Goal: Task Accomplishment & Management: Manage account settings

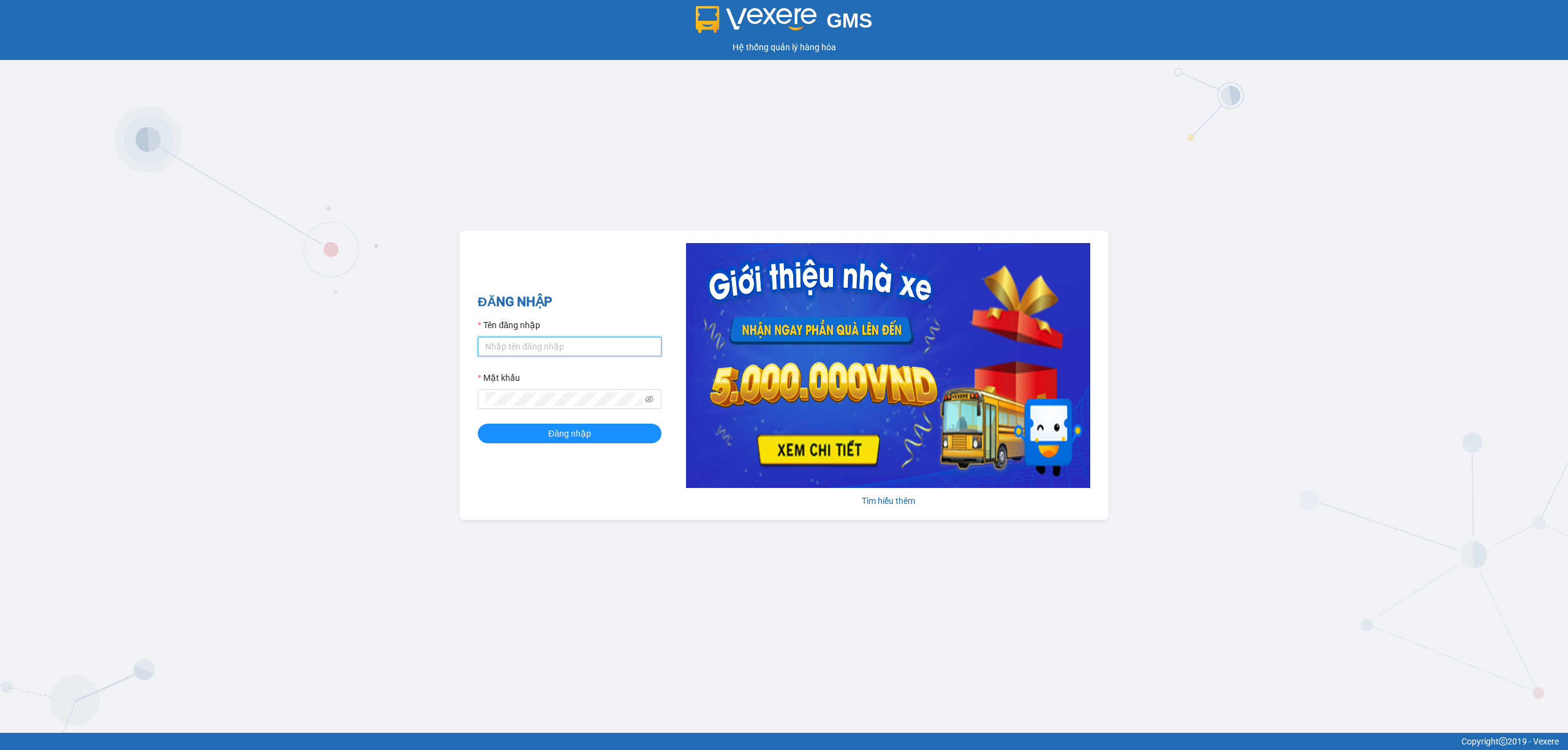
click at [512, 351] on input "Tên đăng nhập" at bounding box center [569, 346] width 183 height 19
click at [531, 349] on input "Tên đăng nhập" at bounding box center [569, 346] width 183 height 19
type input "nhaxe.trangngocphat"
click at [477, 424] on button "Đăng nhập" at bounding box center [569, 433] width 183 height 19
click at [520, 349] on input "Tên đăng nhập" at bounding box center [569, 346] width 183 height 19
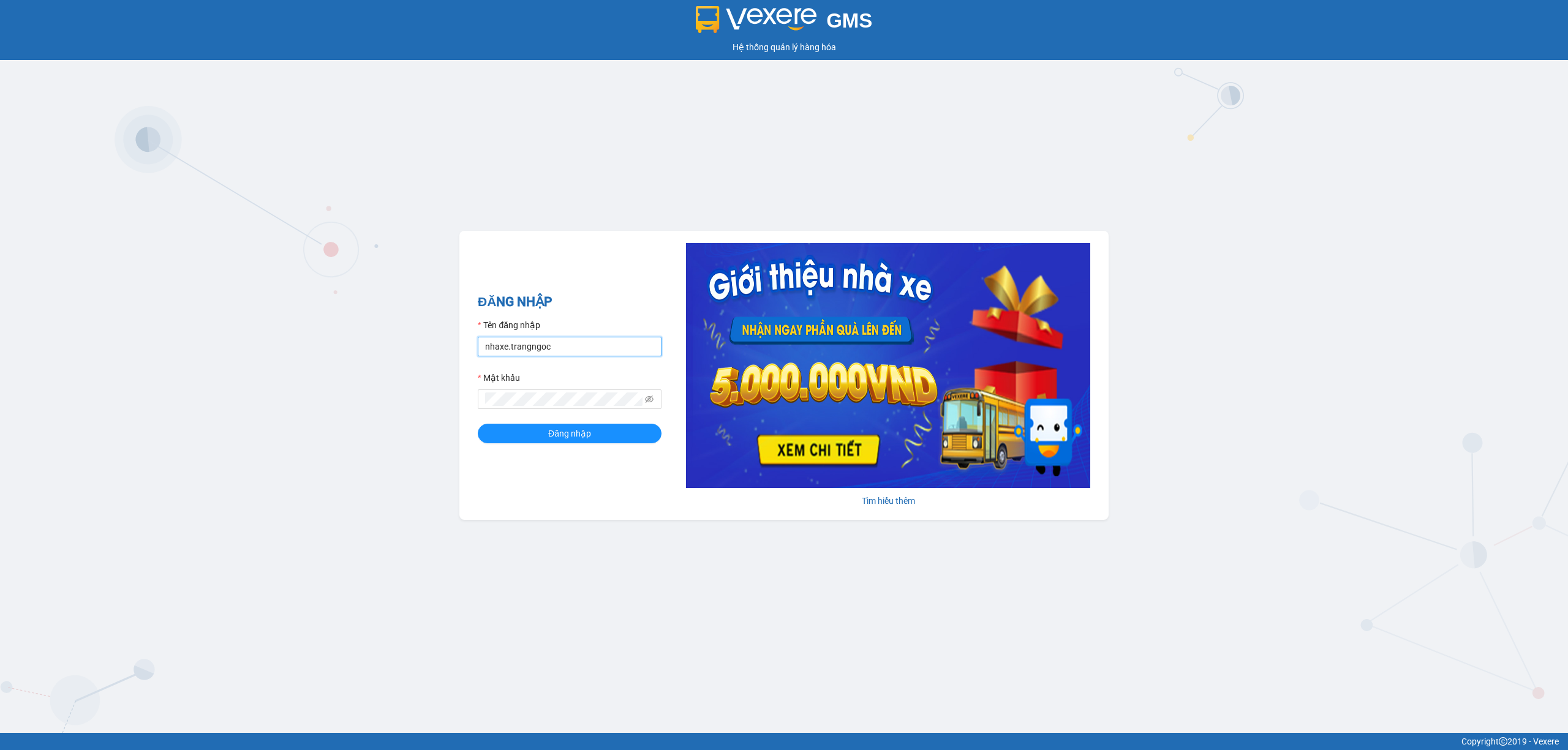
type input "nhaxe.trangngocphat"
click at [477, 424] on button "Đăng nhập" at bounding box center [569, 433] width 183 height 19
click at [572, 355] on input "Tên đăng nhập" at bounding box center [569, 346] width 183 height 19
click at [521, 344] on input "Tên đăng nhập" at bounding box center [569, 346] width 183 height 19
type input "nhaxe.trangngocphat"
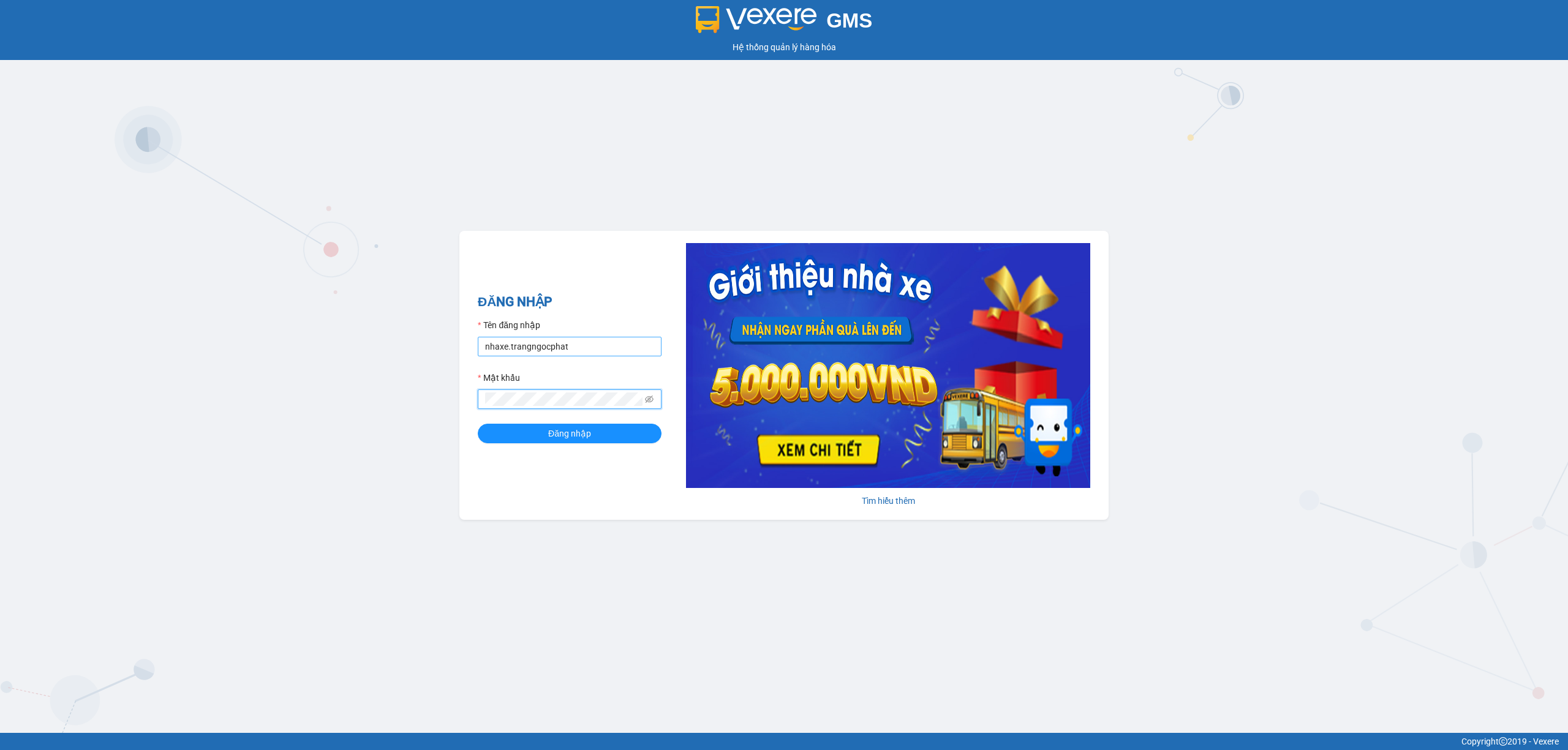
click at [477, 424] on button "Đăng nhập" at bounding box center [569, 433] width 183 height 19
drag, startPoint x: 517, startPoint y: 352, endPoint x: 530, endPoint y: 359, distance: 14.8
click at [518, 352] on input "Tên đăng nhập" at bounding box center [569, 346] width 183 height 19
type input "truongphucuong.vxr"
click at [526, 440] on button "Đăng nhập" at bounding box center [569, 433] width 183 height 19
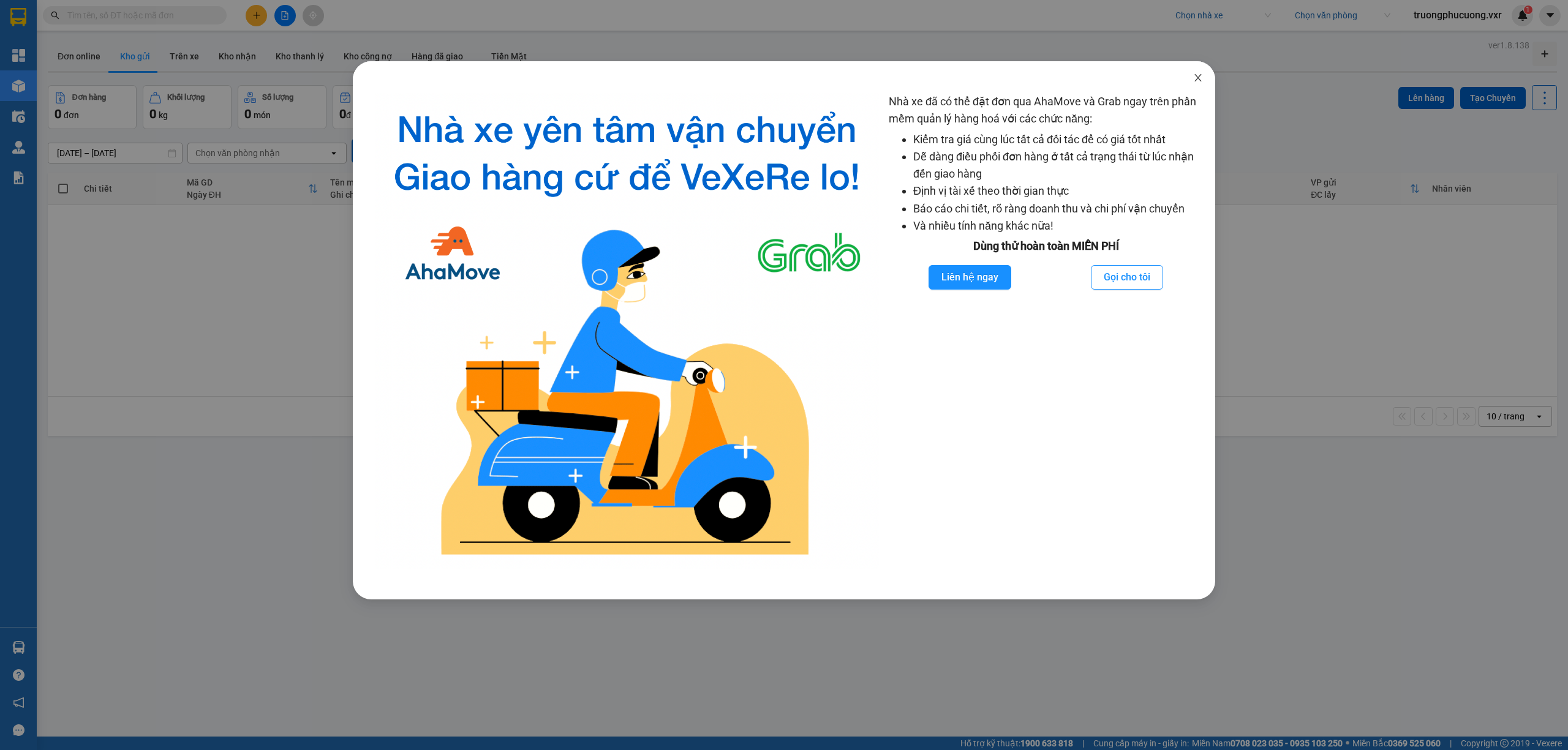
drag, startPoint x: 1194, startPoint y: 76, endPoint x: 1194, endPoint y: 68, distance: 8.0
click at [1194, 76] on icon "close" at bounding box center [1198, 78] width 10 height 10
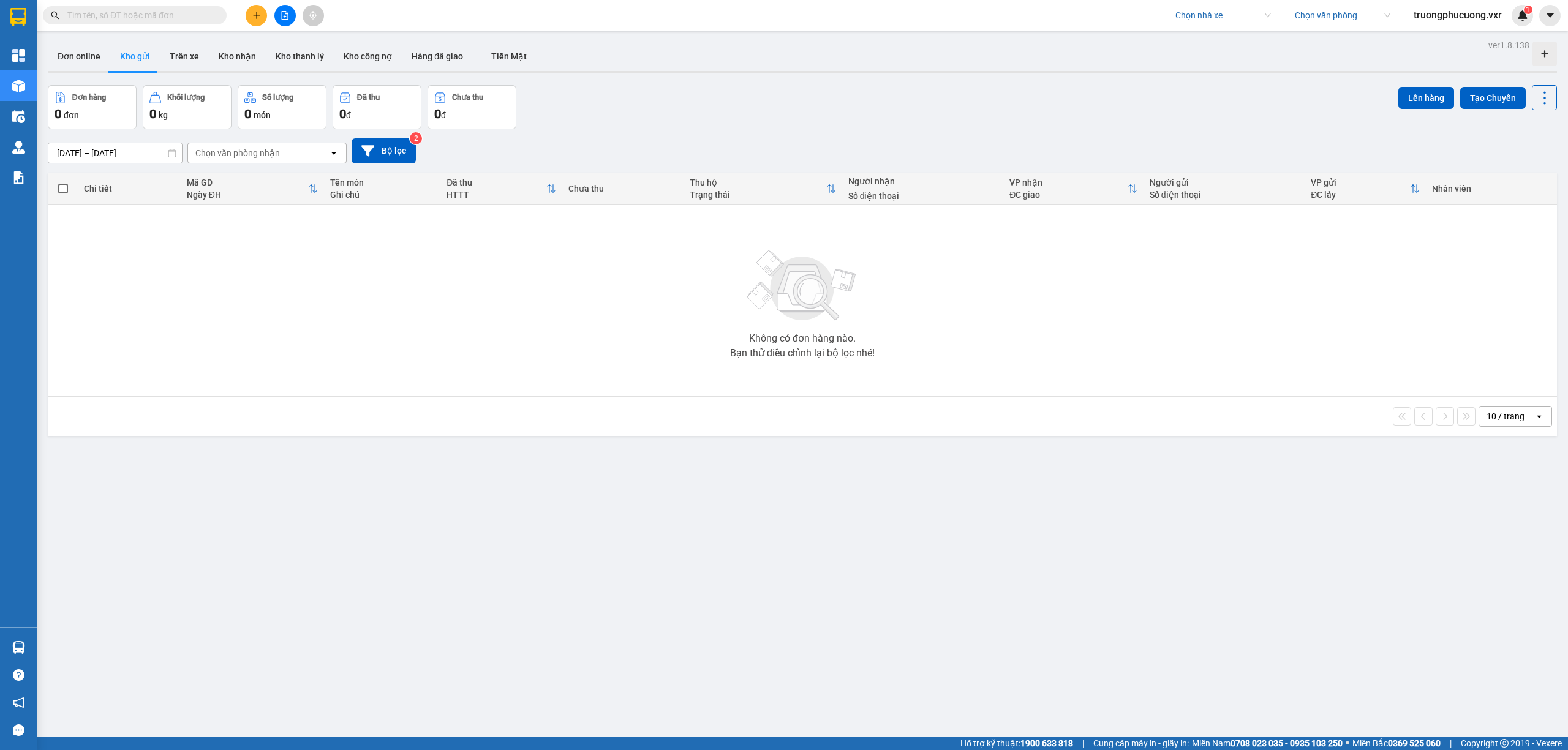
click at [1189, 15] on input "search" at bounding box center [1219, 15] width 87 height 18
click at [1231, 18] on input "search" at bounding box center [1219, 15] width 87 height 18
type input "trang ngo"
click at [1204, 38] on div "Trang Ngọc Phát" at bounding box center [1220, 40] width 95 height 13
click at [1065, 133] on div "11/08/2025 – 13/08/2025 Press the down arrow key to interact with the calendar …" at bounding box center [802, 151] width 1509 height 43
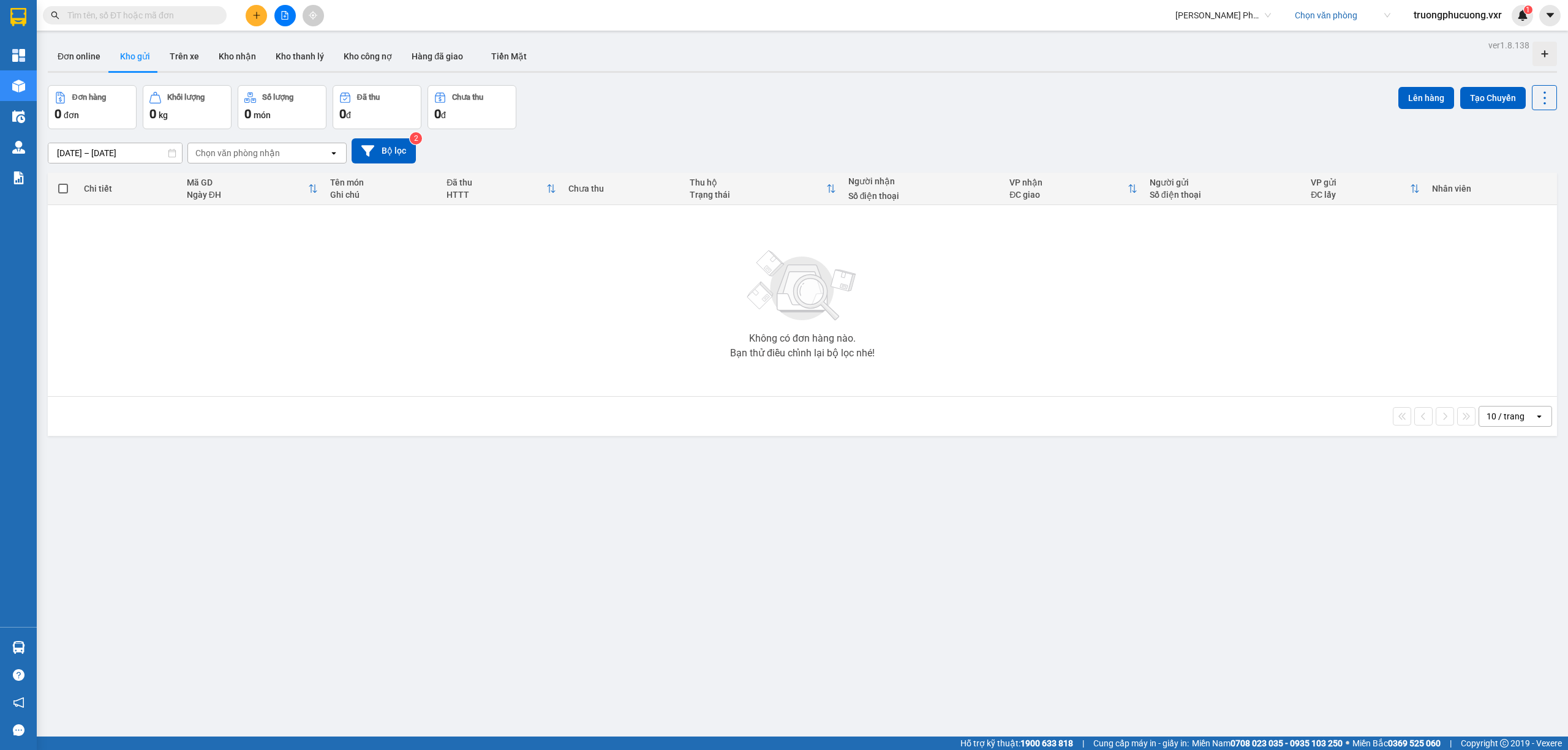
click at [1473, 18] on span "truongphucuong.vxr" at bounding box center [1458, 15] width 108 height 15
click at [1451, 40] on span "Đăng xuất" at bounding box center [1462, 38] width 84 height 13
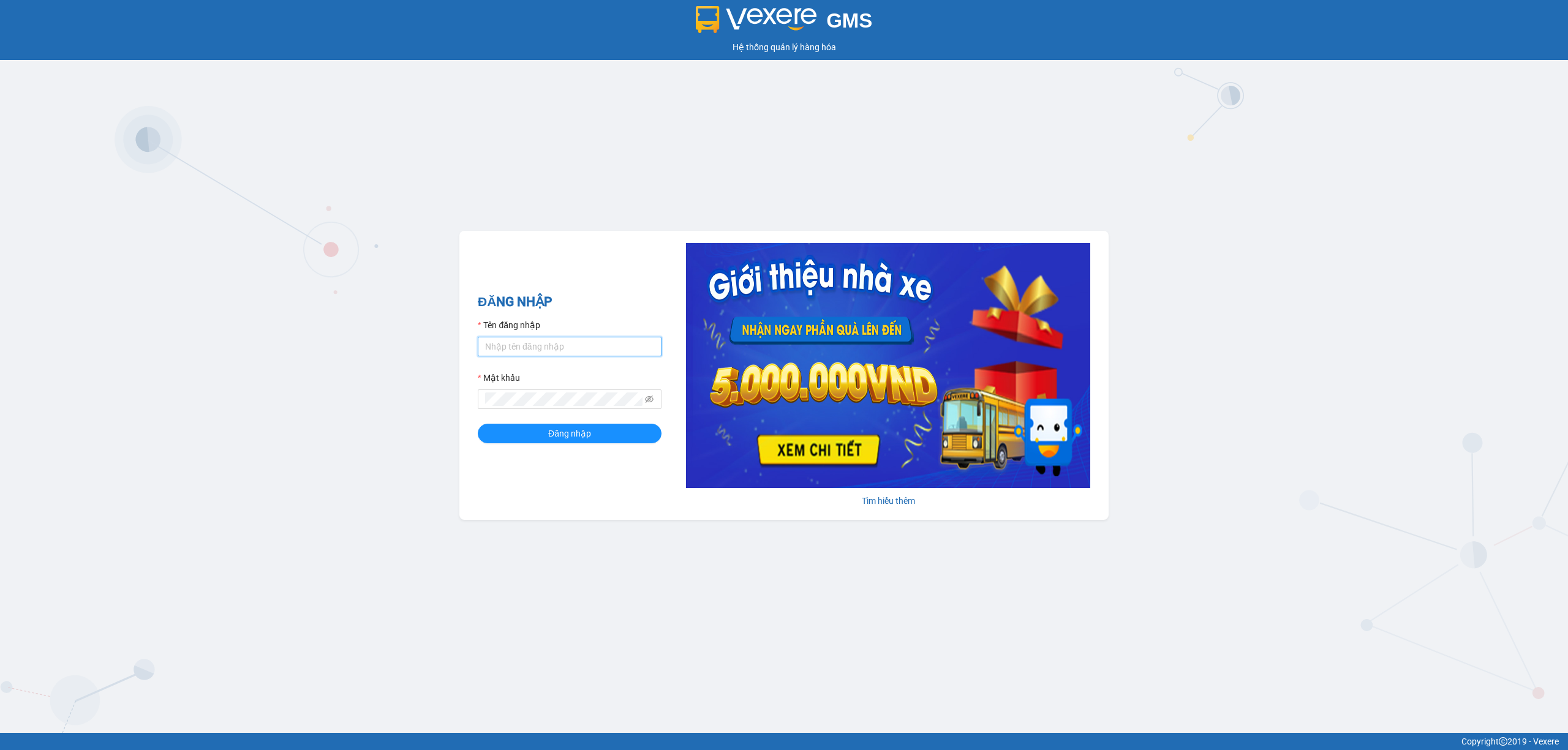
drag, startPoint x: 544, startPoint y: 351, endPoint x: 554, endPoint y: 343, distance: 12.8
click at [545, 351] on input "Tên đăng nhập" at bounding box center [569, 346] width 183 height 19
type input "nhaxe.trangngocphat"
click at [477, 424] on button "Đăng nhập" at bounding box center [569, 433] width 183 height 19
click at [581, 338] on input "Tên đăng nhập" at bounding box center [569, 346] width 183 height 19
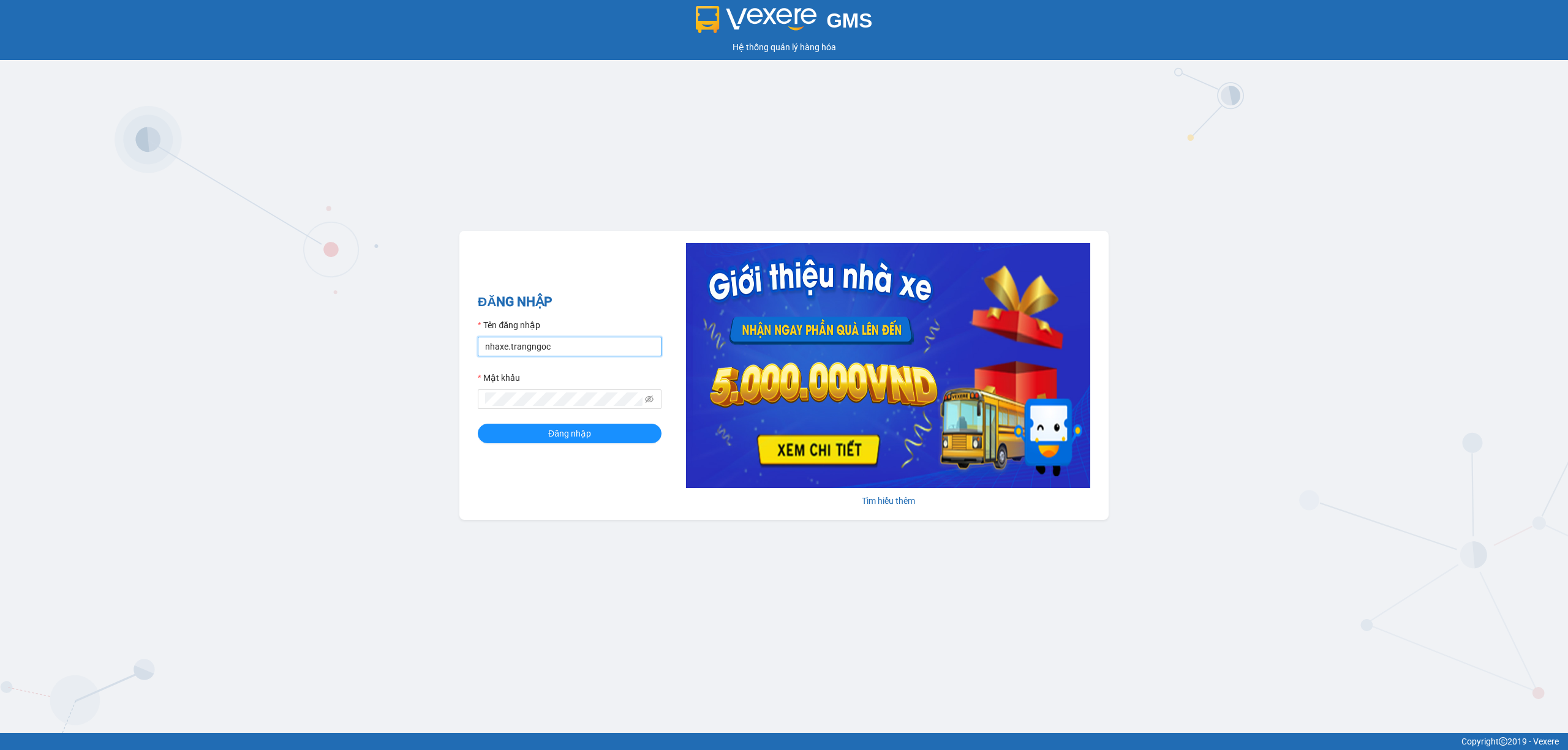
type input "nhaxe.trangngocphat"
click at [650, 399] on icon "eye-invisible" at bounding box center [650, 399] width 9 height 8
click at [620, 430] on button "Đăng nhập" at bounding box center [569, 433] width 183 height 19
click at [585, 348] on input "Tên đăng nhập" at bounding box center [569, 346] width 183 height 19
type input "truongphucuong.vxr"
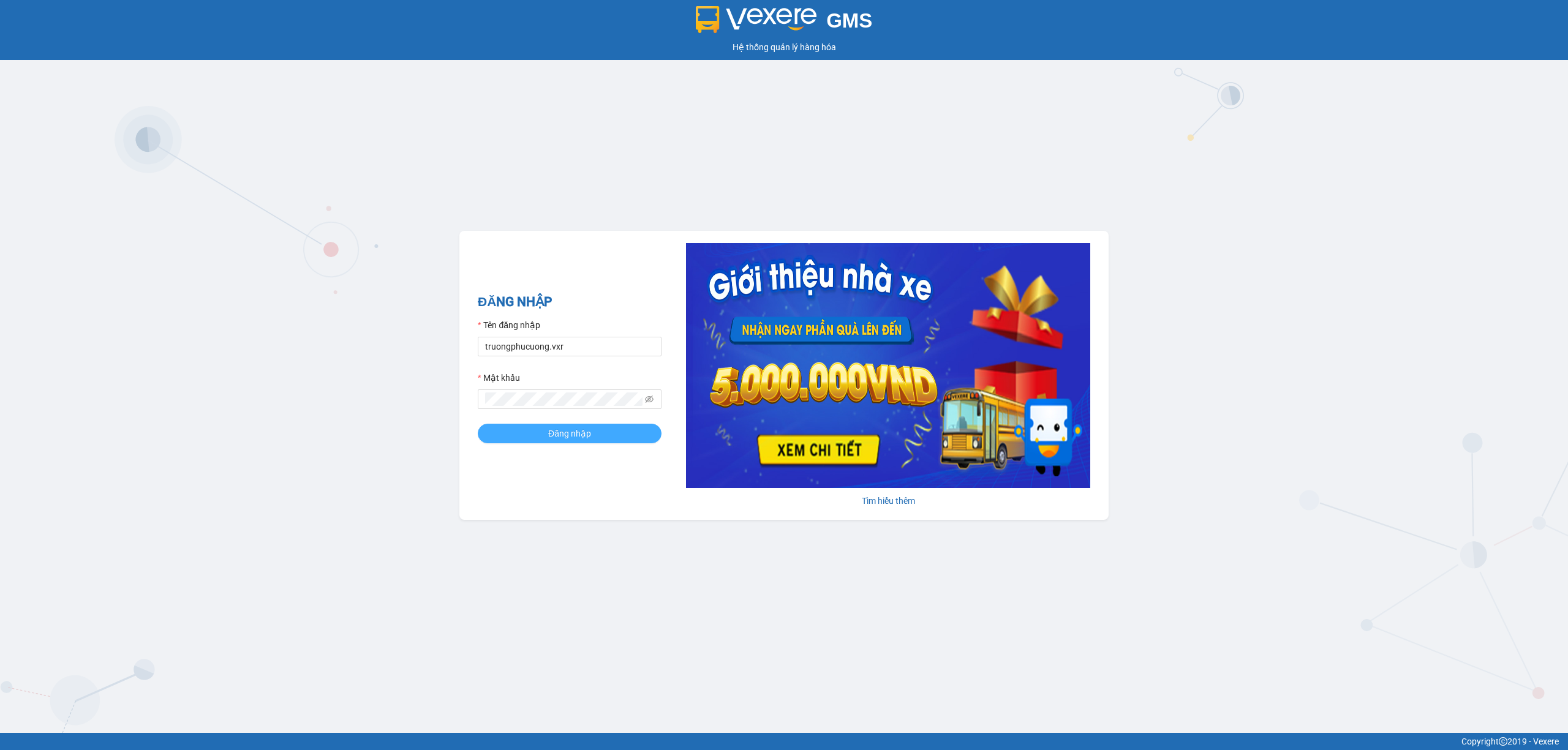
click at [577, 440] on span "Đăng nhập" at bounding box center [570, 433] width 43 height 13
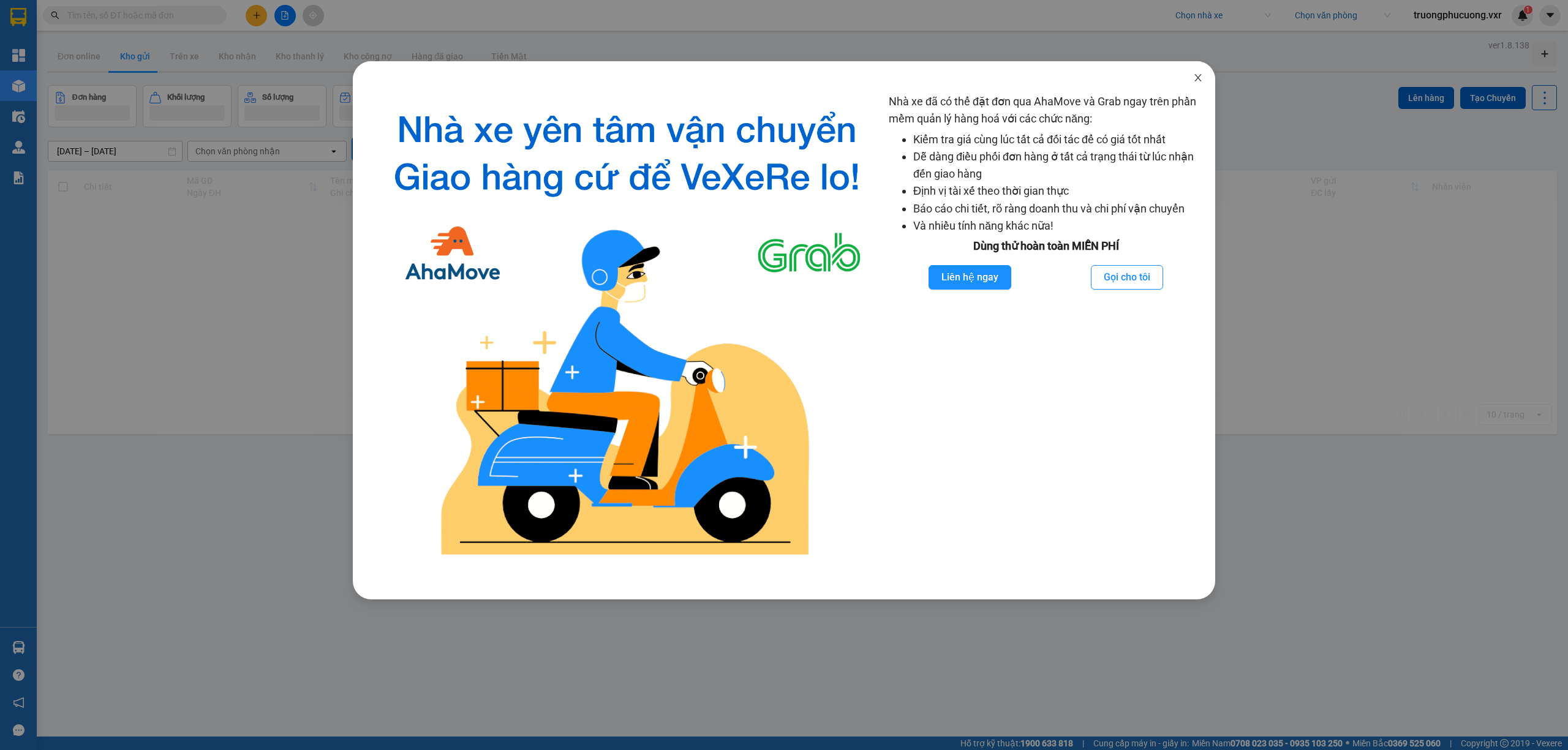
click at [1202, 86] on span "Close" at bounding box center [1198, 78] width 35 height 35
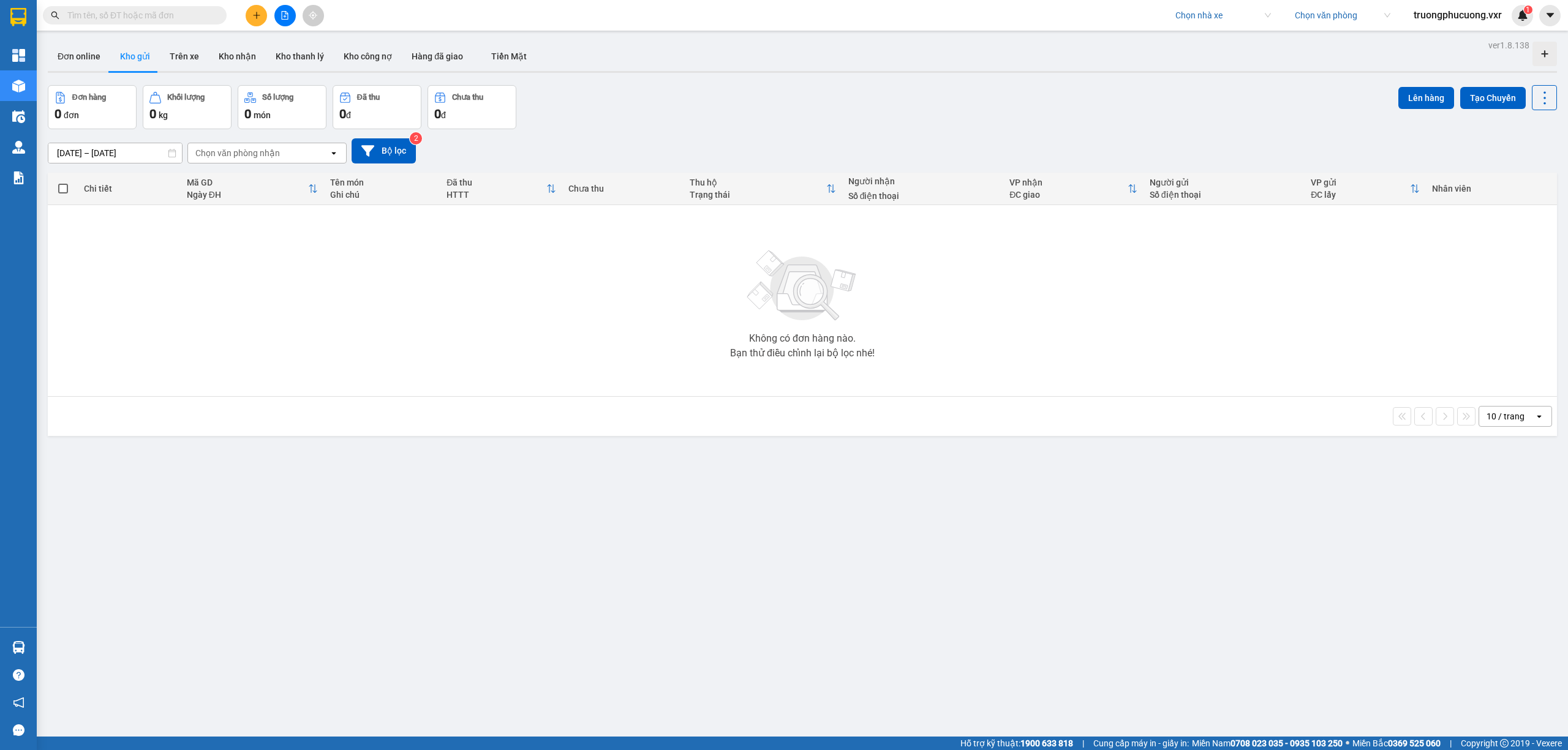
click at [1200, 15] on input "search" at bounding box center [1219, 15] width 87 height 18
type input "trang"
click at [1202, 38] on div "Trang Ngọc Phát" at bounding box center [1221, 40] width 97 height 13
click at [1453, 17] on span "truongphucuong.vxr" at bounding box center [1458, 15] width 108 height 15
click at [1454, 33] on span "Đăng xuất" at bounding box center [1462, 38] width 84 height 13
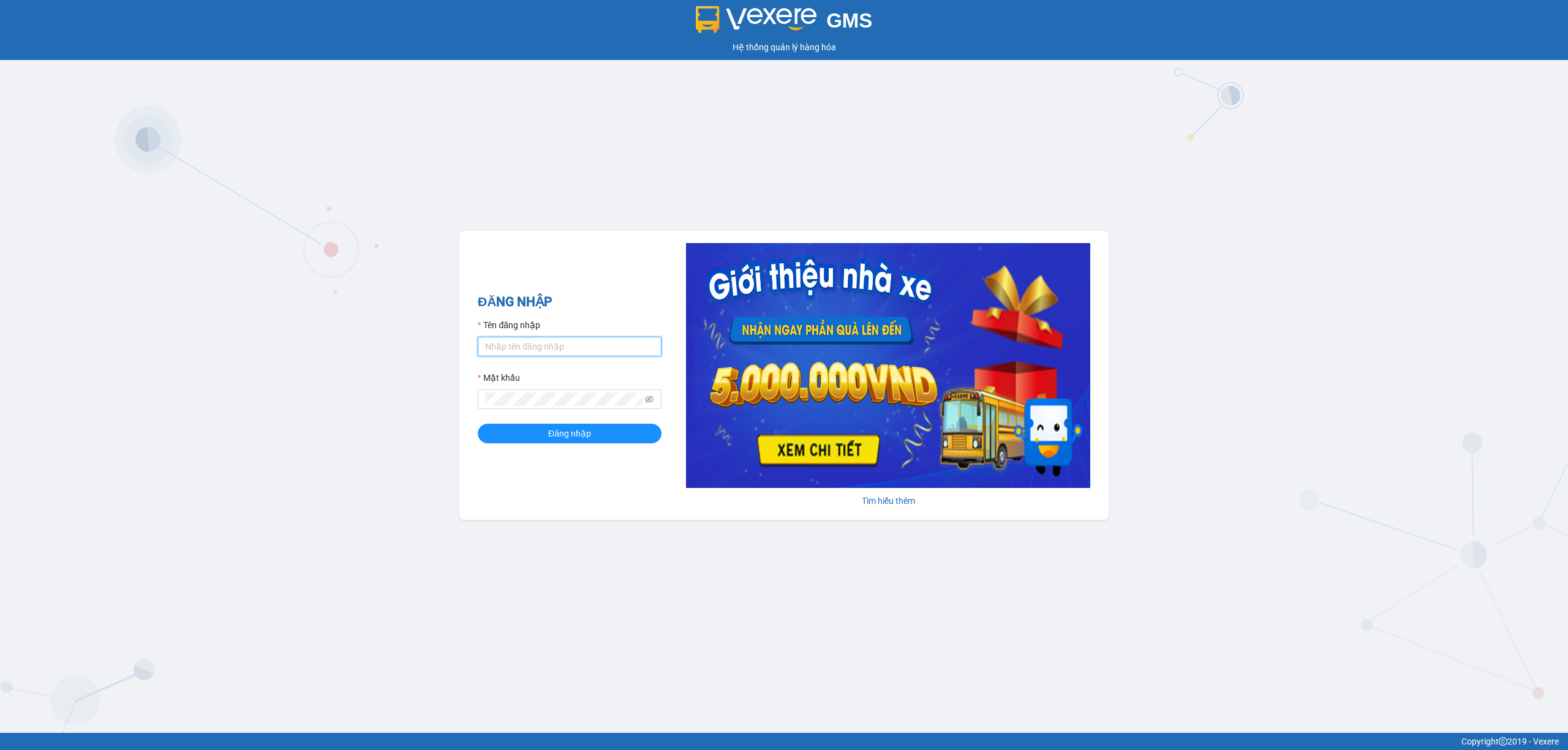
click at [550, 344] on input "Tên đăng nhập" at bounding box center [569, 346] width 183 height 19
type input "sal.trangngocphat"
click at [477, 424] on button "Đăng nhập" at bounding box center [569, 433] width 183 height 19
click at [567, 356] on form "Tên đăng nhập Mật khẩu Đăng nhập" at bounding box center [569, 381] width 183 height 125
click at [570, 354] on input "Tên đăng nhập" at bounding box center [569, 346] width 183 height 19
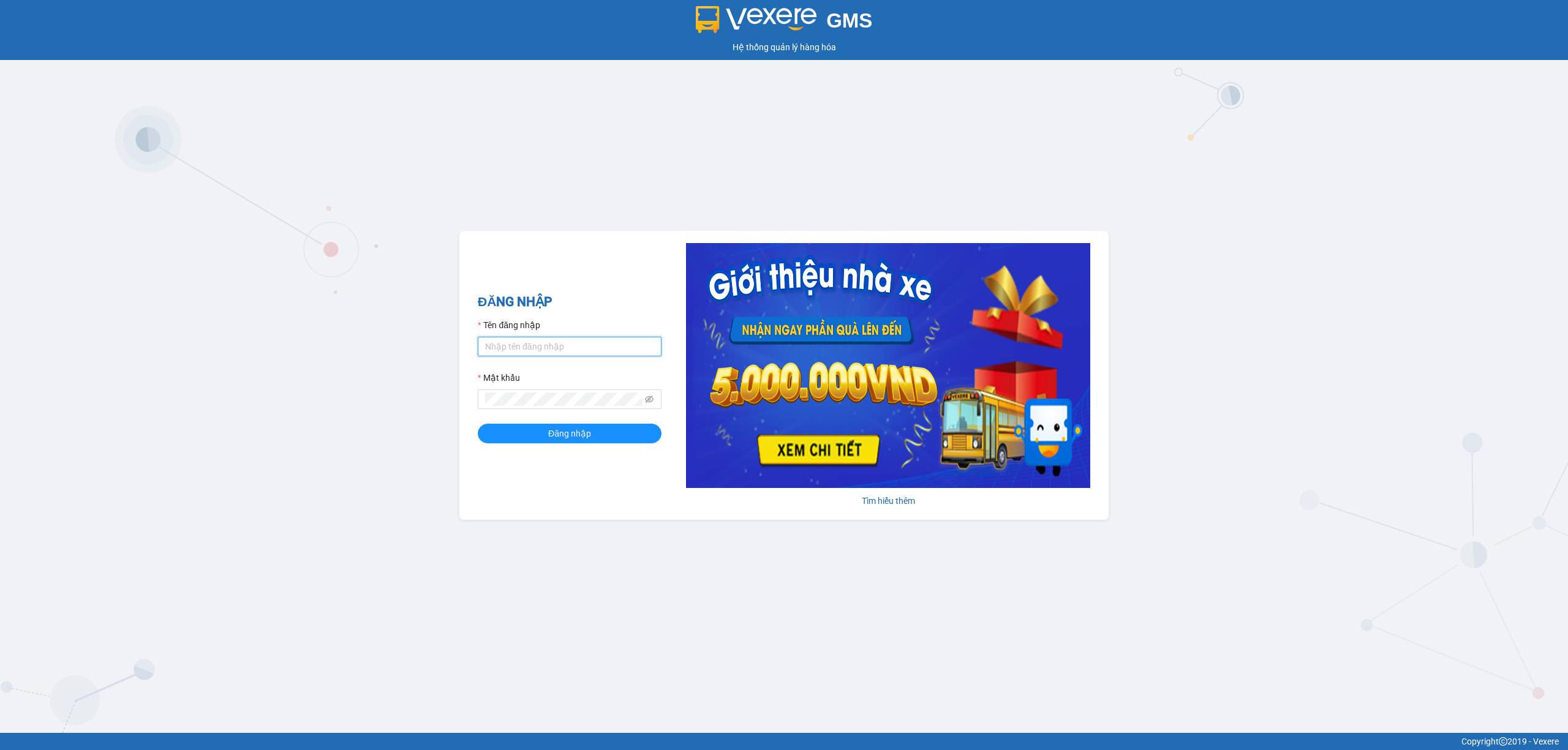
click at [505, 349] on input "Tên đăng nhập" at bounding box center [569, 346] width 183 height 19
type input "truongphucuong.vxr"
click at [557, 431] on span "Đăng nhập" at bounding box center [570, 433] width 43 height 13
drag, startPoint x: 523, startPoint y: 342, endPoint x: 529, endPoint y: 344, distance: 6.3
click at [523, 342] on input "Tên đăng nhập" at bounding box center [569, 346] width 183 height 19
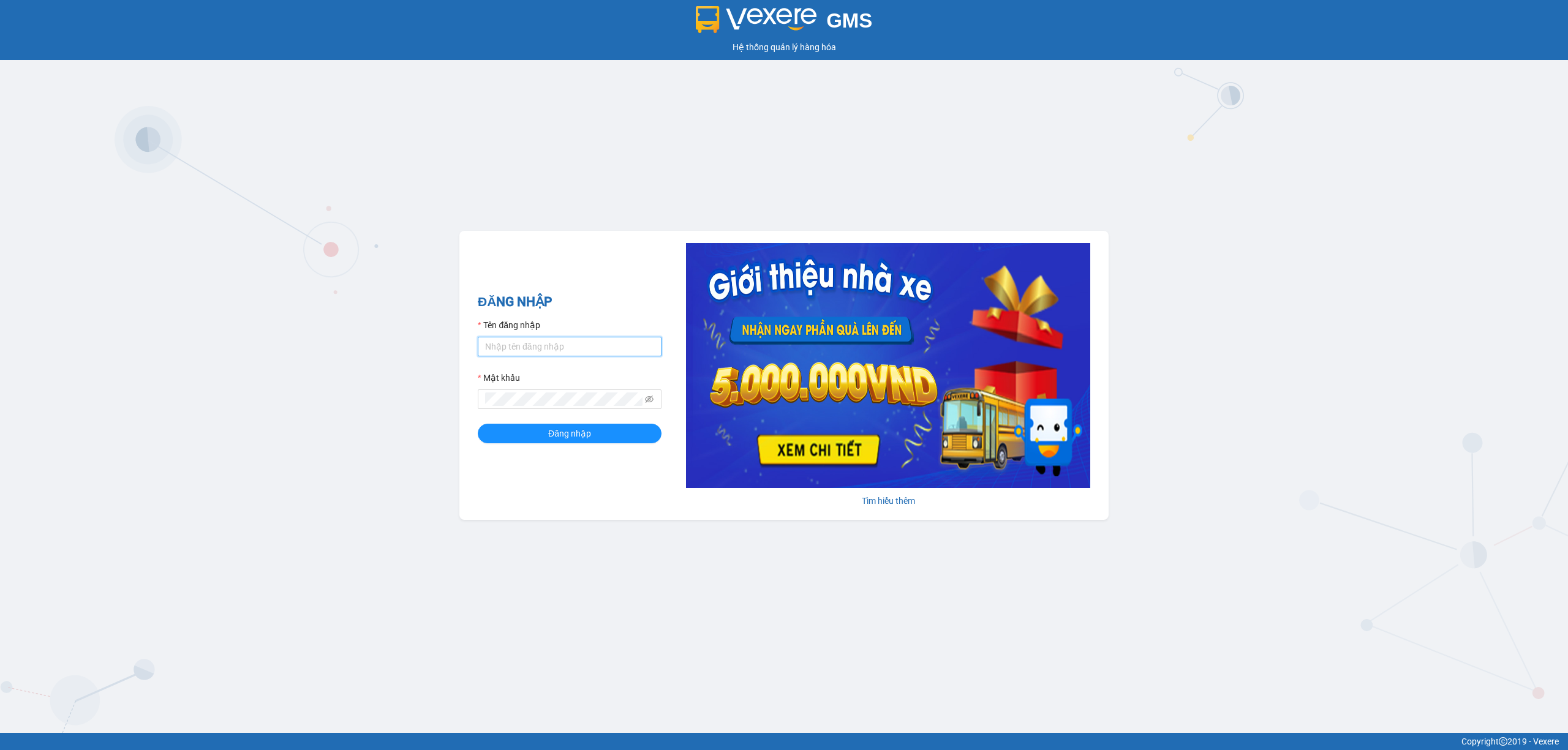
click at [520, 346] on input "Tên đăng nhập" at bounding box center [569, 346] width 183 height 19
click at [307, 313] on div "GMS Hệ thống quản lý hàng hóa ĐĂNG NHẬP Tên đăng nhập nhaxe. Mật khẩu Đăng nhập…" at bounding box center [784, 366] width 1568 height 733
click at [579, 351] on input "nhaxe." at bounding box center [569, 346] width 183 height 19
type input "nhaxe.trangngocphat"
click at [648, 398] on icon "eye-invisible" at bounding box center [650, 399] width 9 height 8
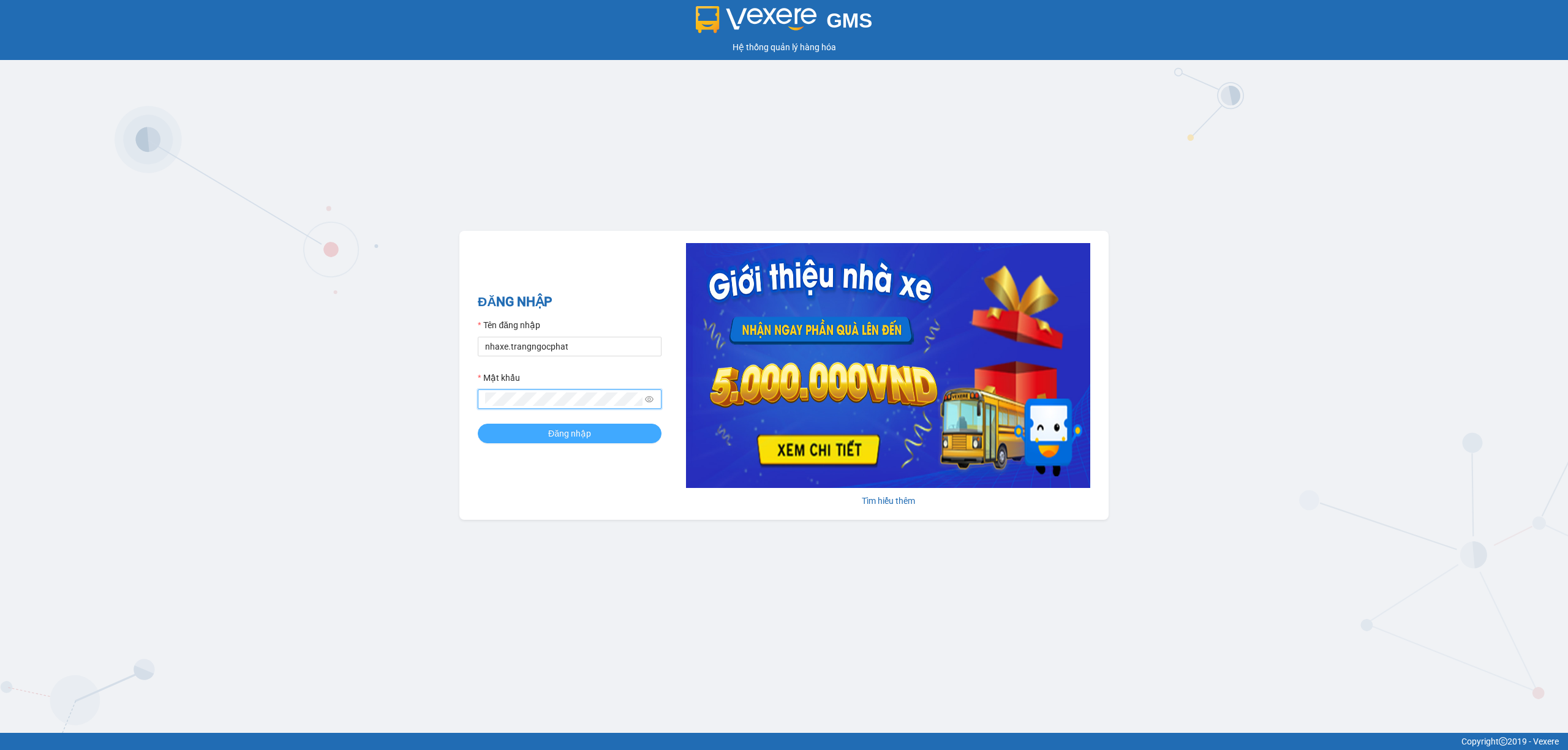
click at [625, 437] on button "Đăng nhập" at bounding box center [569, 433] width 183 height 19
click at [591, 351] on input "Tên đăng nhập" at bounding box center [569, 346] width 183 height 19
type input "nhaxe.trangngocphat"
click at [477, 424] on button "Đăng nhập" at bounding box center [569, 433] width 183 height 19
click at [531, 339] on input "Tên đăng nhập" at bounding box center [569, 346] width 183 height 19
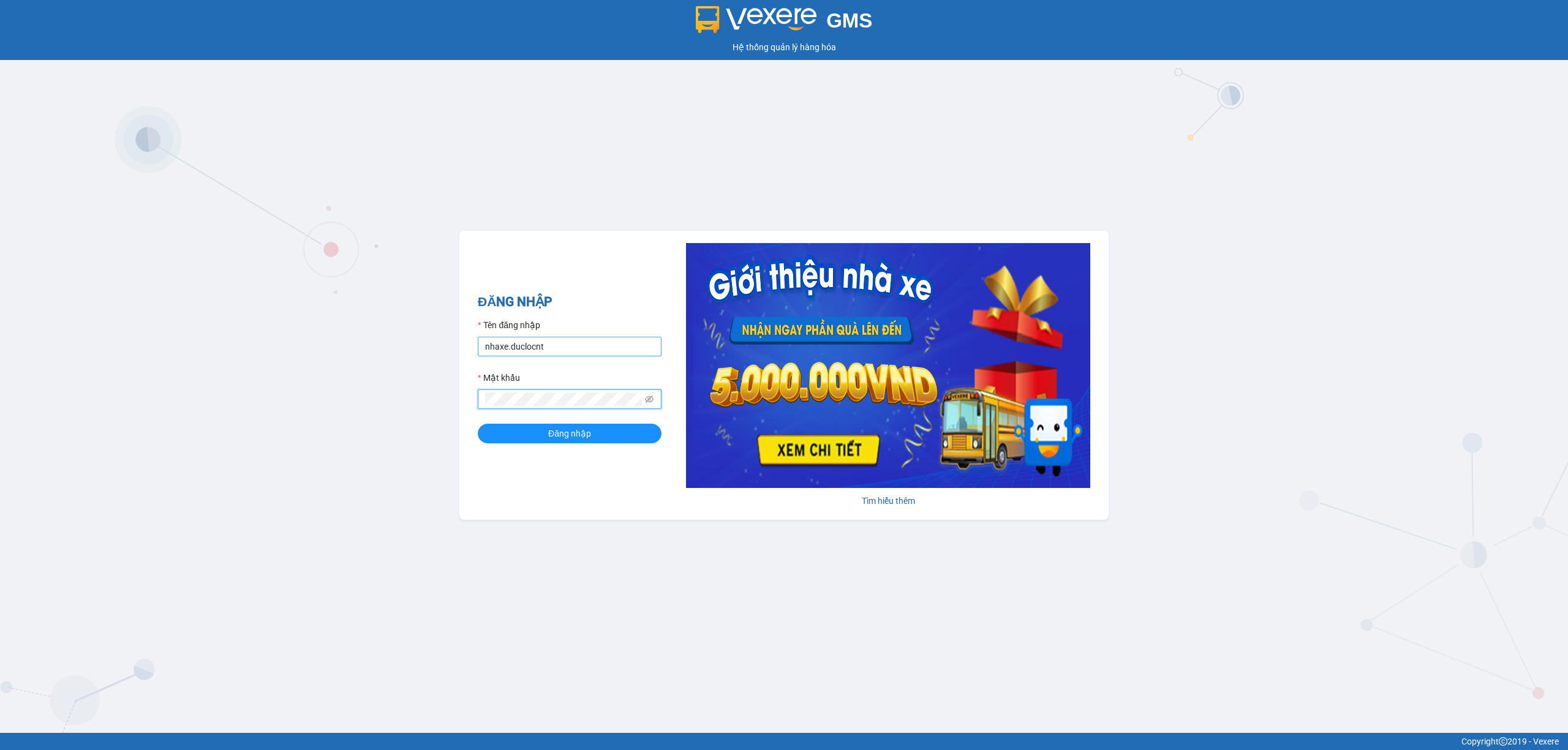
click at [477, 424] on button "Đăng nhập" at bounding box center [569, 433] width 183 height 19
click at [584, 345] on input "nhaxe.duclocnt" at bounding box center [569, 346] width 183 height 19
click at [501, 349] on input "nhaxe.duclocnt" at bounding box center [569, 346] width 183 height 19
drag, startPoint x: 508, startPoint y: 347, endPoint x: 466, endPoint y: 345, distance: 42.0
click at [466, 345] on div "ĐĂNG NHẬP Tên đăng nhập nhaxe.duclocnt Mật khẩu Đăng nhập Tìm hiểu thêm" at bounding box center [783, 376] width 649 height 289
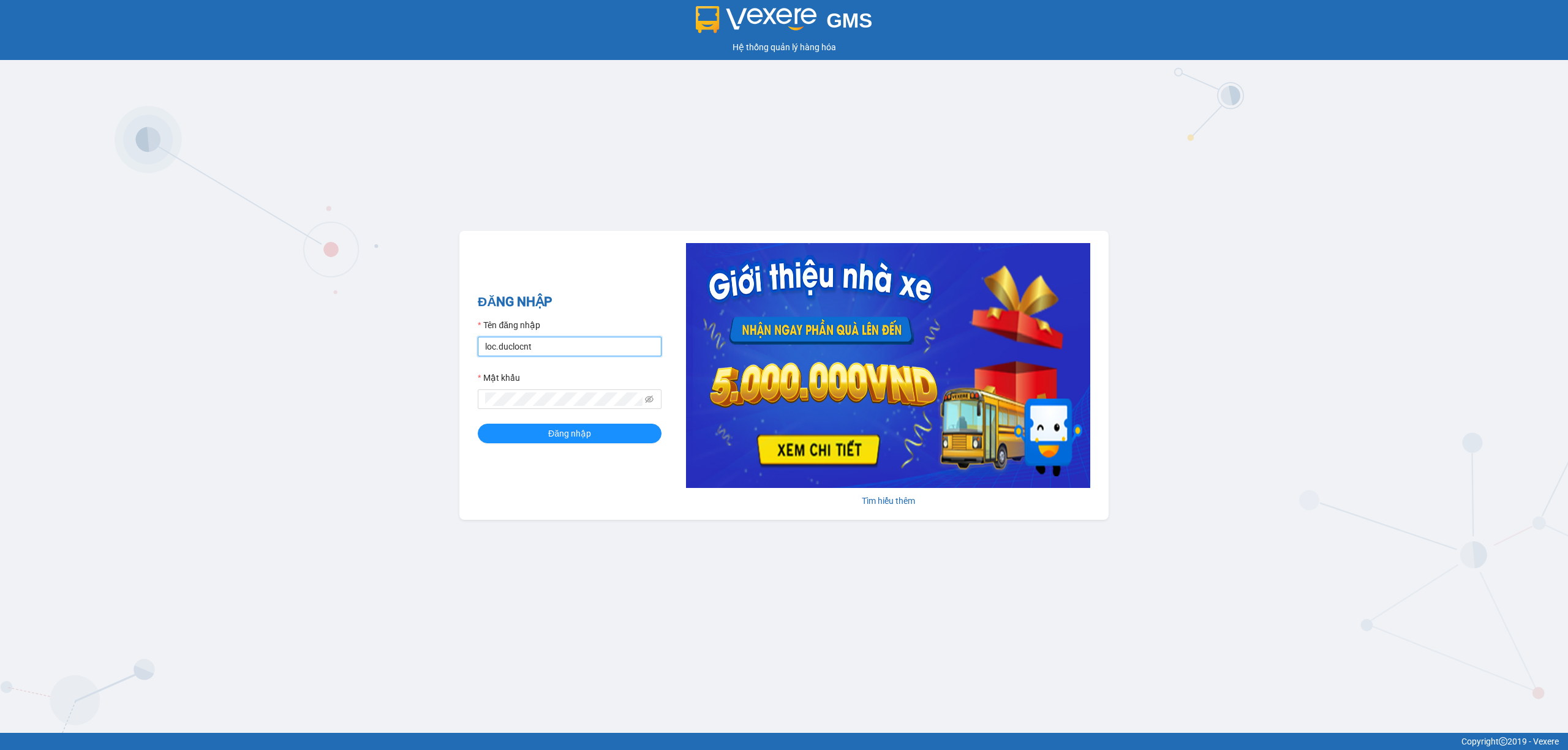
type input "loc.duclocnt"
click at [477, 424] on button "Đăng nhập" at bounding box center [569, 433] width 183 height 19
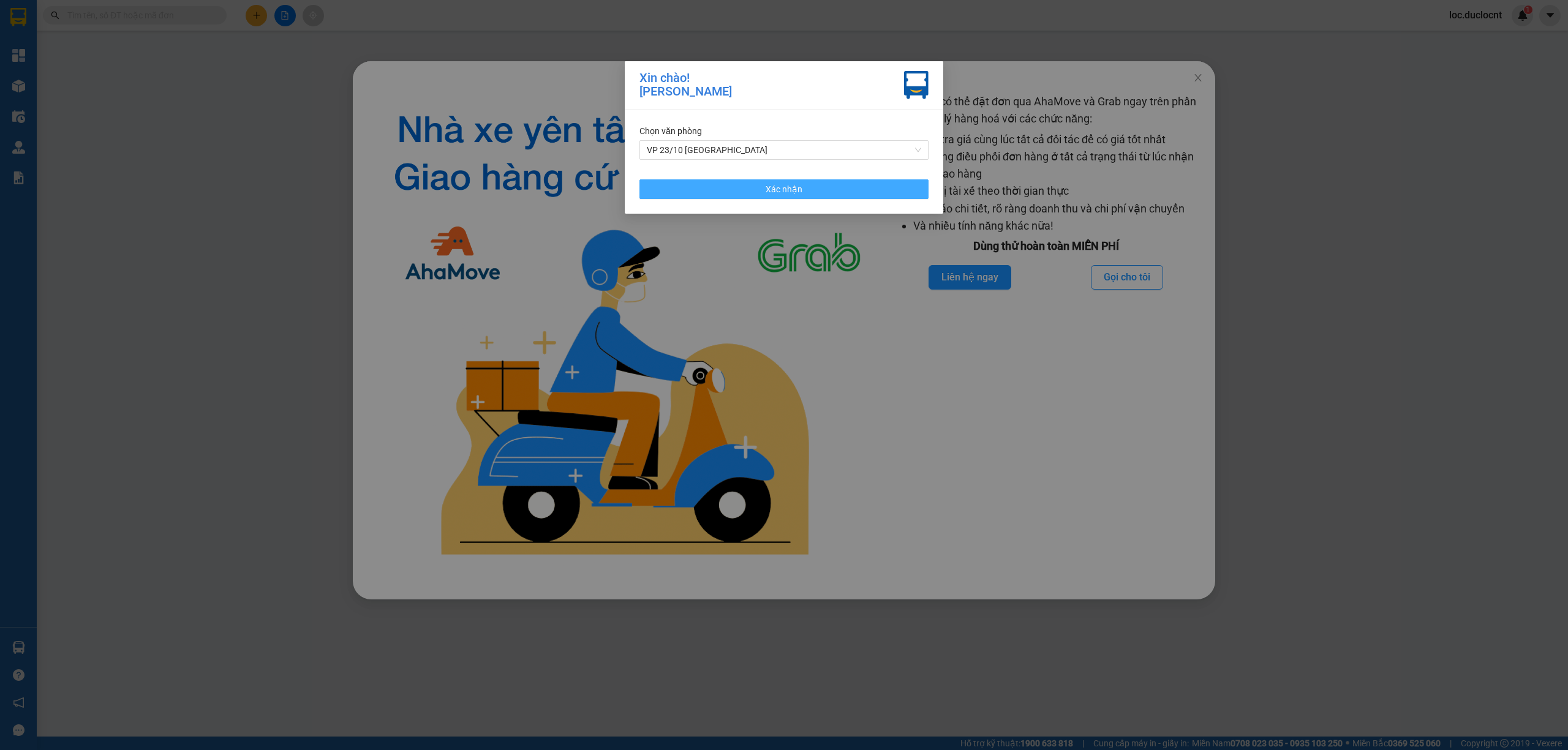
click at [795, 183] on span "Xác nhận" at bounding box center [784, 189] width 36 height 13
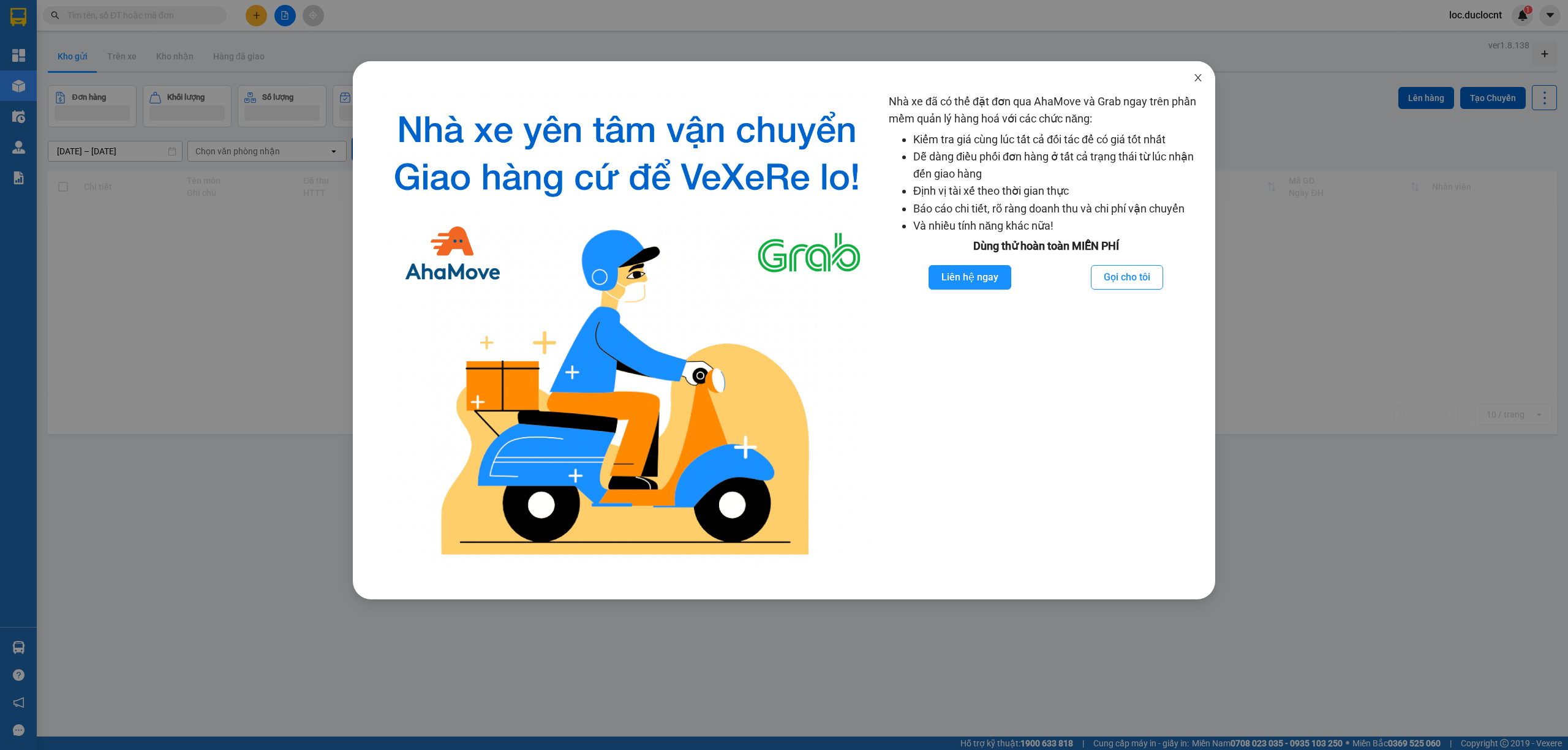
click at [1194, 82] on icon "close" at bounding box center [1198, 78] width 10 height 10
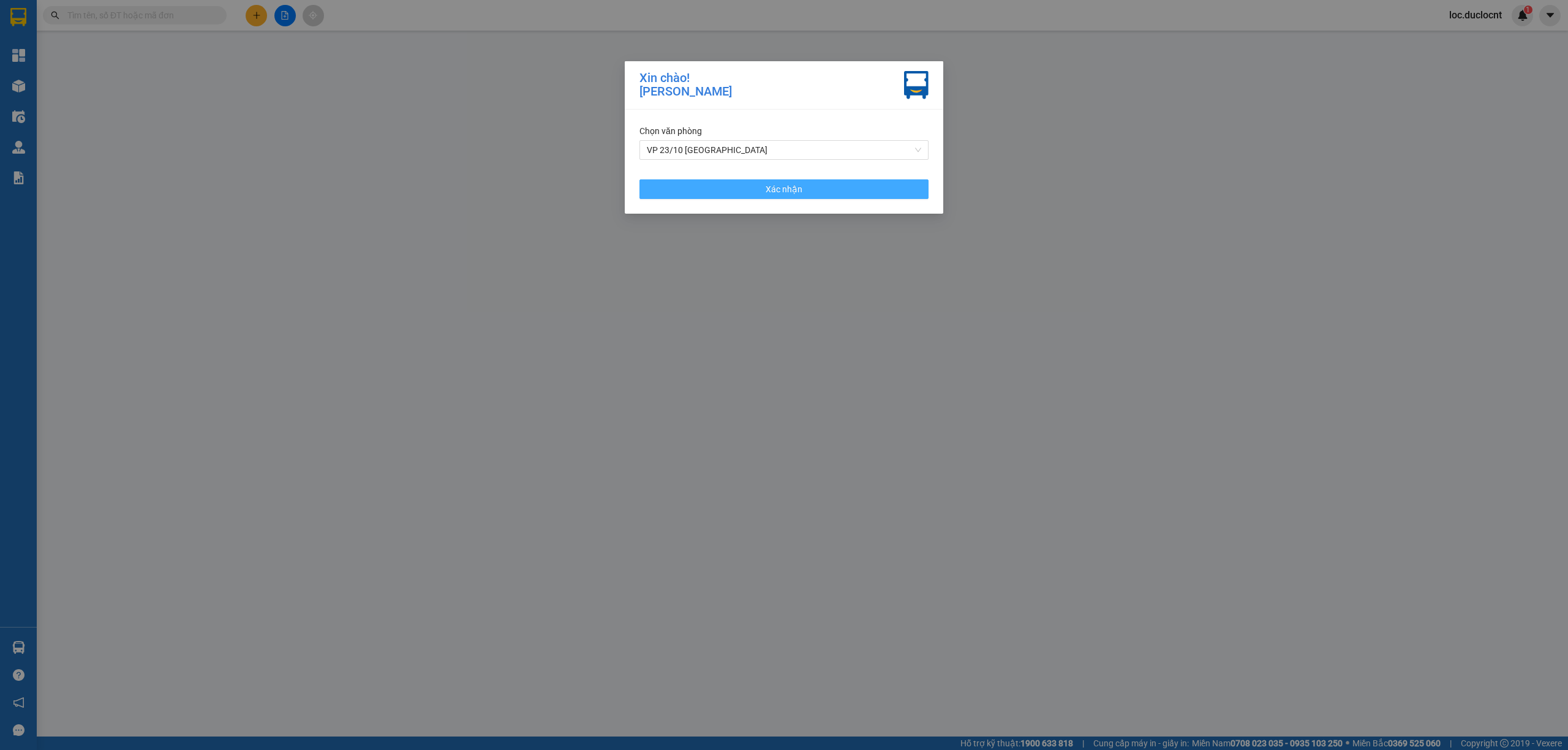
click at [763, 192] on button "Xác nhận" at bounding box center [784, 189] width 289 height 19
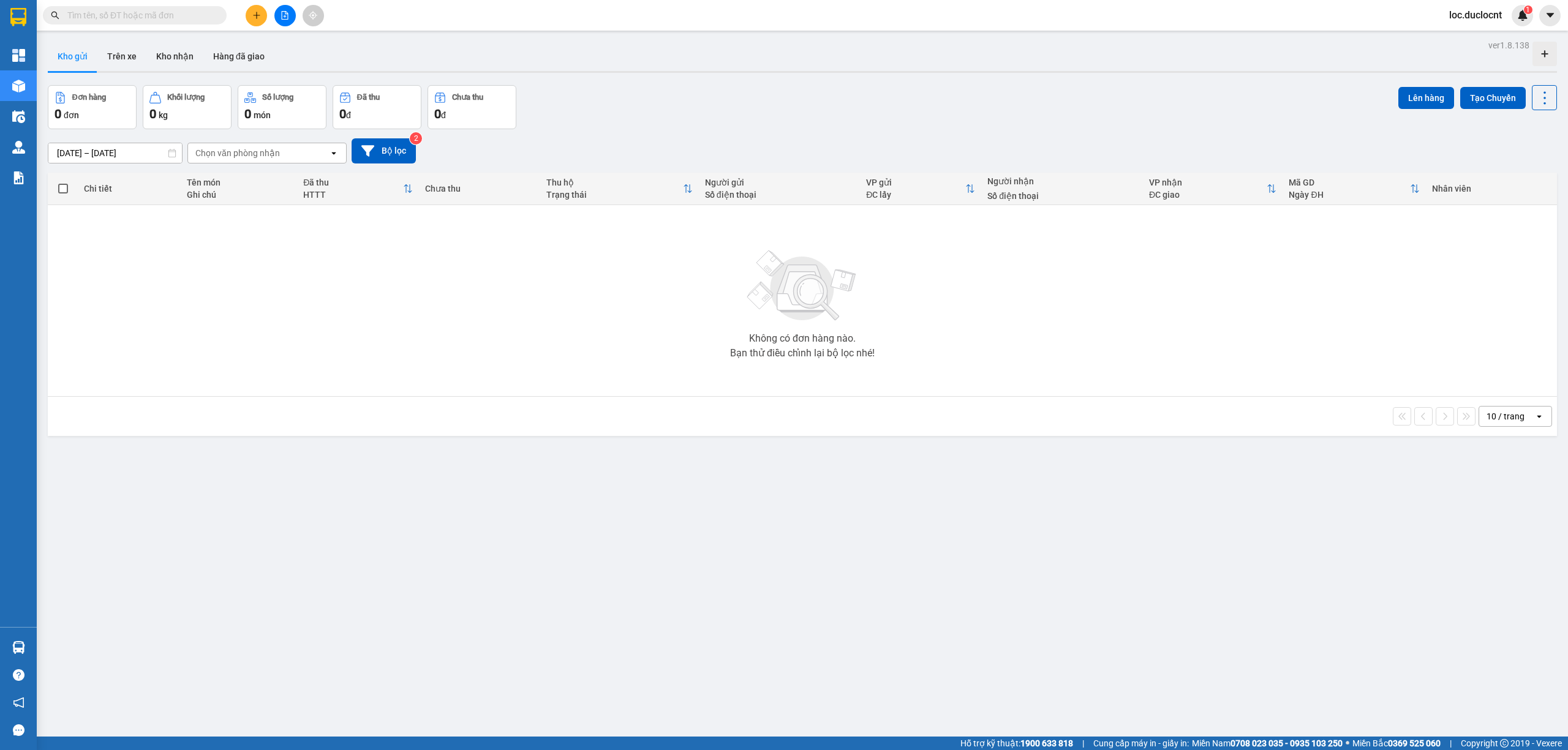
click at [1473, 23] on span "loc.duclocnt" at bounding box center [1475, 15] width 72 height 15
click at [1458, 41] on span "Đăng xuất" at bounding box center [1483, 38] width 52 height 13
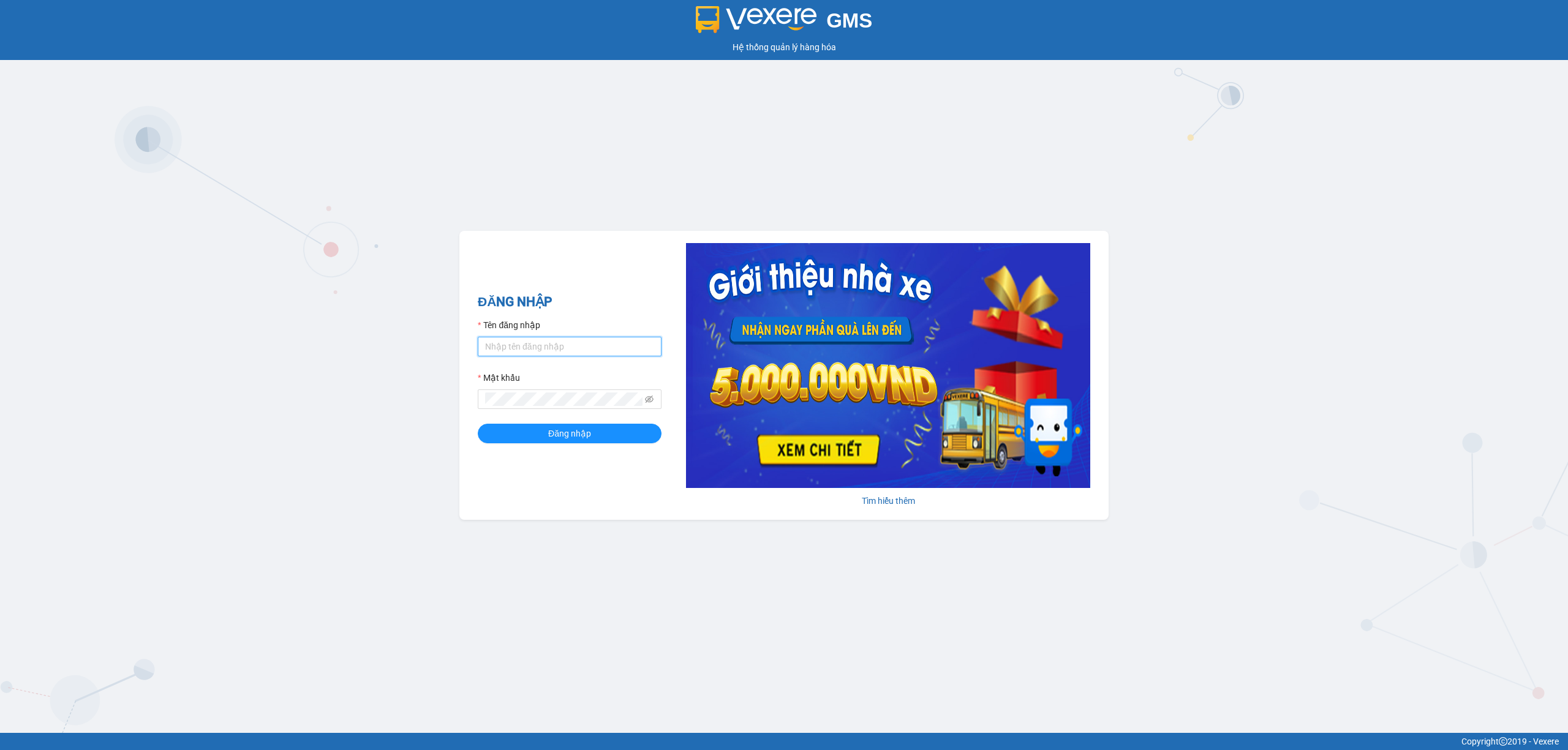
click at [542, 348] on input "Tên đăng nhập" at bounding box center [569, 346] width 183 height 19
type input "nhaxe.trangngocphat"
click at [477, 424] on button "Đăng nhập" at bounding box center [569, 433] width 183 height 19
drag, startPoint x: 0, startPoint y: 0, endPoint x: 584, endPoint y: 338, distance: 674.8
click at [584, 338] on input "Tên đăng nhập" at bounding box center [569, 346] width 183 height 19
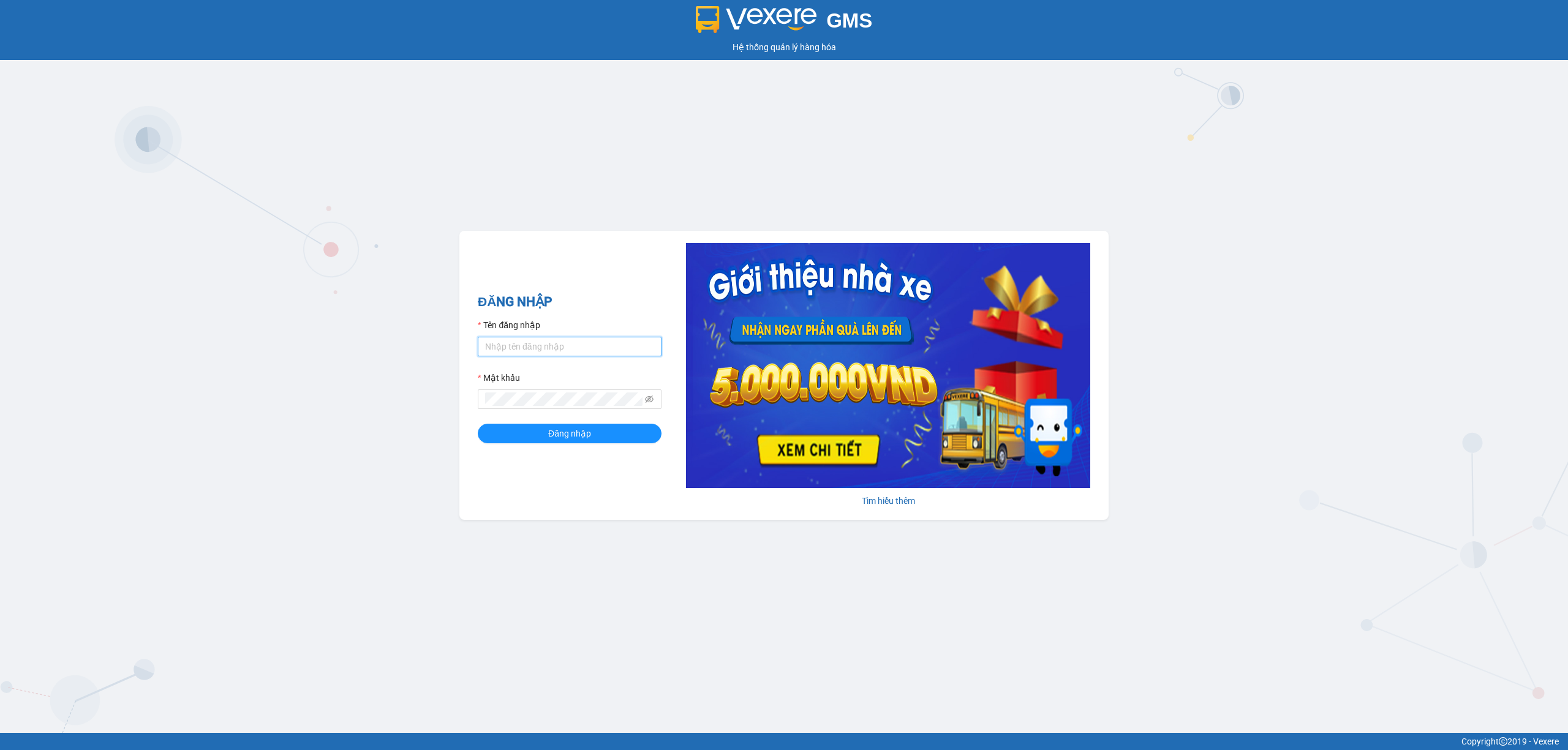
click at [584, 338] on input "Tên đăng nhập" at bounding box center [569, 346] width 183 height 19
type input "truongphucuong.vxr"
click at [560, 432] on span "Đăng nhập" at bounding box center [570, 433] width 43 height 13
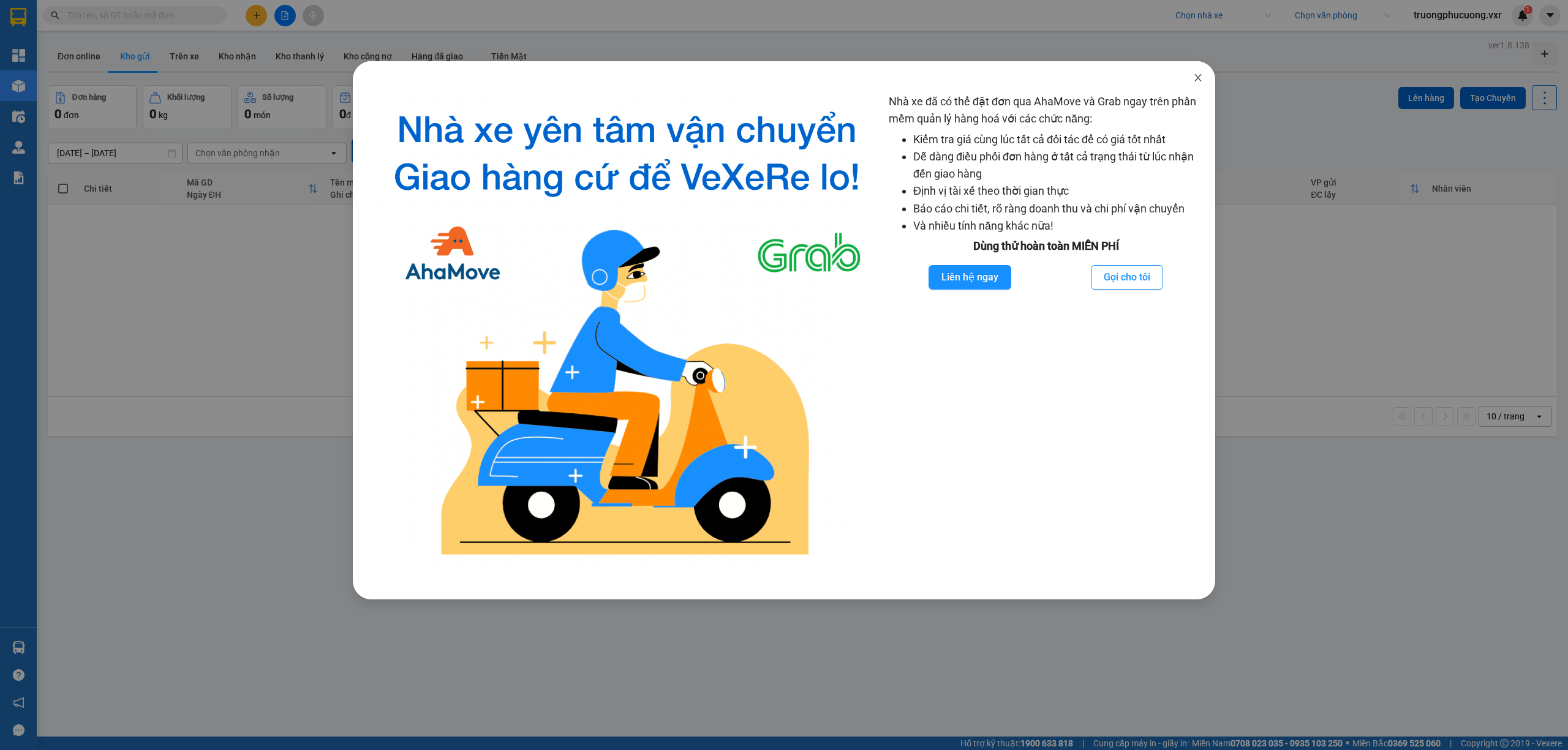
click at [1200, 70] on span "Close" at bounding box center [1198, 78] width 35 height 35
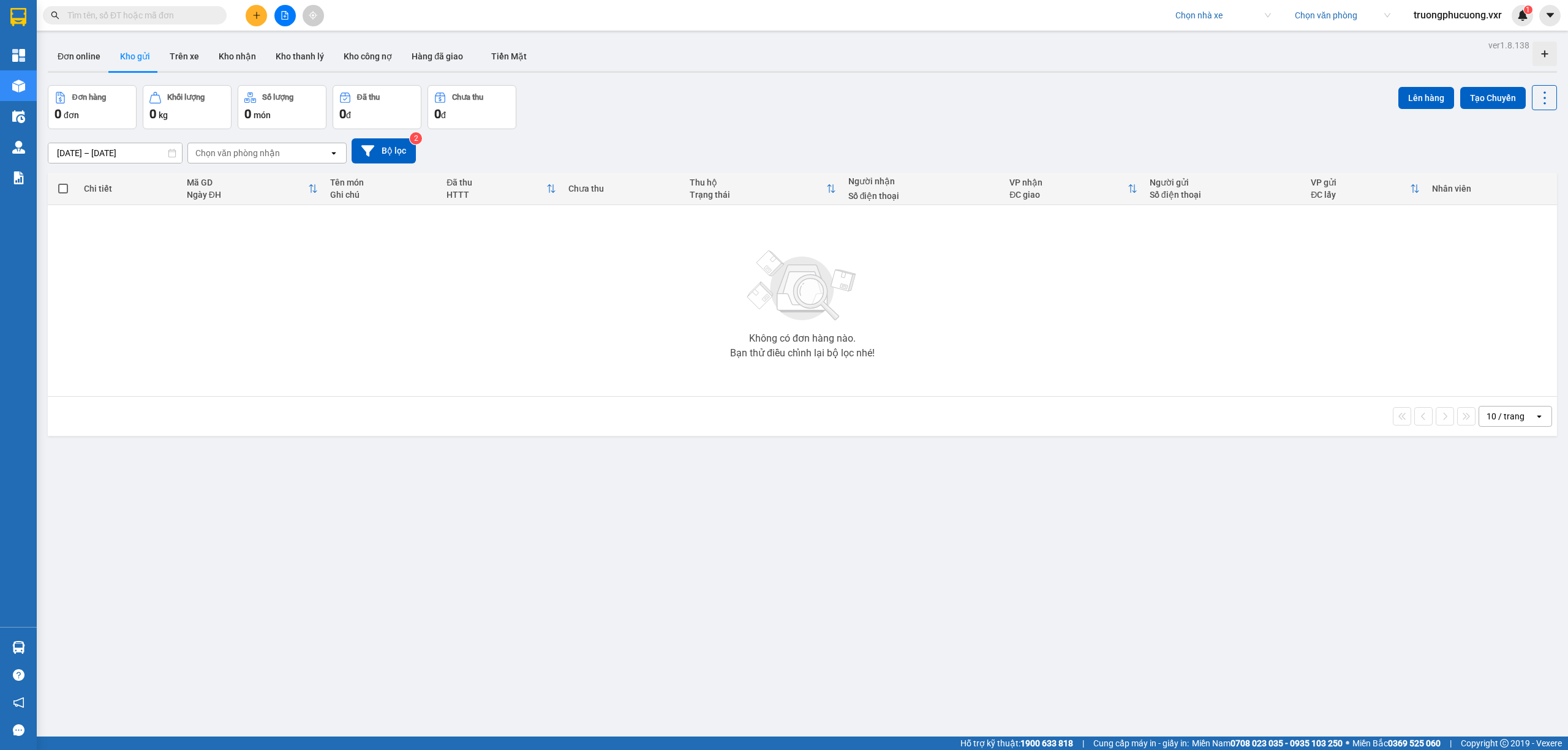
click at [1216, 20] on input "search" at bounding box center [1219, 15] width 87 height 18
click at [1197, 55] on div "[PERSON_NAME] Phát" at bounding box center [1220, 59] width 95 height 13
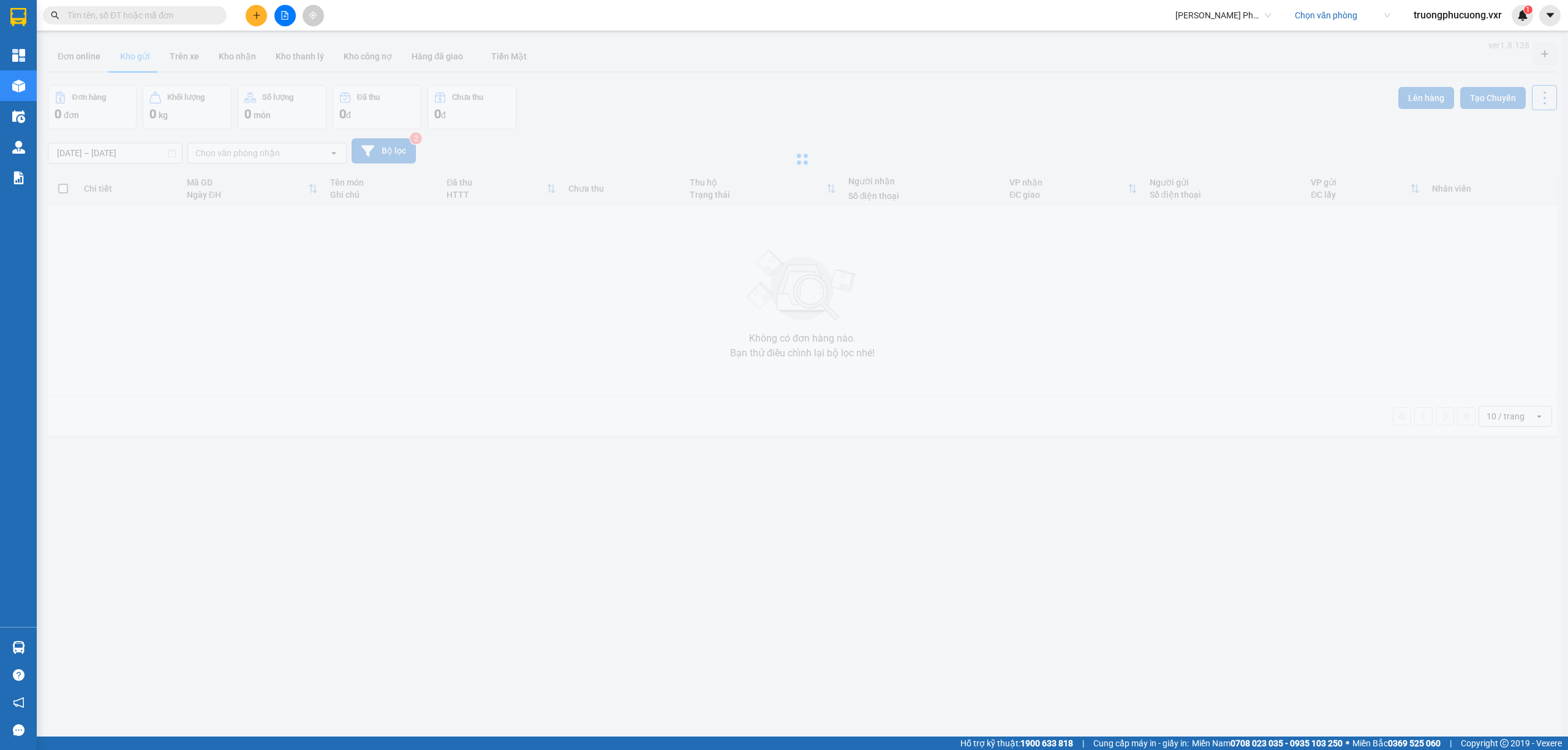
click at [1110, 104] on div at bounding box center [802, 159] width 1519 height 245
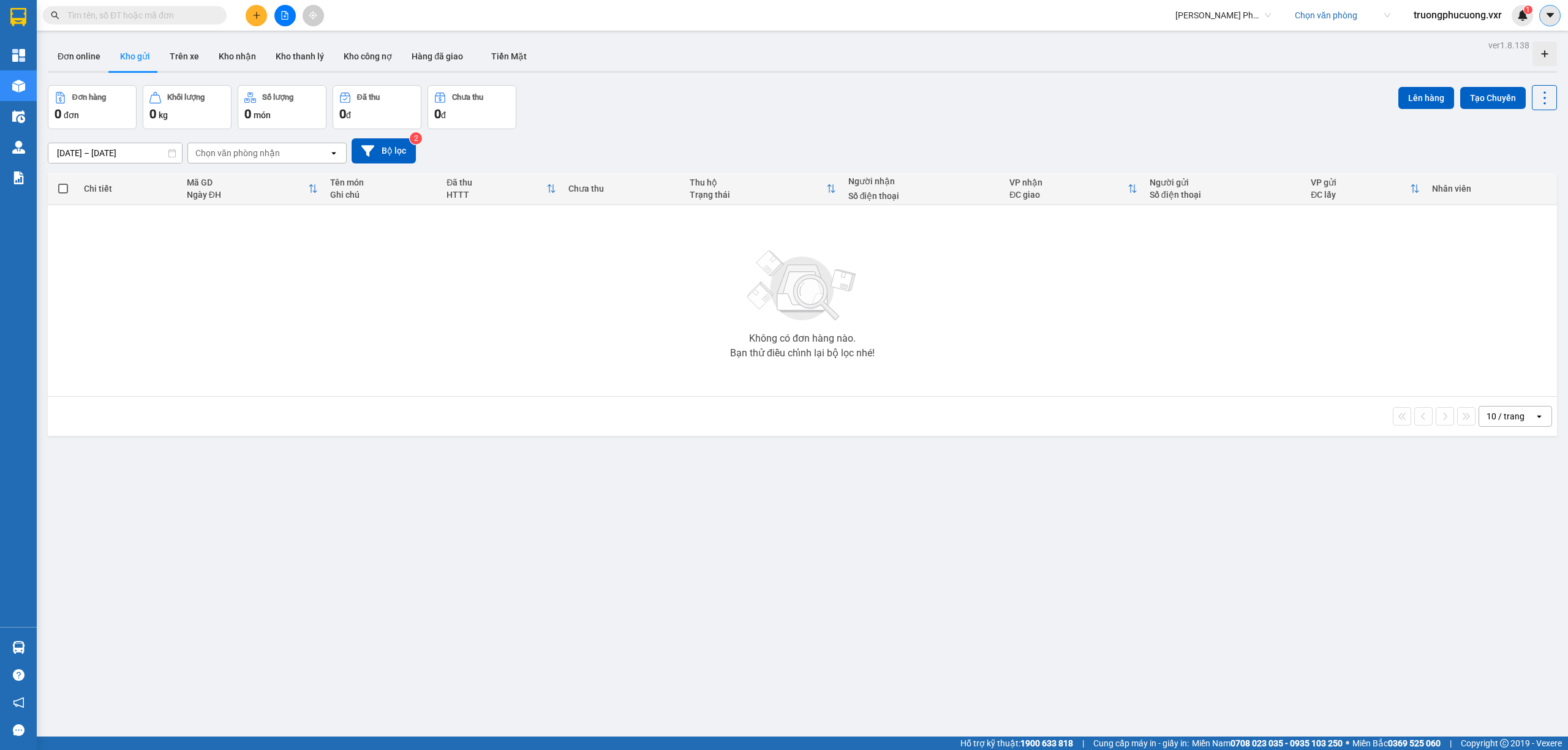
click at [1549, 13] on icon "caret-down" at bounding box center [1550, 14] width 8 height 4
click at [1503, 42] on div "Cấu hình nhà xe" at bounding box center [1517, 45] width 62 height 13
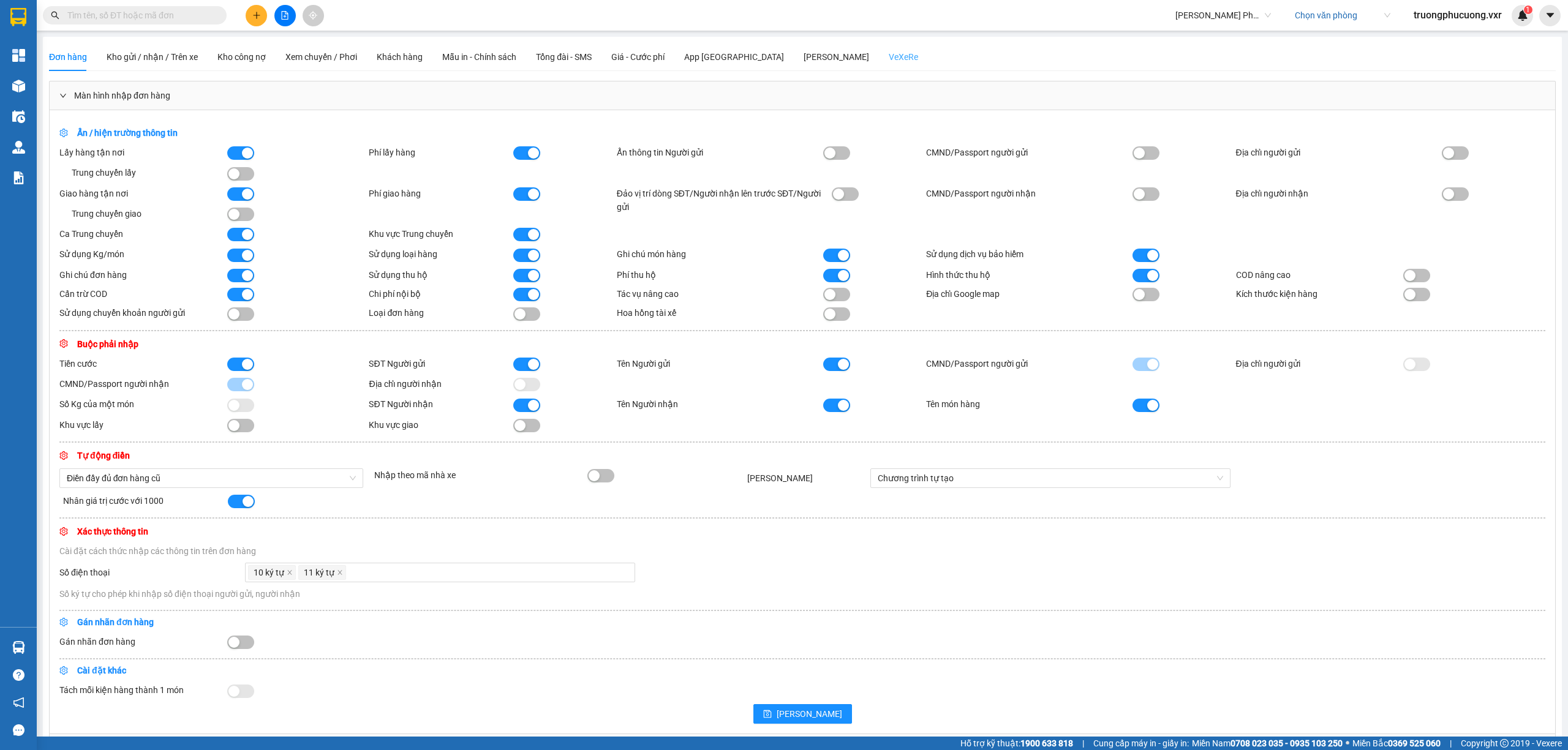
click at [889, 47] on div "VeXeRe" at bounding box center [903, 57] width 30 height 28
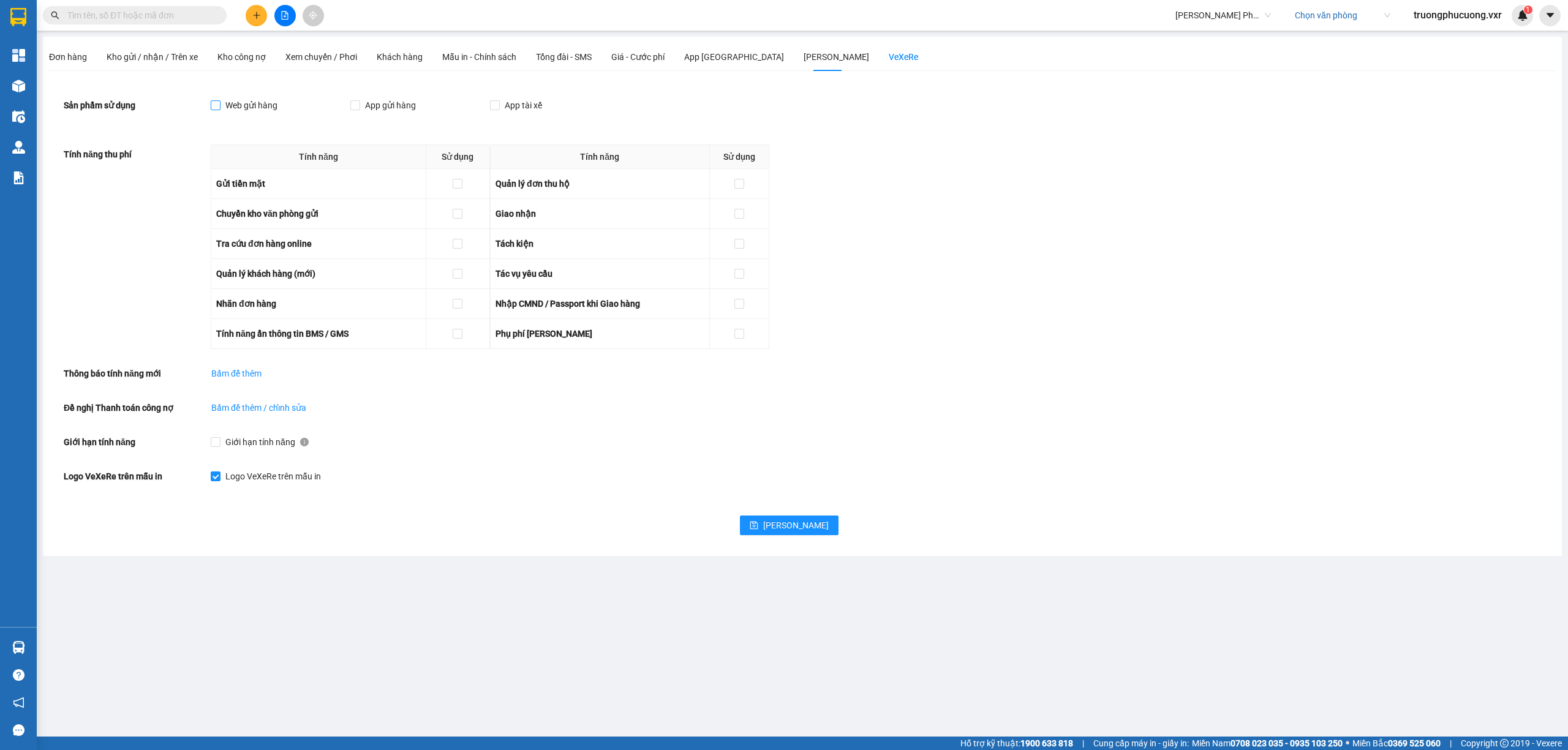
click at [216, 104] on input "Web gửi hàng" at bounding box center [215, 105] width 9 height 9
checkbox input "true"
click at [368, 107] on span "App gửi hàng" at bounding box center [390, 105] width 61 height 13
click at [359, 107] on input "App gửi hàng" at bounding box center [355, 105] width 9 height 9
checkbox input "true"
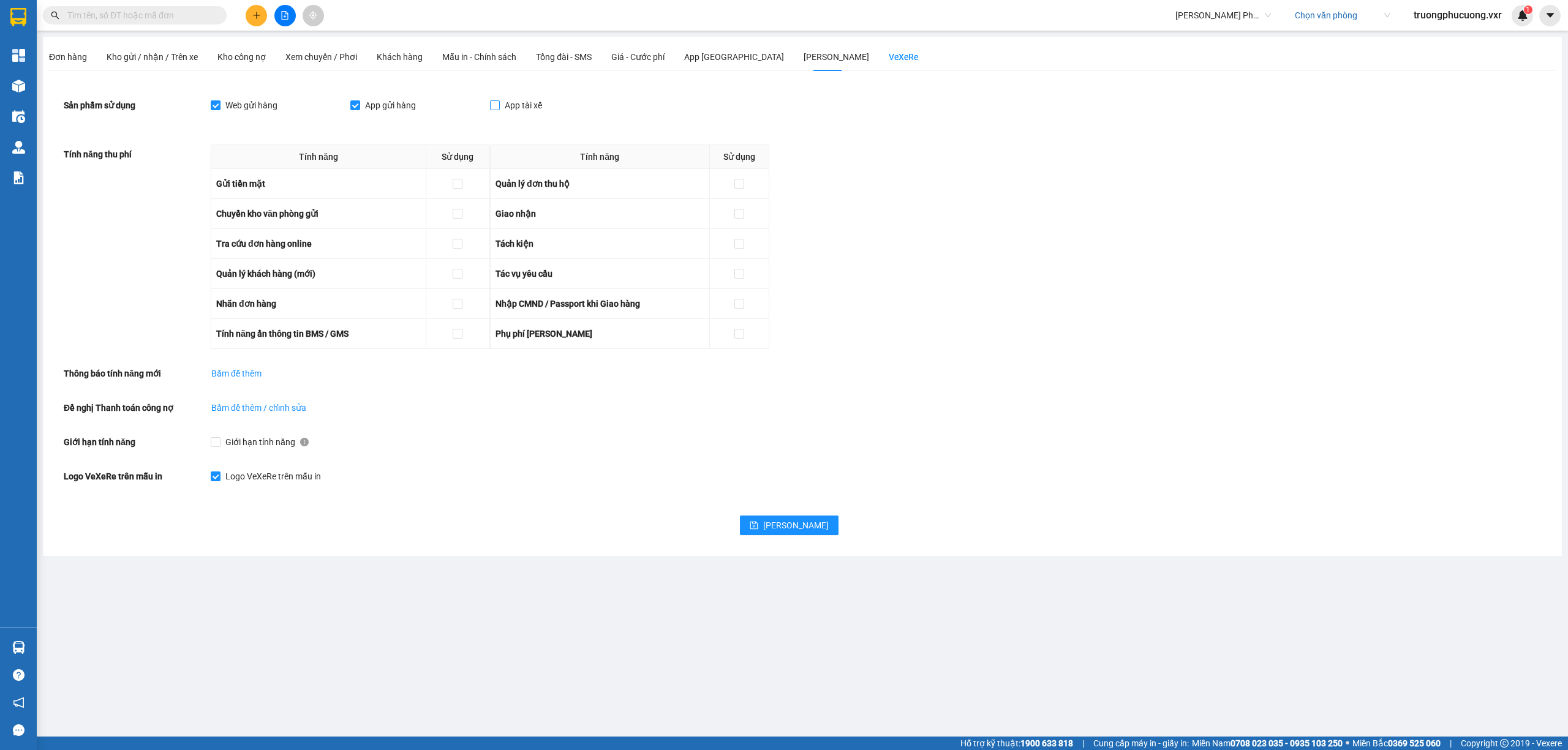
click at [508, 109] on span "App tài xế" at bounding box center [523, 105] width 47 height 13
click at [499, 109] on input "App tài xế" at bounding box center [494, 105] width 9 height 9
checkbox input "true"
click at [765, 523] on span "[PERSON_NAME]" at bounding box center [796, 525] width 65 height 13
click at [1479, 19] on span "truongphucuong.vxr" at bounding box center [1458, 15] width 108 height 15
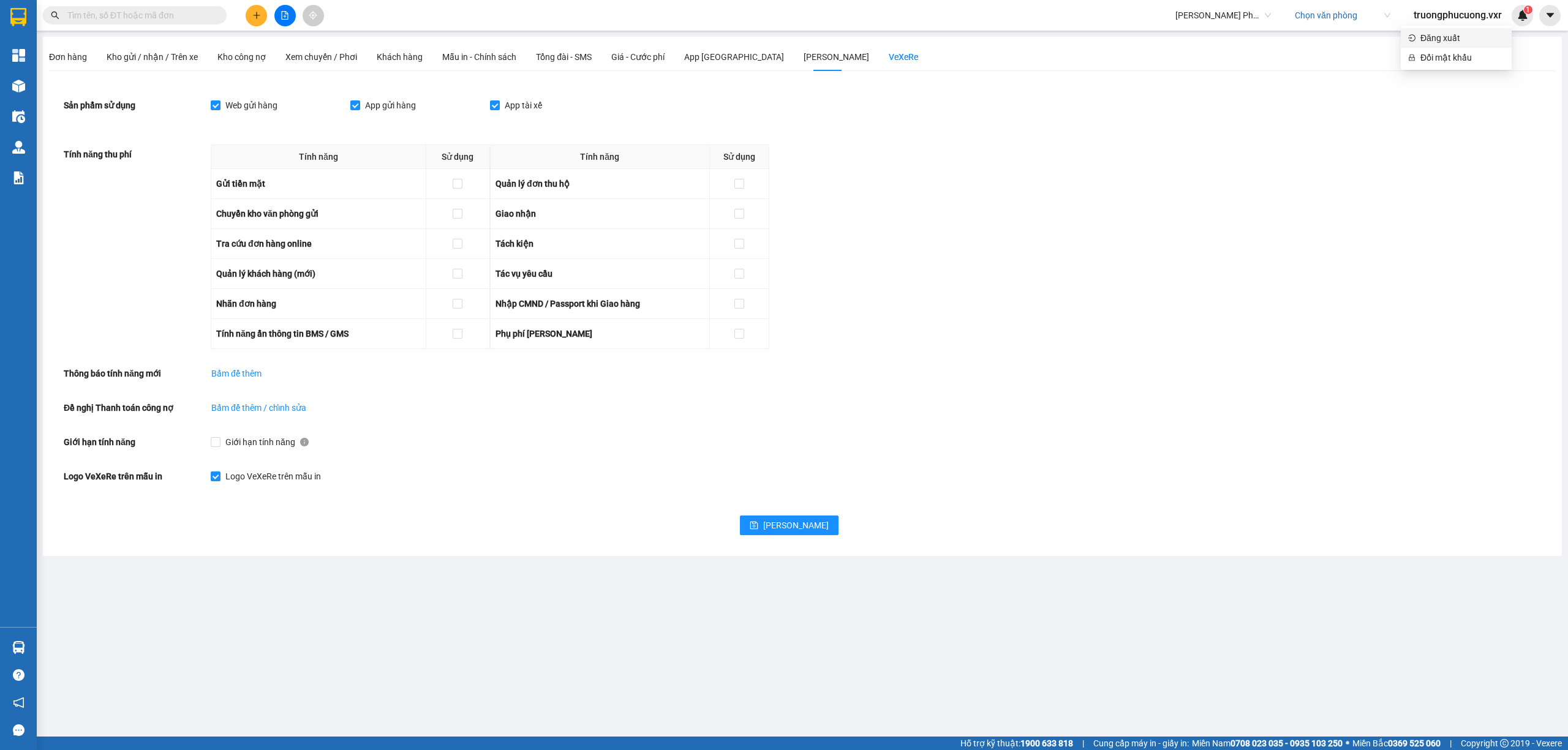
click at [1464, 40] on span "Đăng xuất" at bounding box center [1462, 38] width 84 height 13
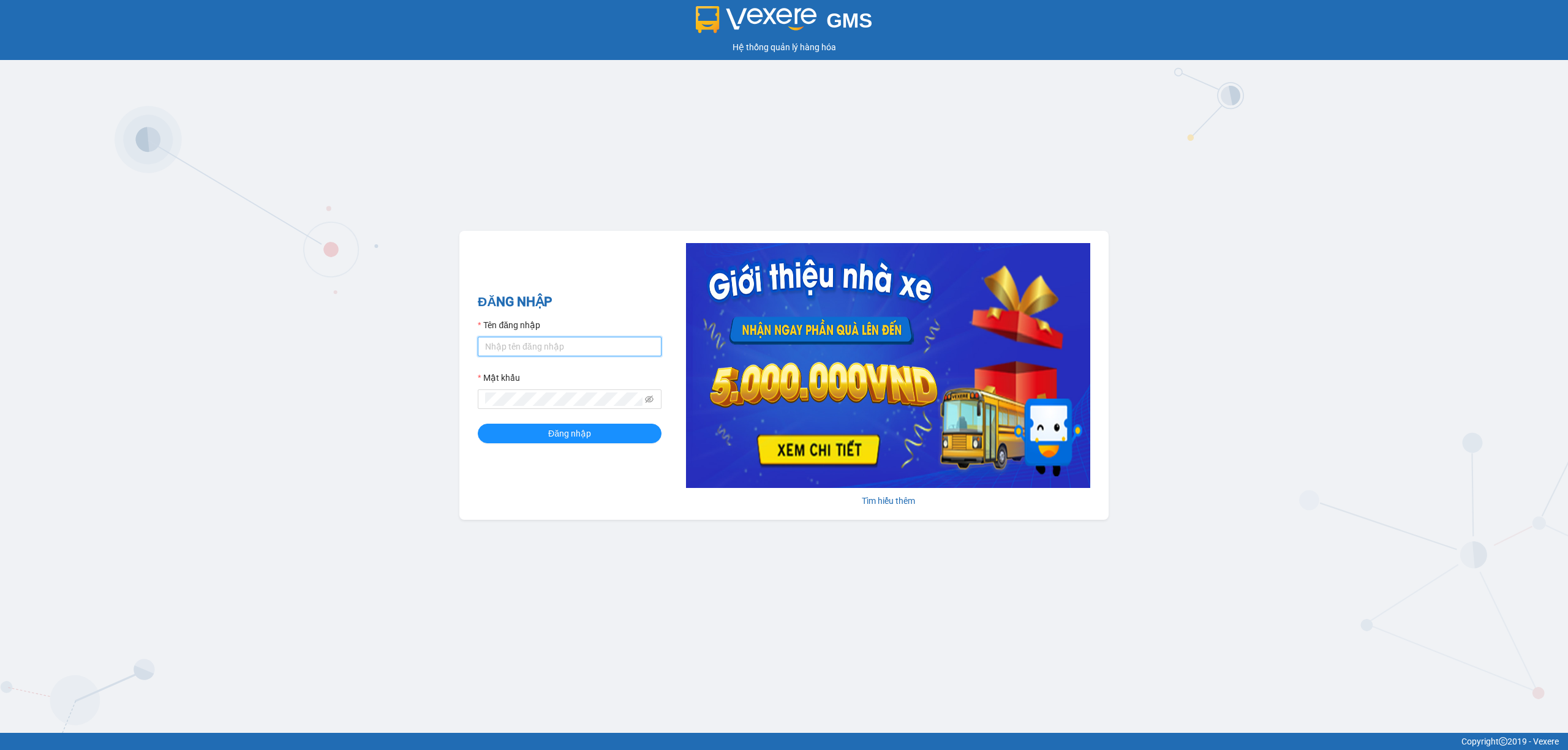
click at [552, 346] on input "Tên đăng nhập" at bounding box center [569, 346] width 183 height 19
type input "nhaxe.trangngocphat"
click at [477, 424] on button "Đăng nhập" at bounding box center [569, 433] width 183 height 19
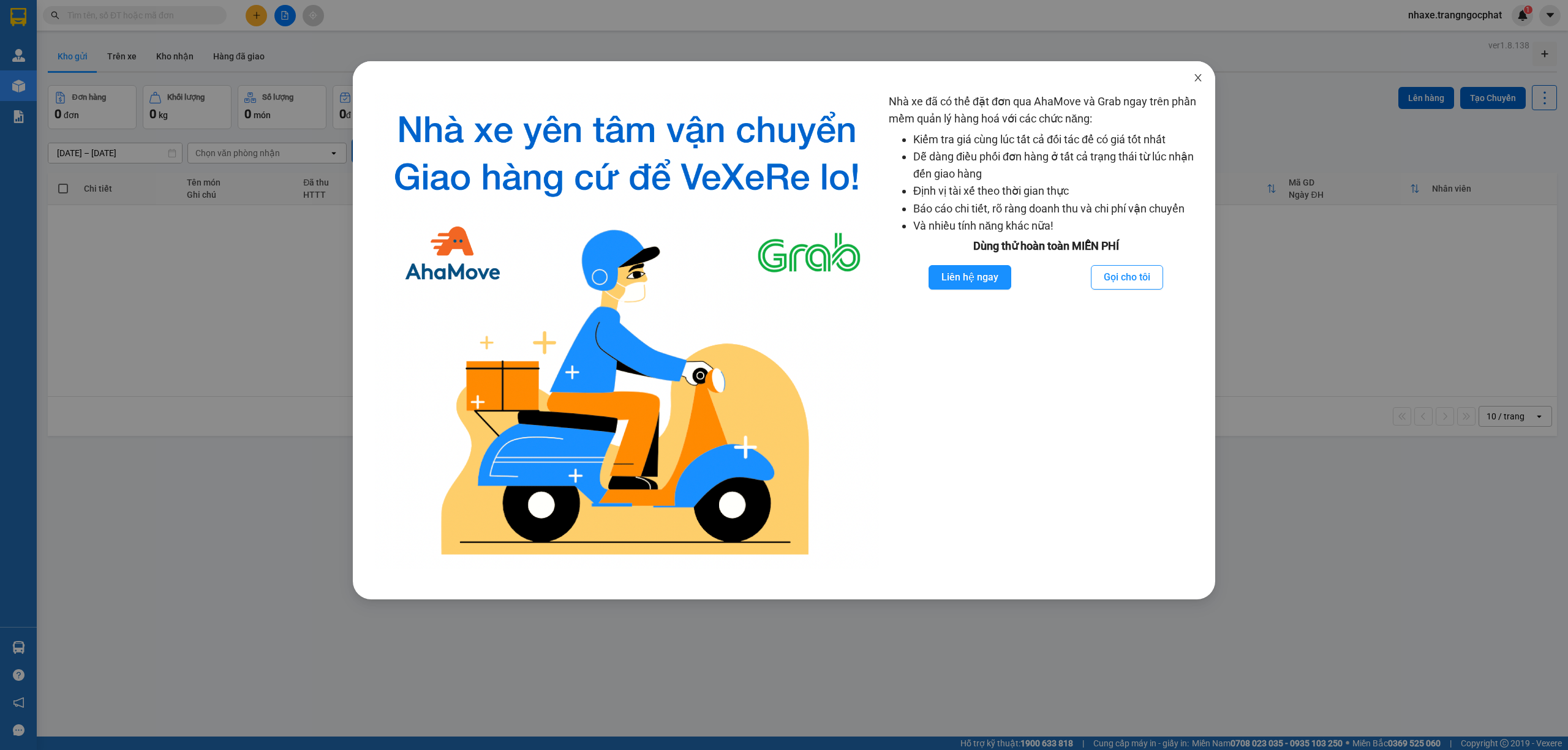
click at [1200, 85] on span "Close" at bounding box center [1198, 78] width 35 height 35
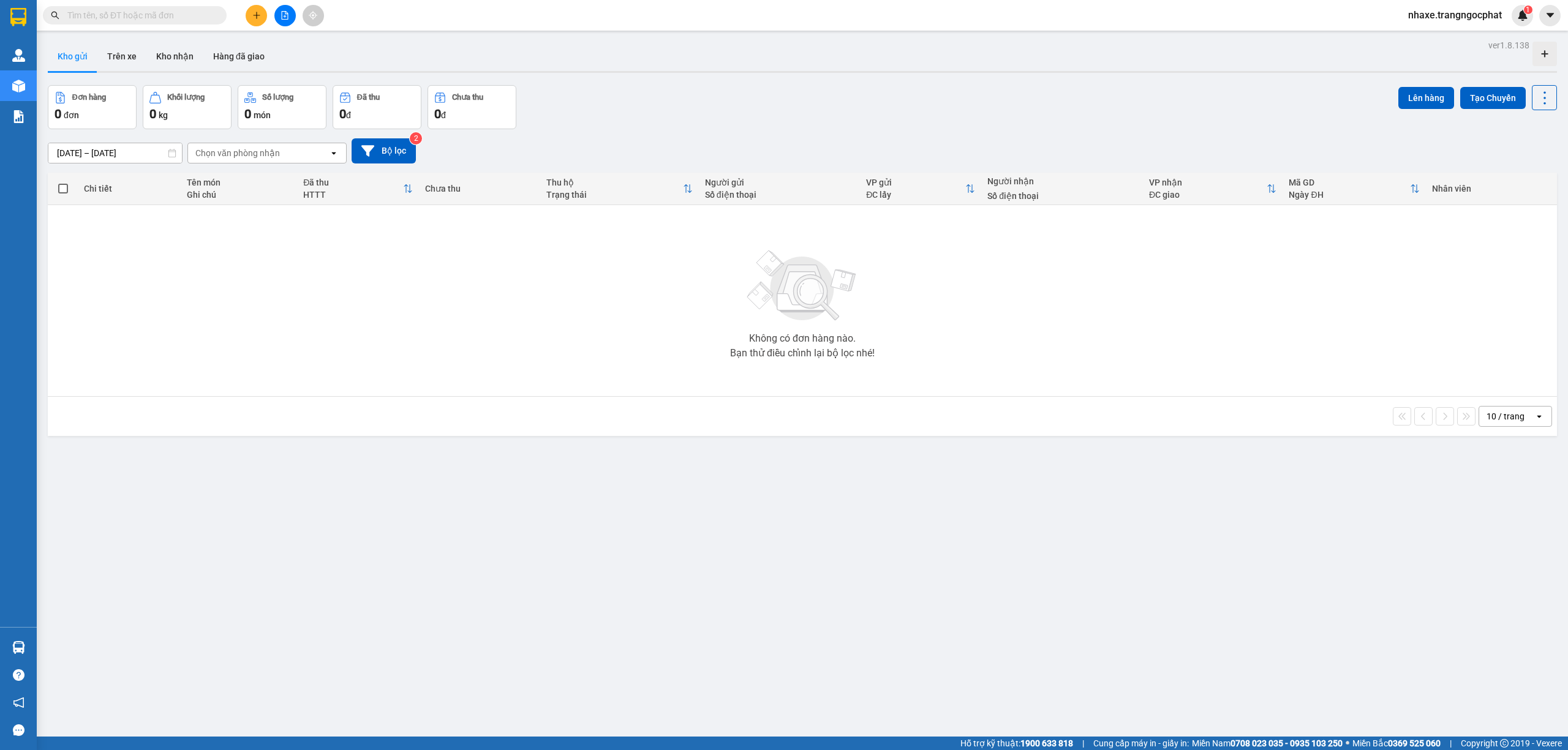
click at [1433, 14] on span "nhaxe.trangngocphat" at bounding box center [1455, 15] width 113 height 15
click at [1110, 88] on div "Đơn hàng 0 đơn Khối lượng 0 kg Số lượng 0 món Đã thu 0 đ Chưa thu 0 đ Lên hàng …" at bounding box center [802, 107] width 1509 height 44
click at [254, 17] on icon "plus" at bounding box center [257, 16] width 9 height 9
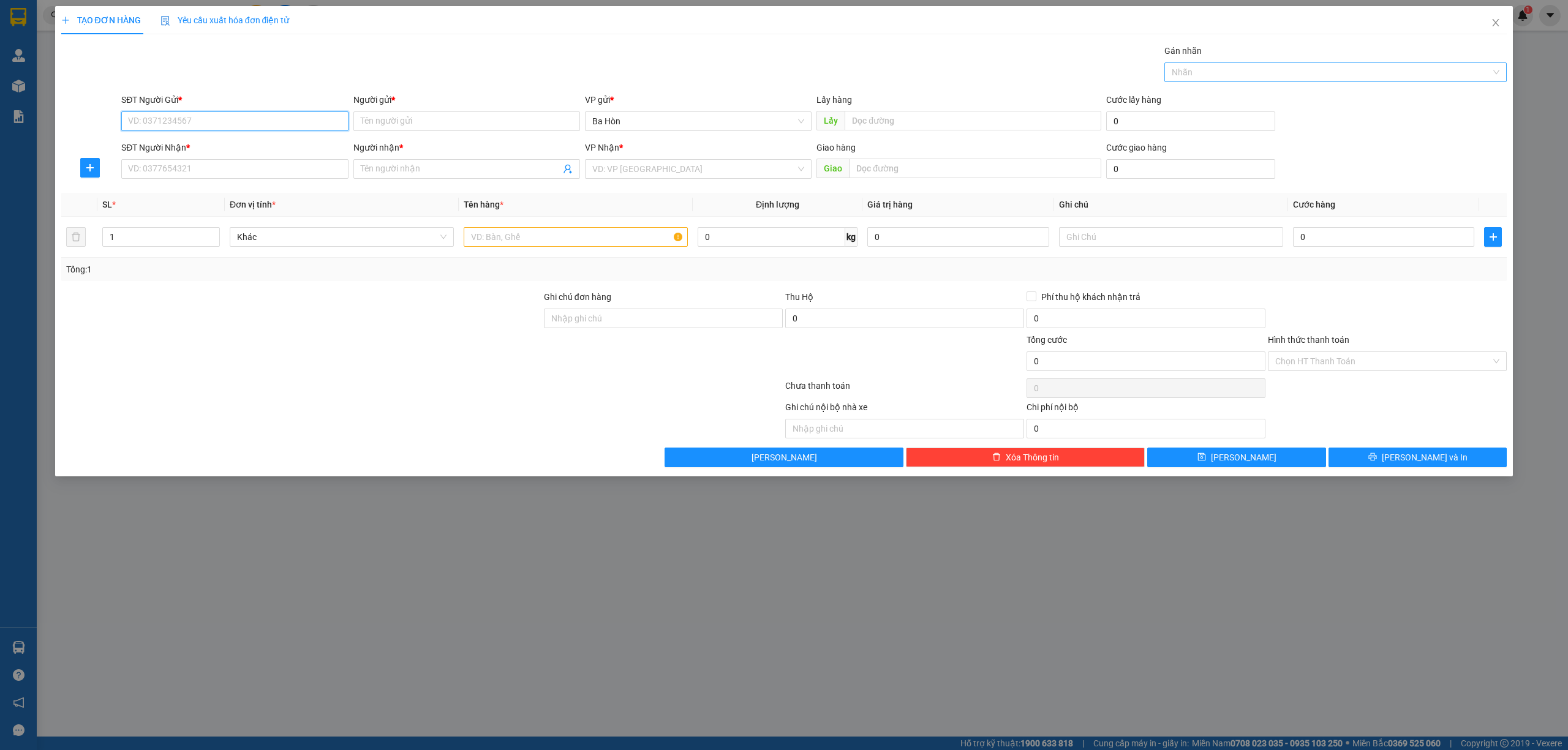
click at [1331, 72] on div at bounding box center [1329, 72] width 325 height 14
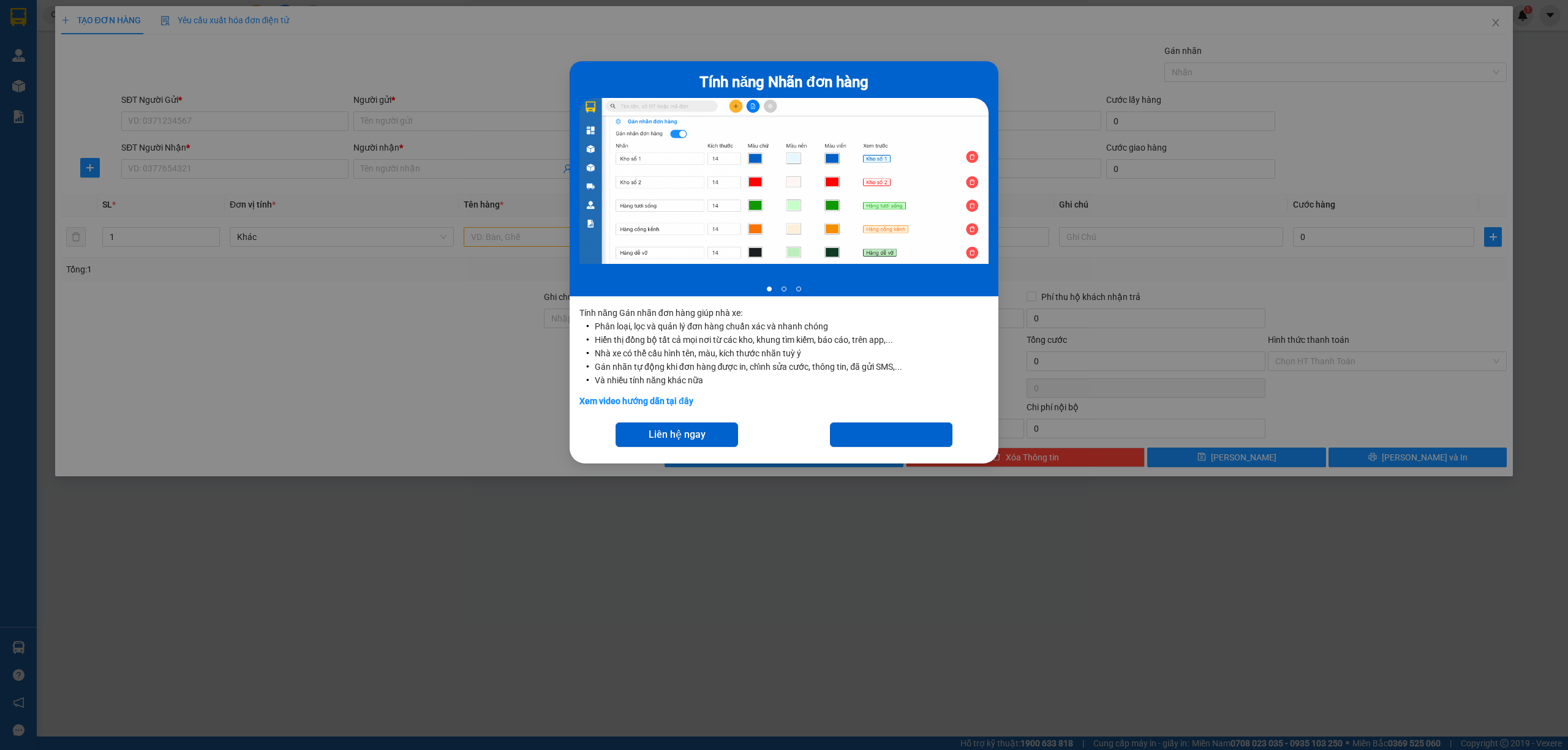
click at [1007, 101] on div "Tính năng Nhãn đơn hàng 1 of 3 Tính năng Gán nhãn đơn hàng giúp nhà xe: Phân lo…" at bounding box center [784, 375] width 1568 height 750
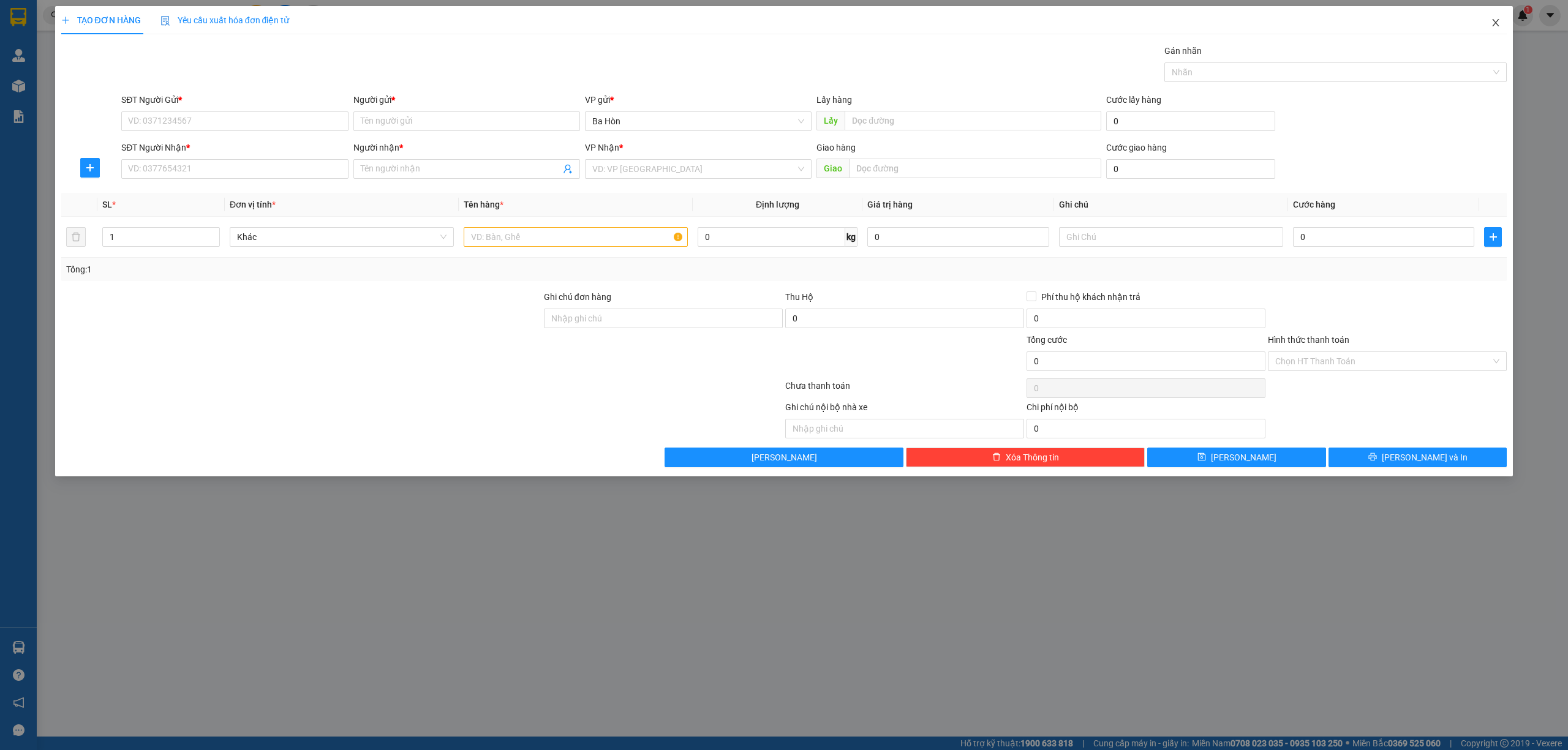
click at [1486, 22] on span "Close" at bounding box center [1496, 23] width 35 height 35
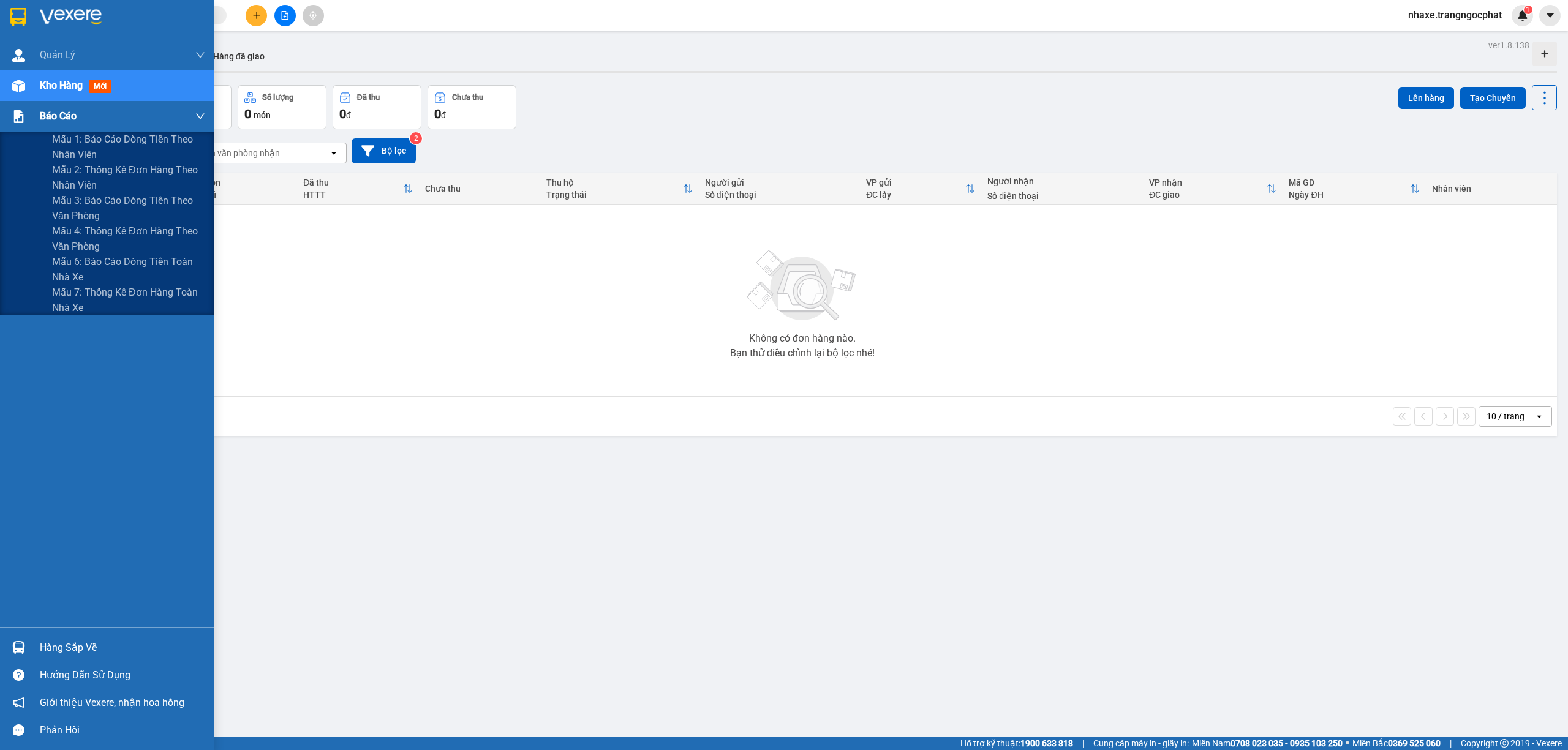
click at [93, 115] on div "Báo cáo" at bounding box center [122, 116] width 165 height 31
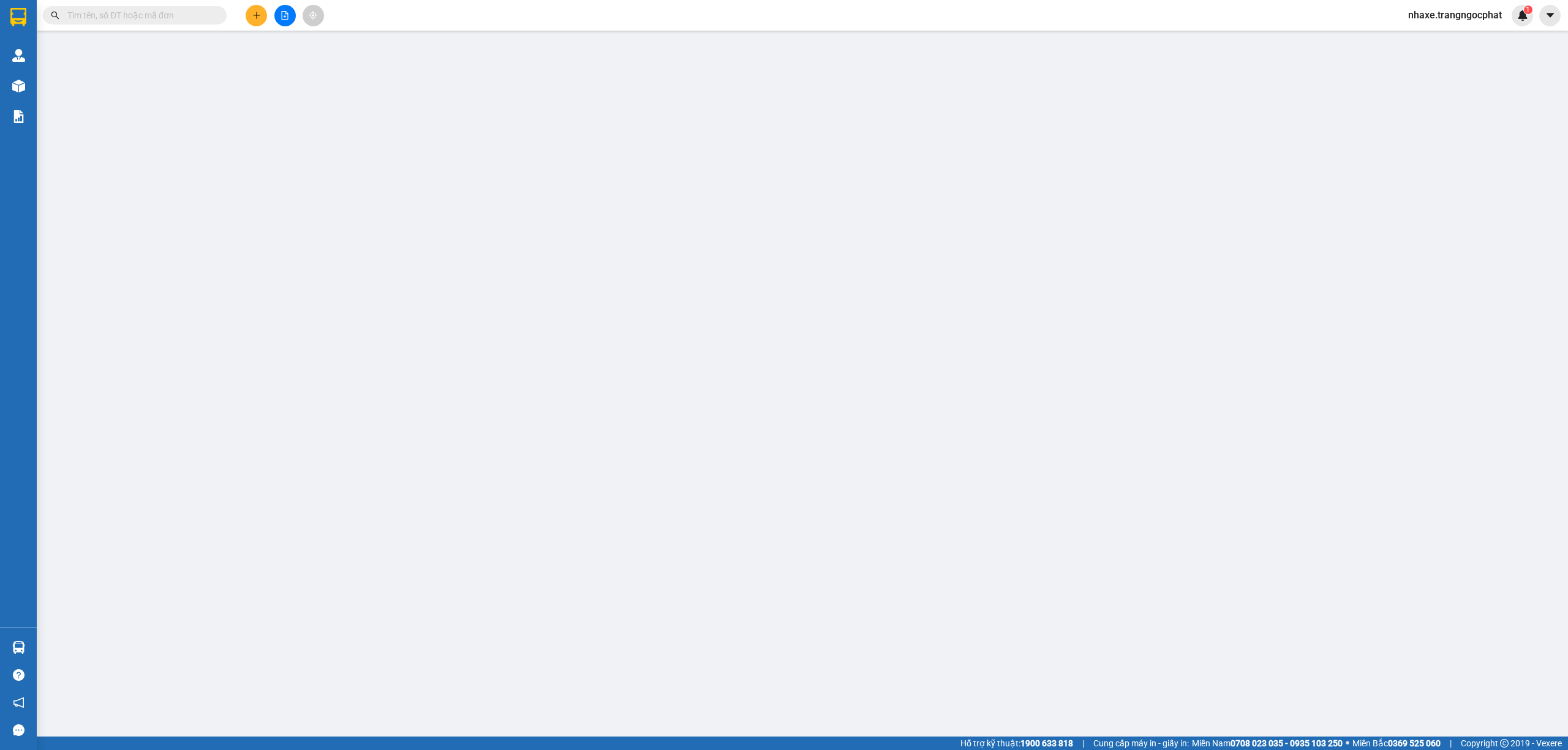
click at [1458, 18] on span "nhaxe.trangngocphat" at bounding box center [1455, 15] width 113 height 15
click at [1417, 36] on span "Đăng xuất" at bounding box center [1460, 38] width 87 height 13
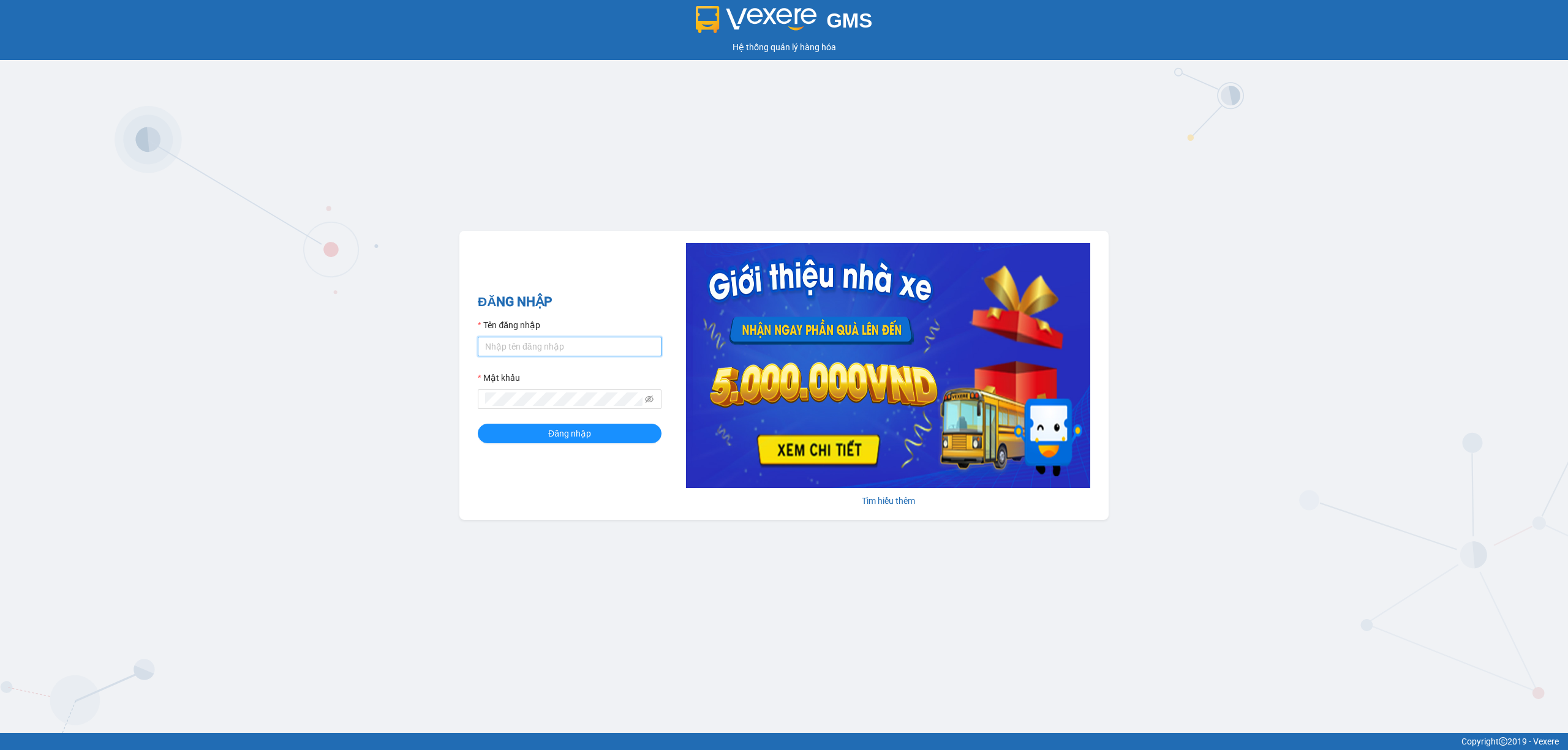
click at [545, 346] on input "Tên đăng nhập" at bounding box center [569, 346] width 183 height 19
type input "truongphucuong.vxr"
click at [561, 431] on span "Đăng nhập" at bounding box center [570, 433] width 43 height 13
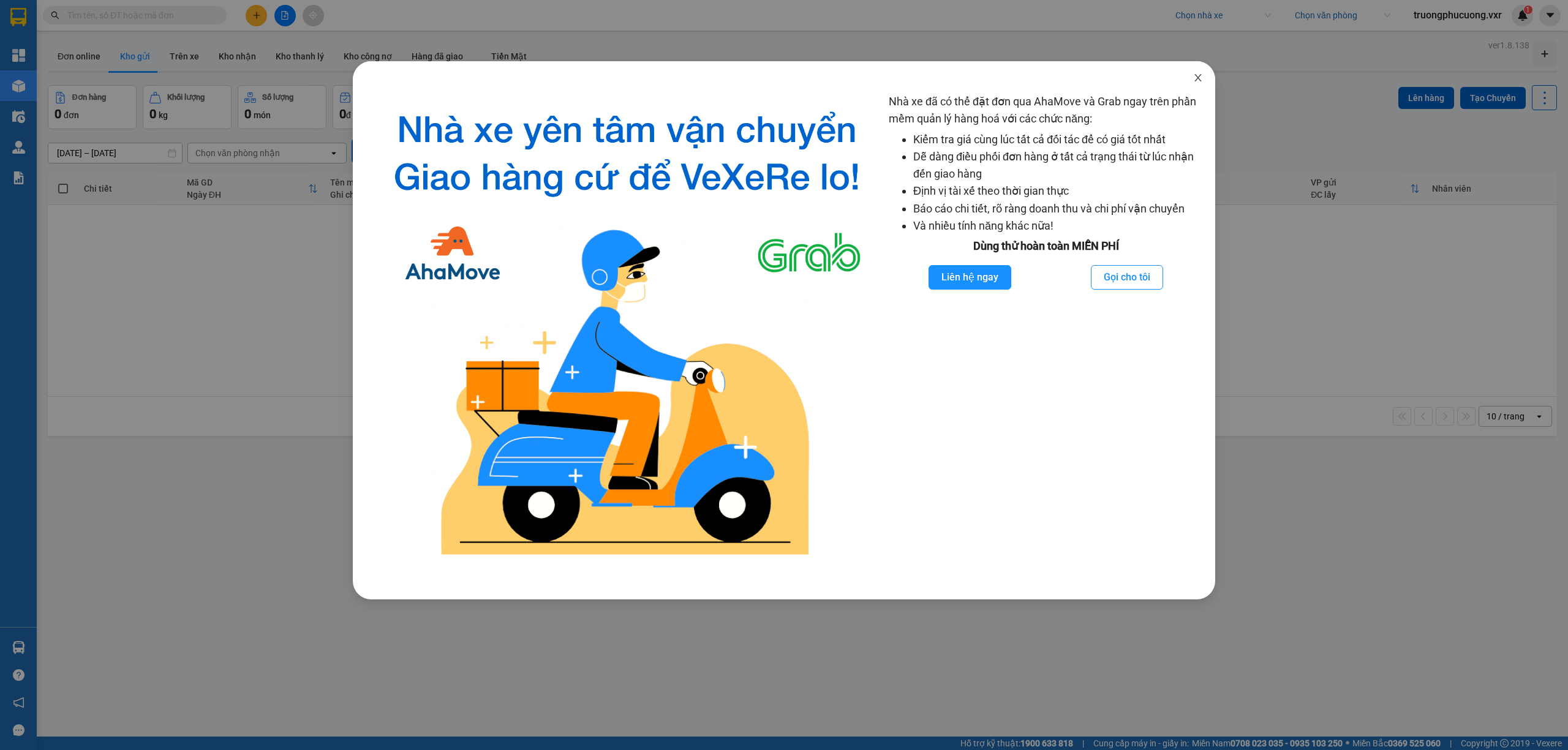
click at [1202, 85] on span "Close" at bounding box center [1198, 78] width 35 height 35
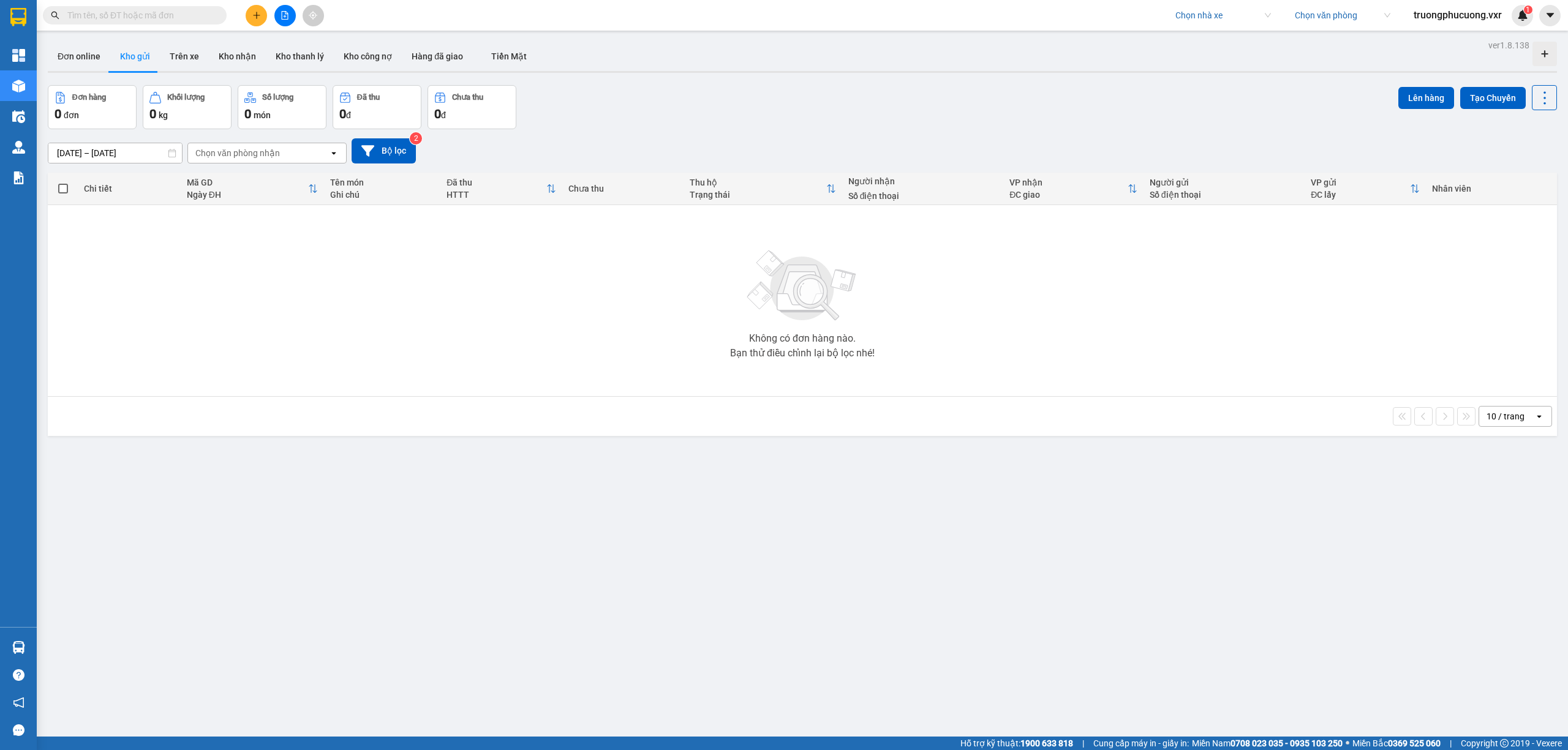
click at [1206, 14] on input "search" at bounding box center [1219, 15] width 87 height 18
type input "[PERSON_NAME]"
click at [1206, 36] on div "[PERSON_NAME]" at bounding box center [1220, 40] width 95 height 13
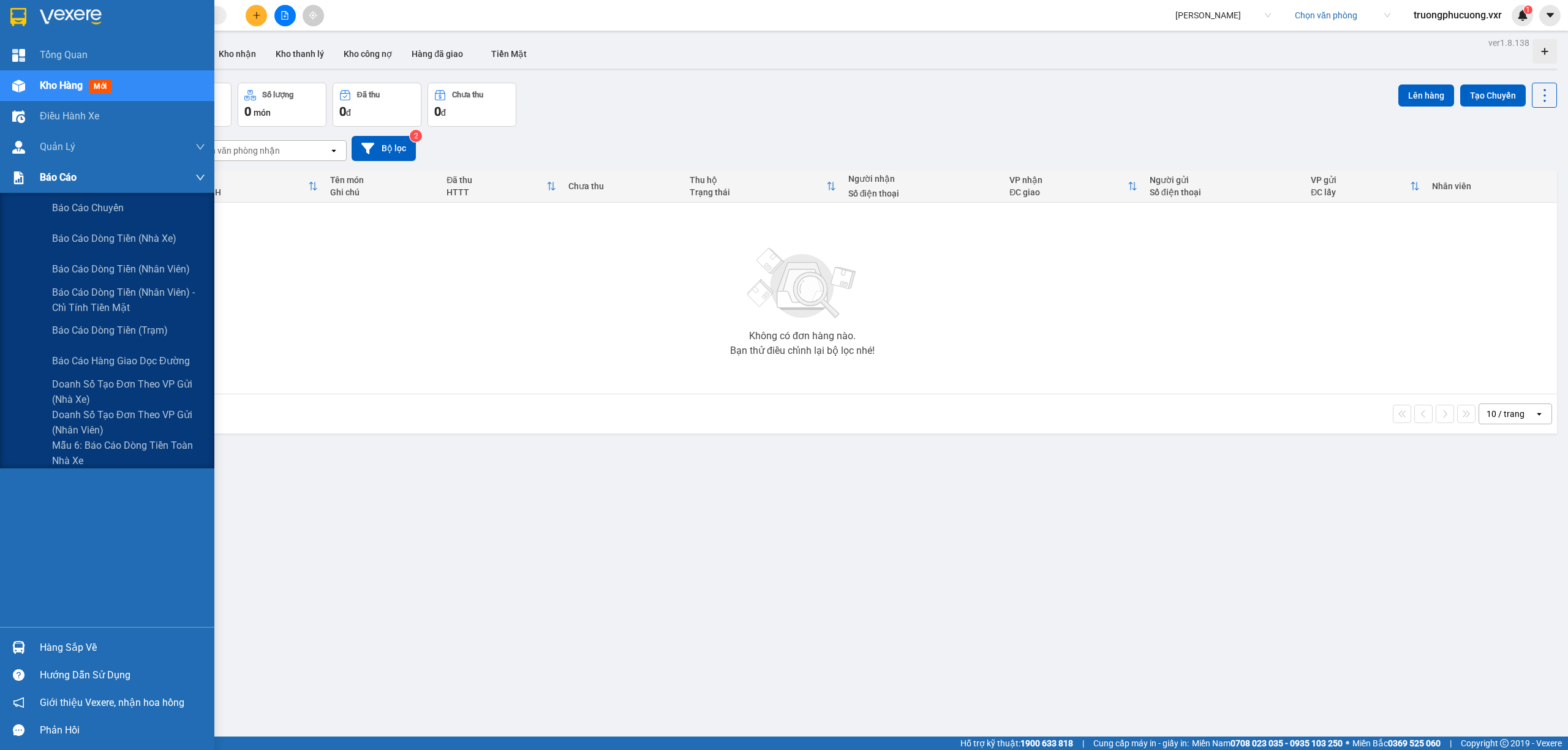
click at [17, 177] on img at bounding box center [18, 178] width 13 height 13
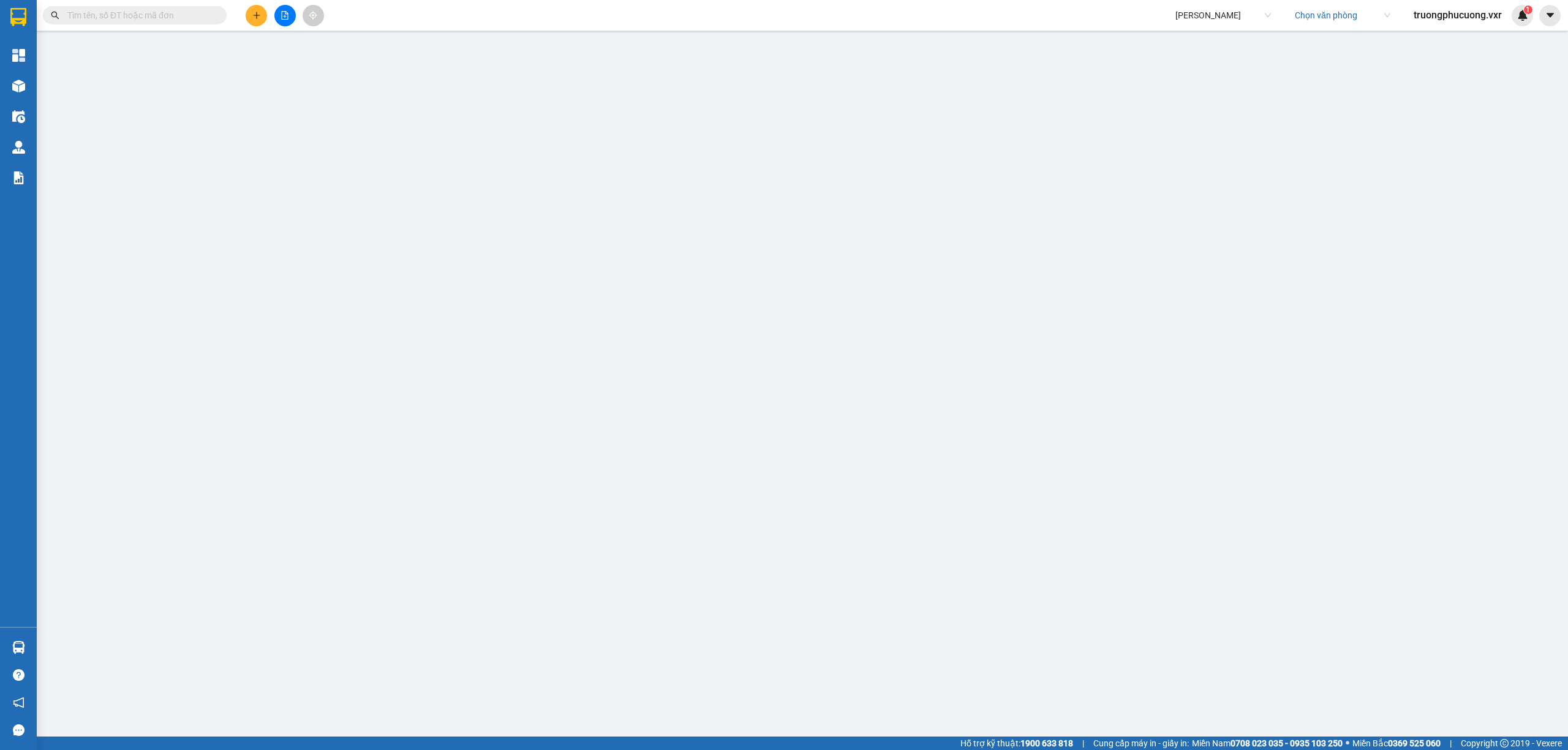
click at [1211, 13] on span "[PERSON_NAME]" at bounding box center [1223, 15] width 95 height 18
type input "a"
type input "tân anh"
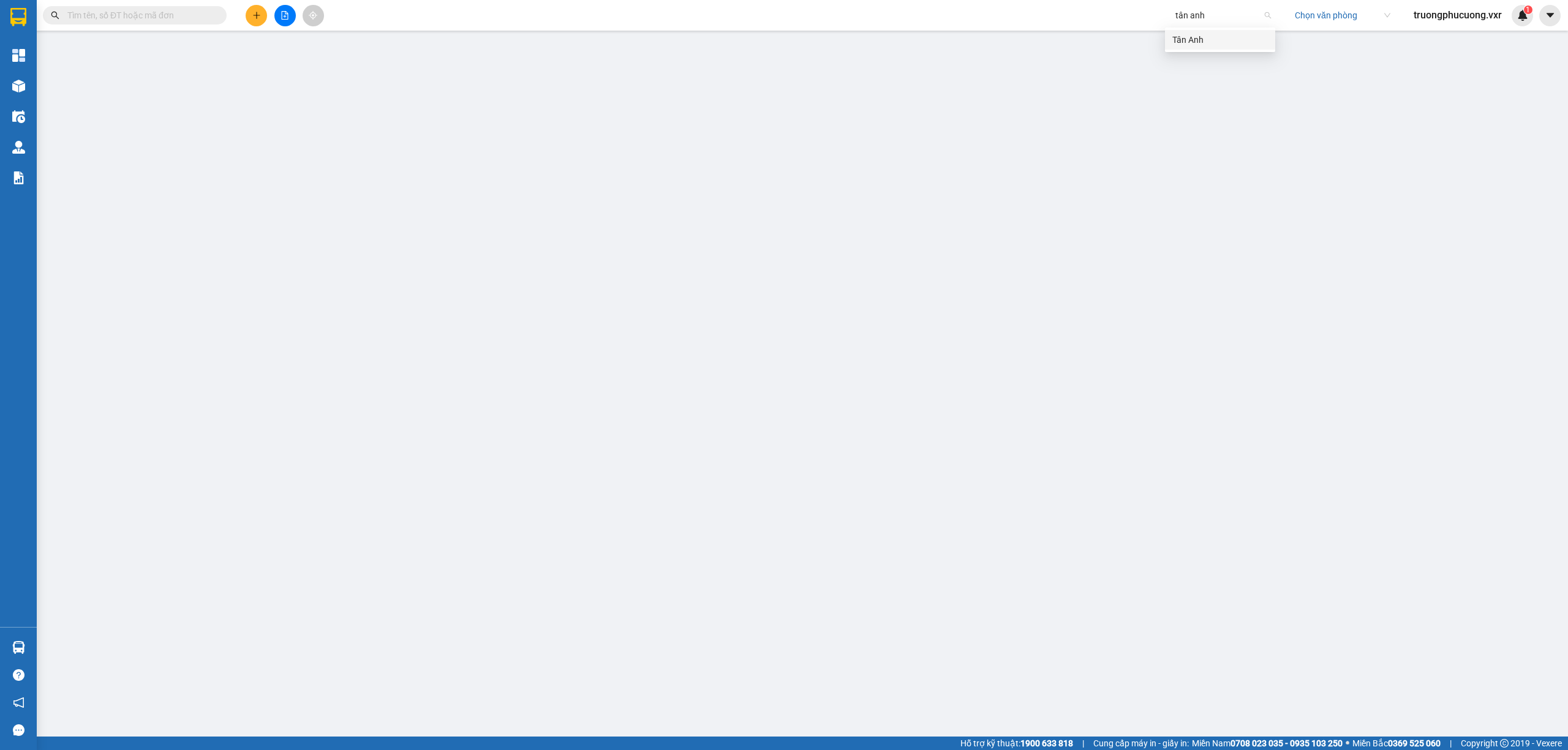
click at [1226, 44] on div "Tân Anh" at bounding box center [1220, 40] width 95 height 13
click at [1190, 25] on div "Tân Anh Chọn văn phòng truongphucuong.vxr 1" at bounding box center [1368, 16] width 400 height 21
click at [1196, 15] on span "Tân Anh" at bounding box center [1223, 15] width 95 height 18
type input "[PERSON_NAME]"
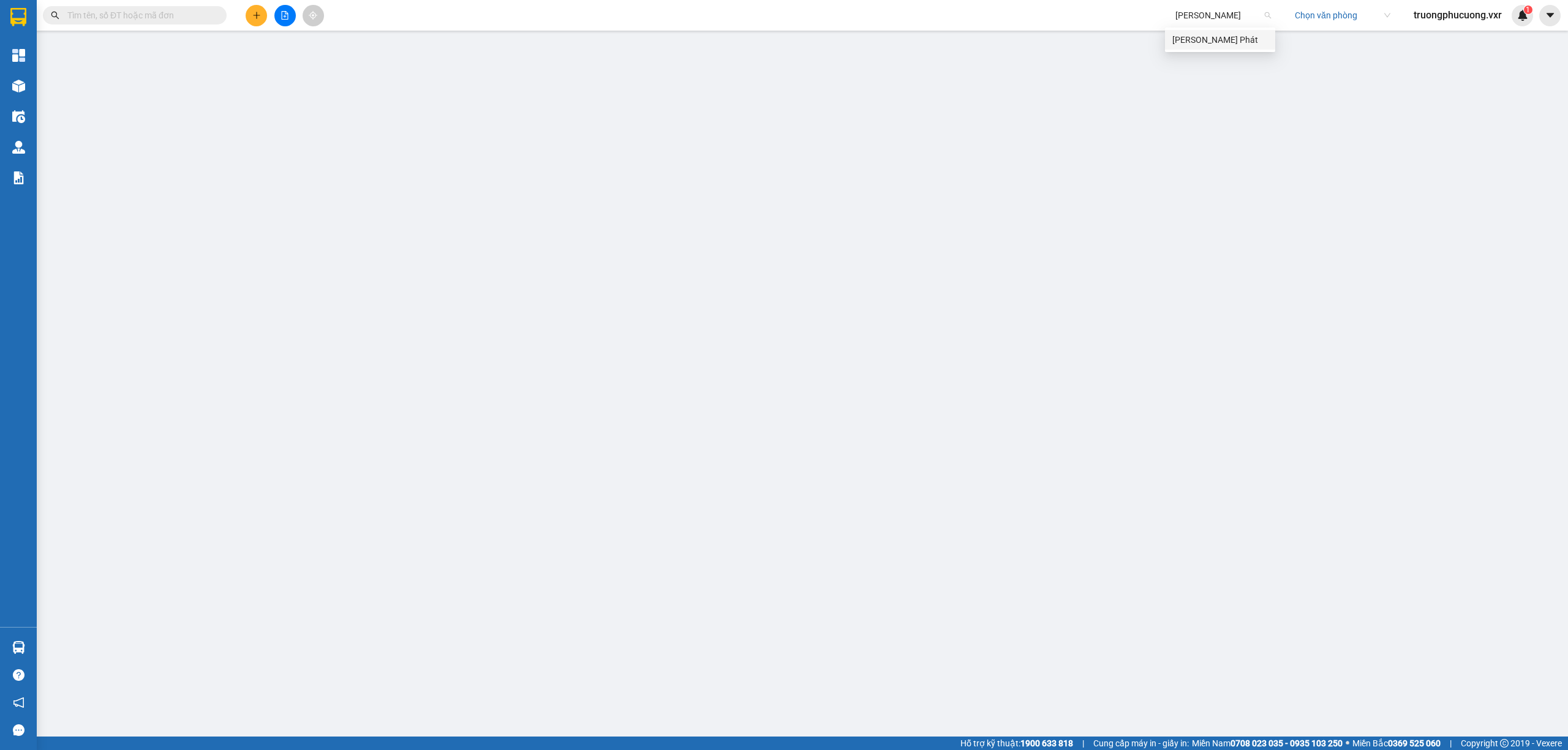
click at [1199, 32] on div "[PERSON_NAME] Phát" at bounding box center [1219, 40] width 110 height 19
click at [1446, 23] on div "truongphucuong.vxr 1" at bounding box center [1469, 16] width 129 height 21
click at [1449, 18] on span "truongphucuong.vxr" at bounding box center [1458, 15] width 108 height 15
click at [1457, 33] on span "Đăng xuất" at bounding box center [1462, 38] width 84 height 13
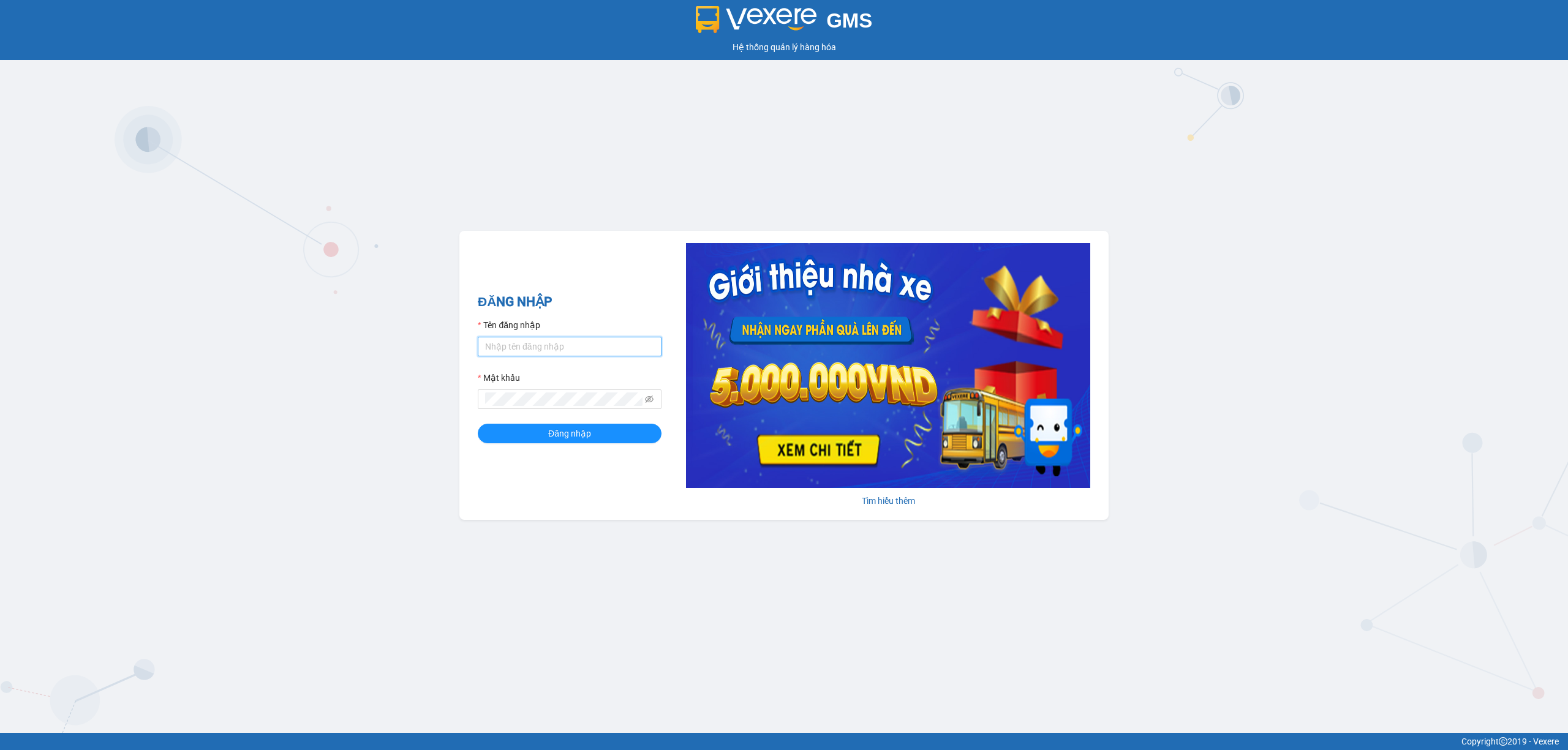
click at [564, 343] on input "Tên đăng nhập" at bounding box center [569, 346] width 183 height 19
type input "n"
type input "truongphucuong.vxr"
click at [575, 428] on span "Đăng nhập" at bounding box center [570, 433] width 43 height 13
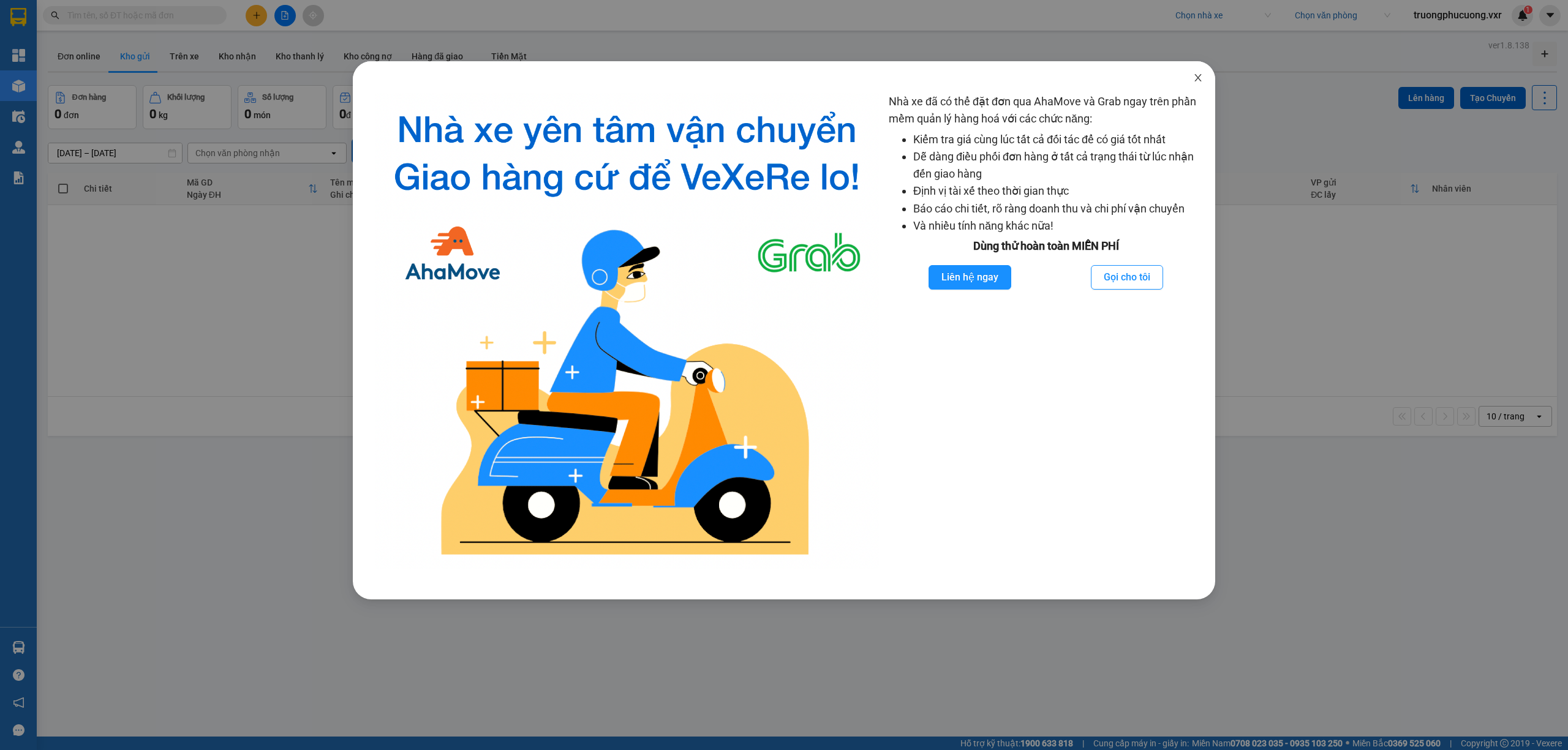
click at [1206, 79] on span "Close" at bounding box center [1198, 78] width 35 height 35
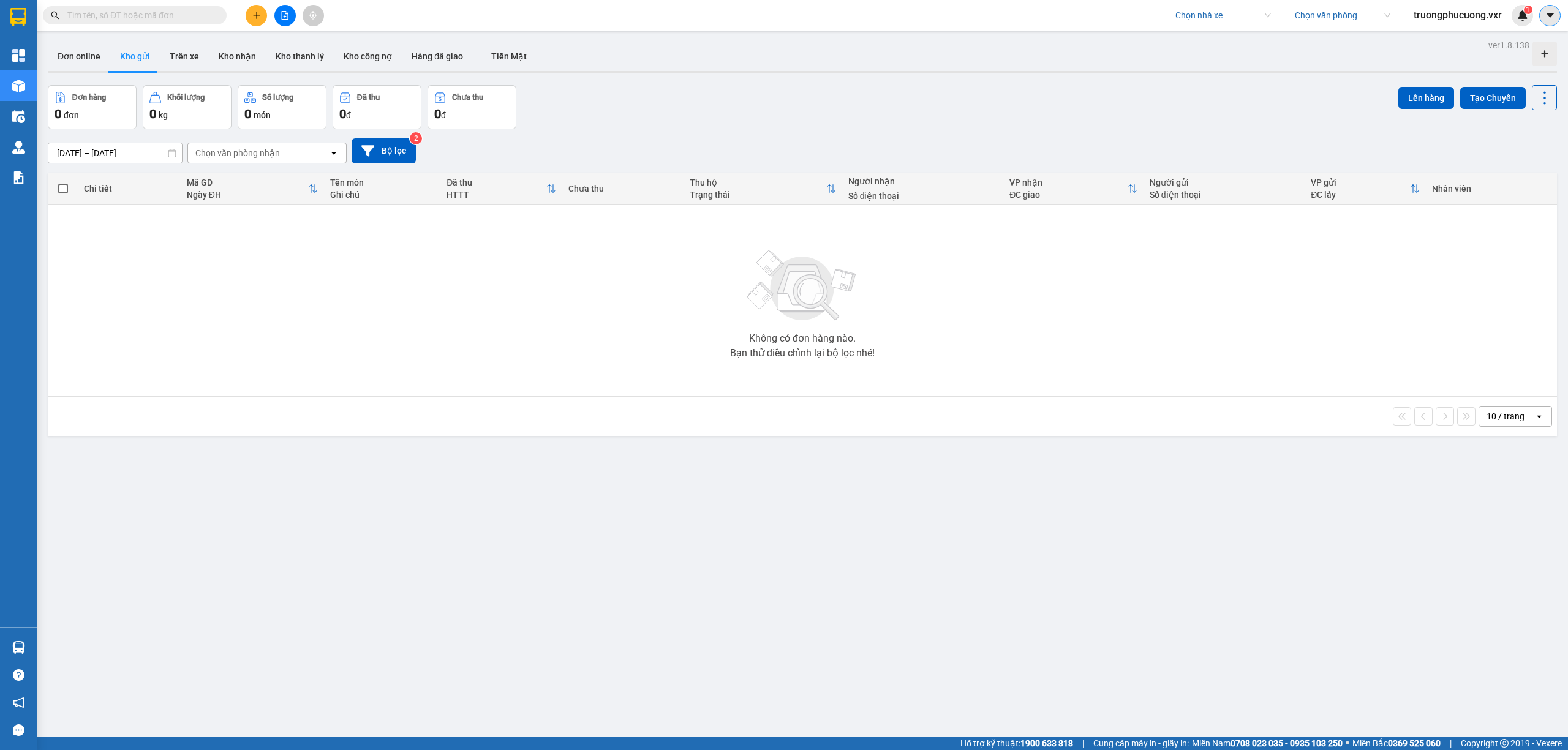
click at [1549, 13] on icon "caret-down" at bounding box center [1550, 14] width 8 height 4
click at [1522, 40] on div "Cấu hình nhà xe" at bounding box center [1517, 45] width 62 height 13
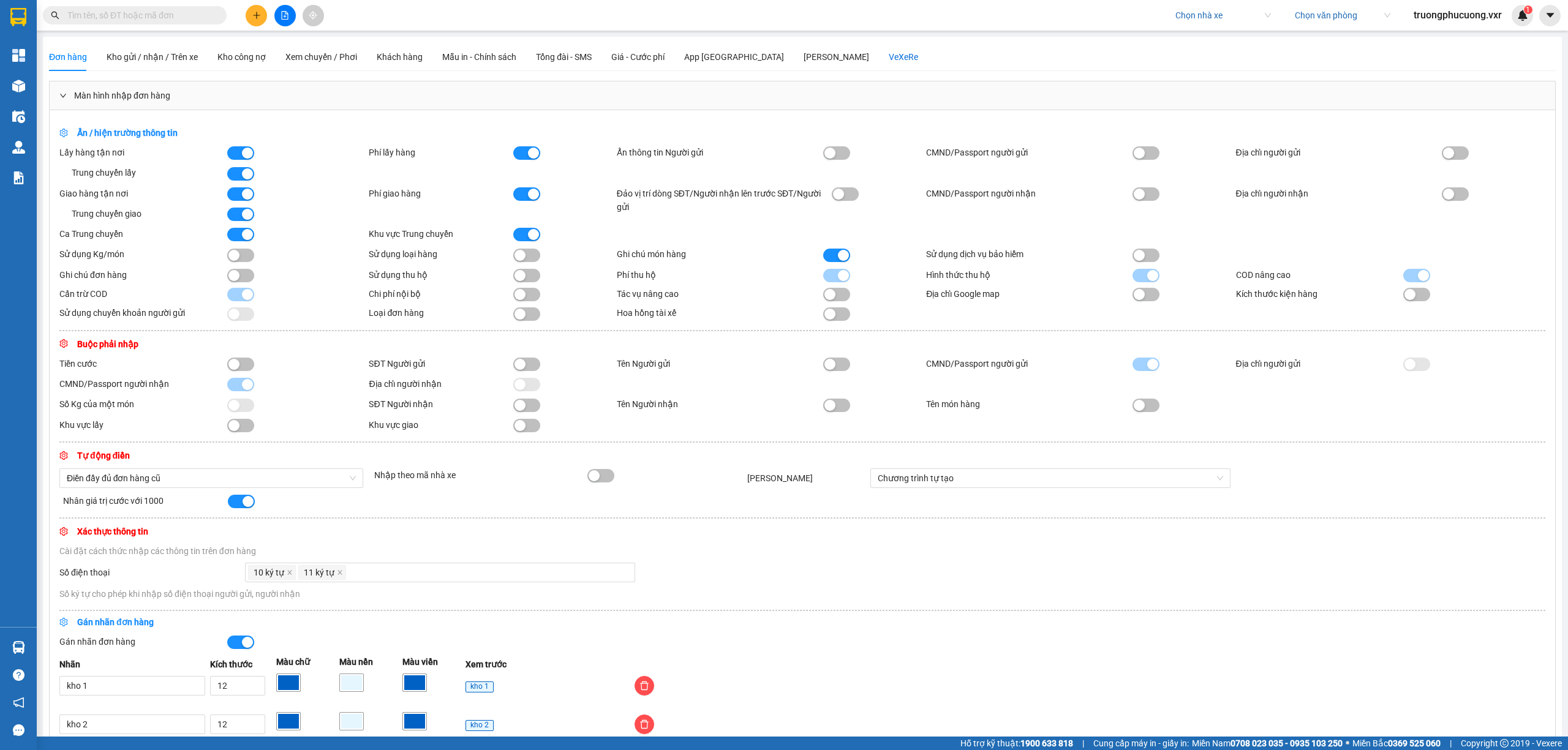
click at [889, 59] on div "VeXeRe" at bounding box center [903, 57] width 30 height 13
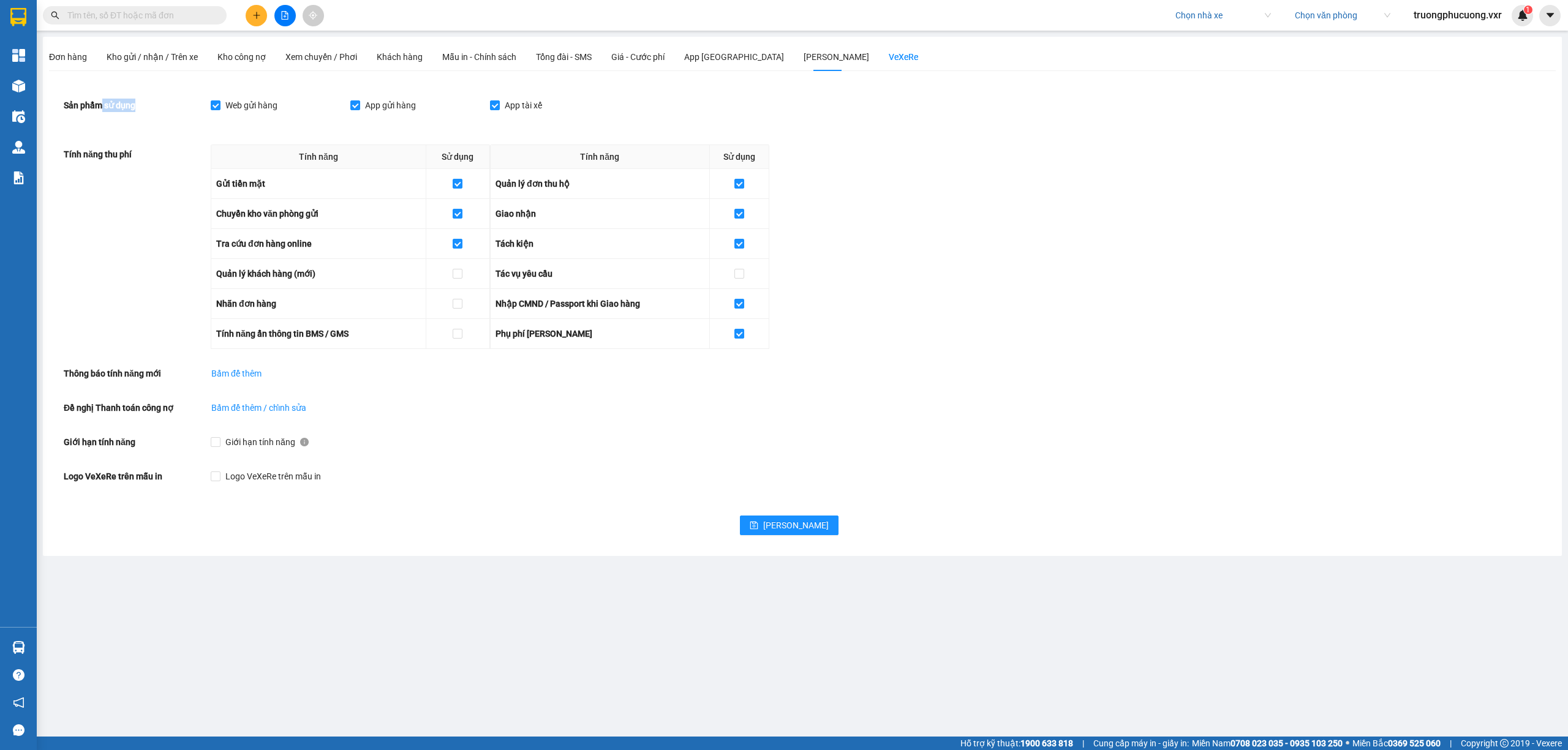
drag, startPoint x: 109, startPoint y: 106, endPoint x: 150, endPoint y: 108, distance: 41.0
click at [150, 108] on div "Sản phẩm sử dụng" at bounding box center [137, 105] width 147 height 19
click at [159, 113] on div "Sản phẩm sử dụng" at bounding box center [137, 105] width 147 height 19
click at [70, 60] on span "Đơn hàng" at bounding box center [68, 57] width 38 height 10
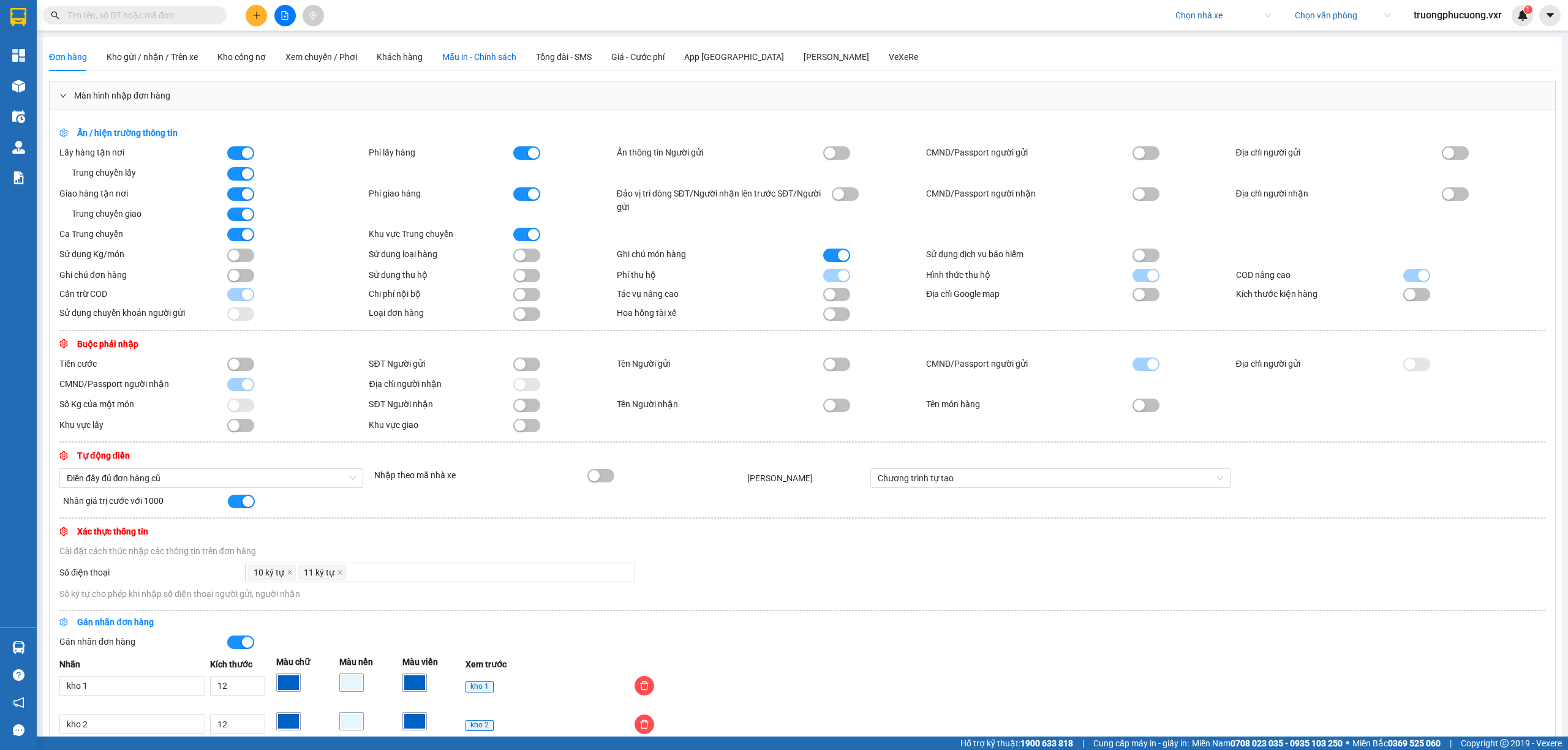
click at [501, 53] on span "Mẫu in - Chính sách" at bounding box center [479, 57] width 74 height 10
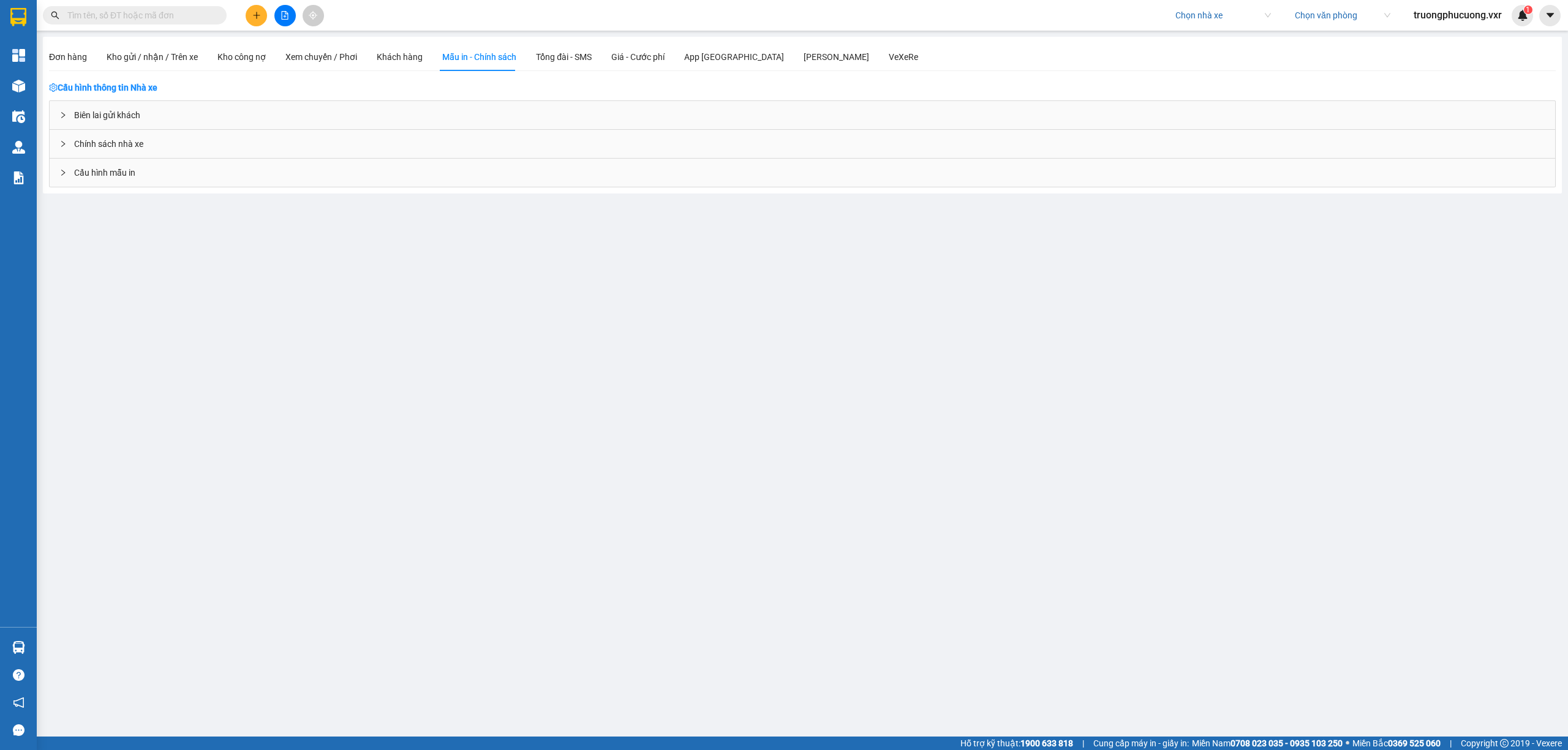
click at [197, 118] on div "Biên lai gửi khách" at bounding box center [802, 115] width 1506 height 28
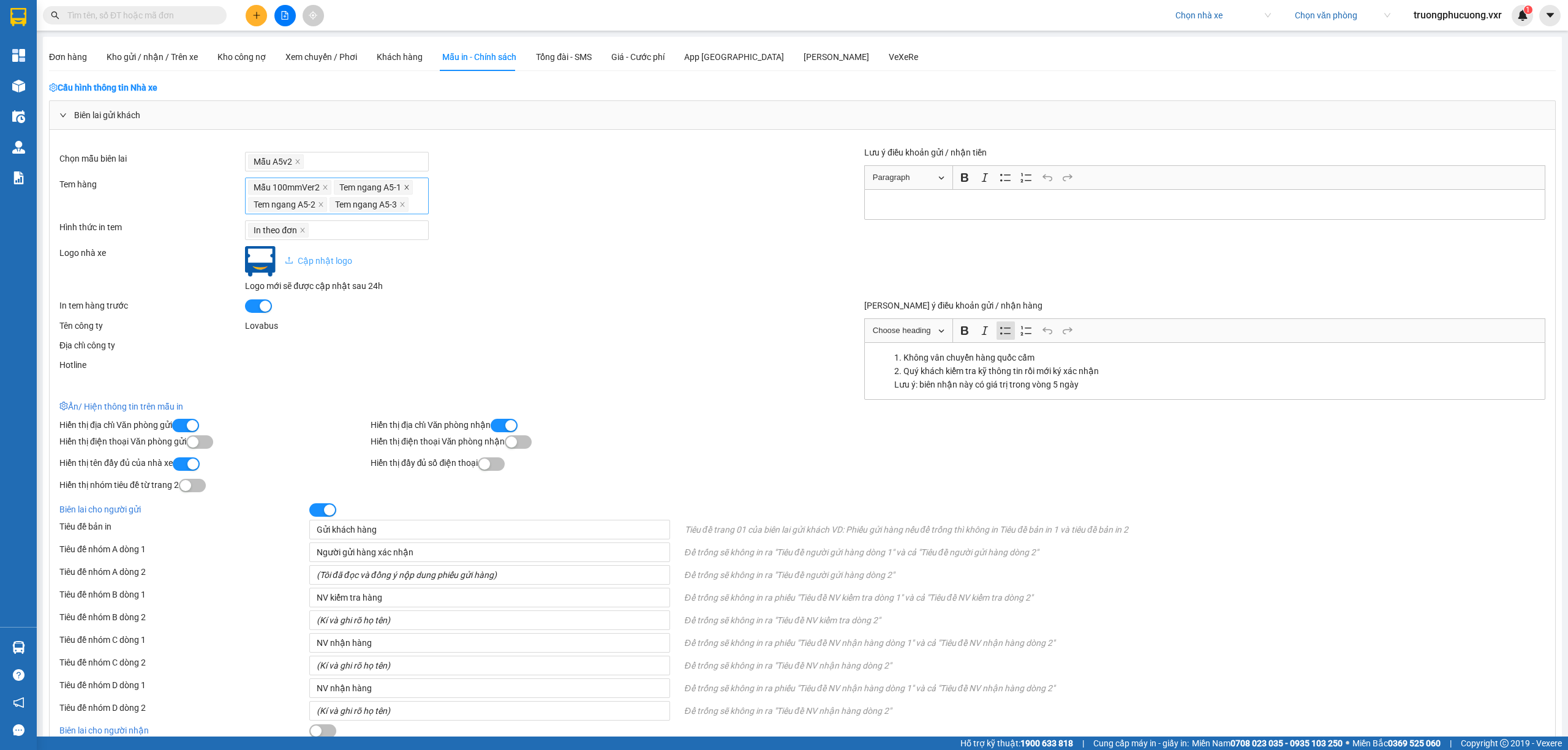
click at [405, 189] on icon "close" at bounding box center [406, 187] width 4 height 4
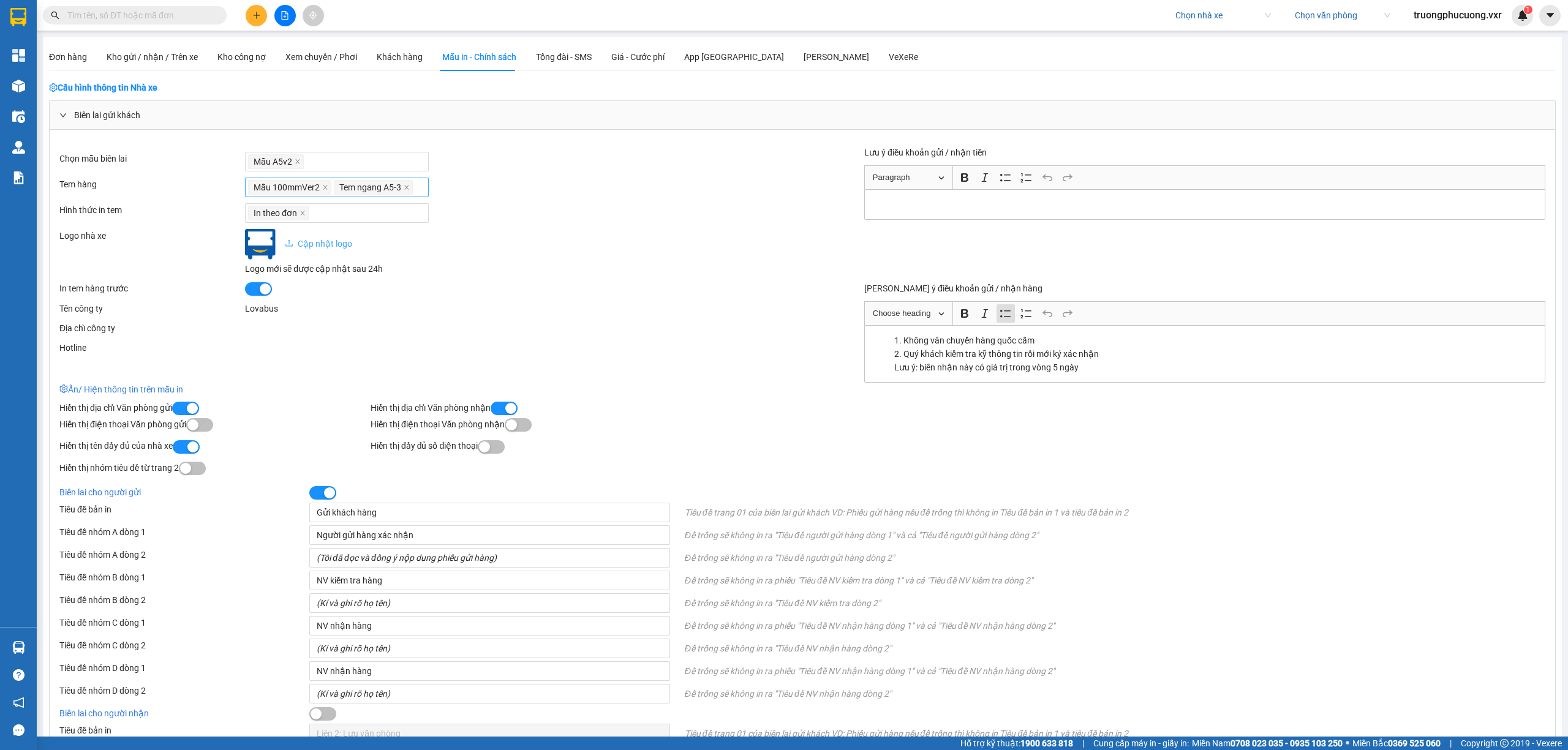
click at [405, 189] on icon "close" at bounding box center [406, 187] width 4 height 4
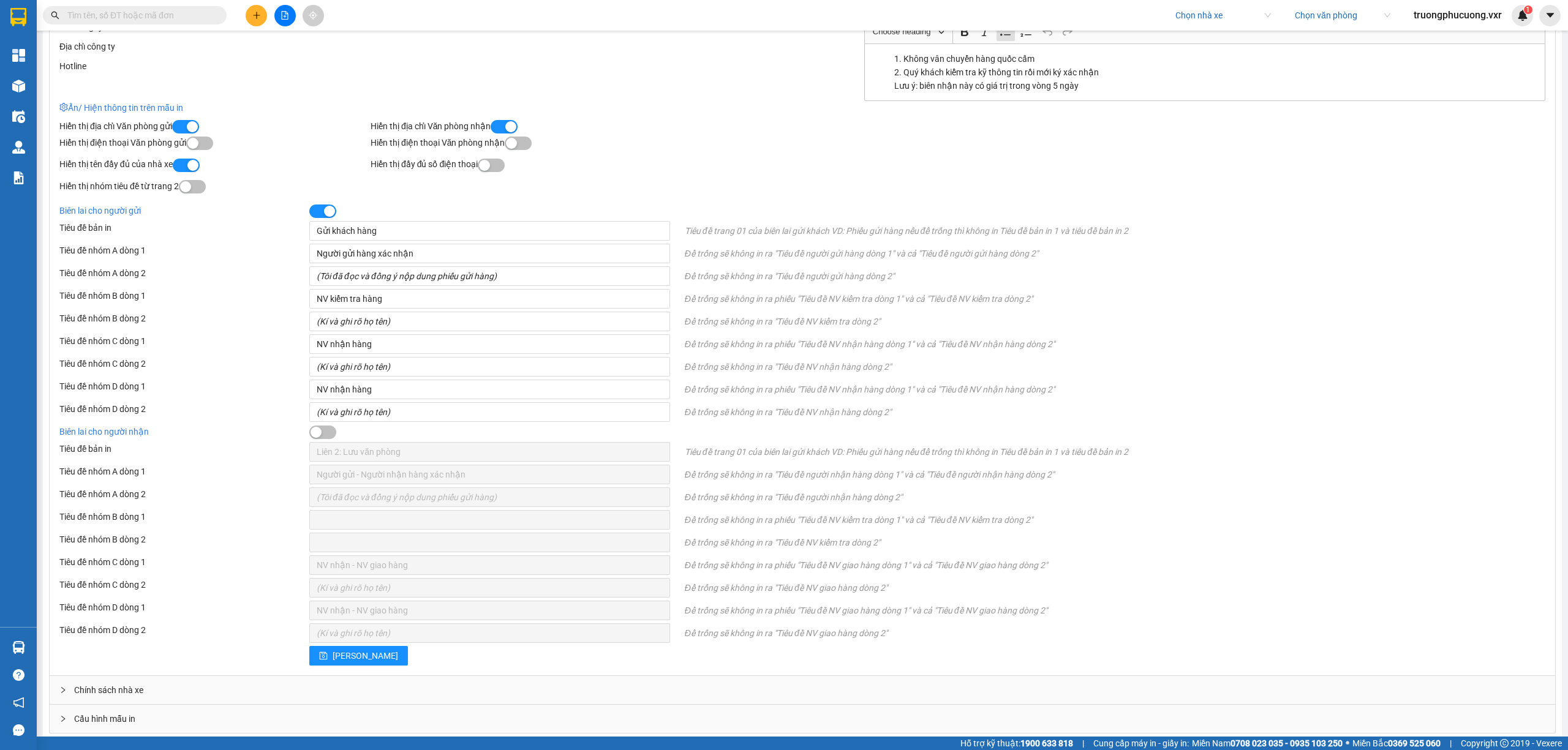
scroll to position [302, 0]
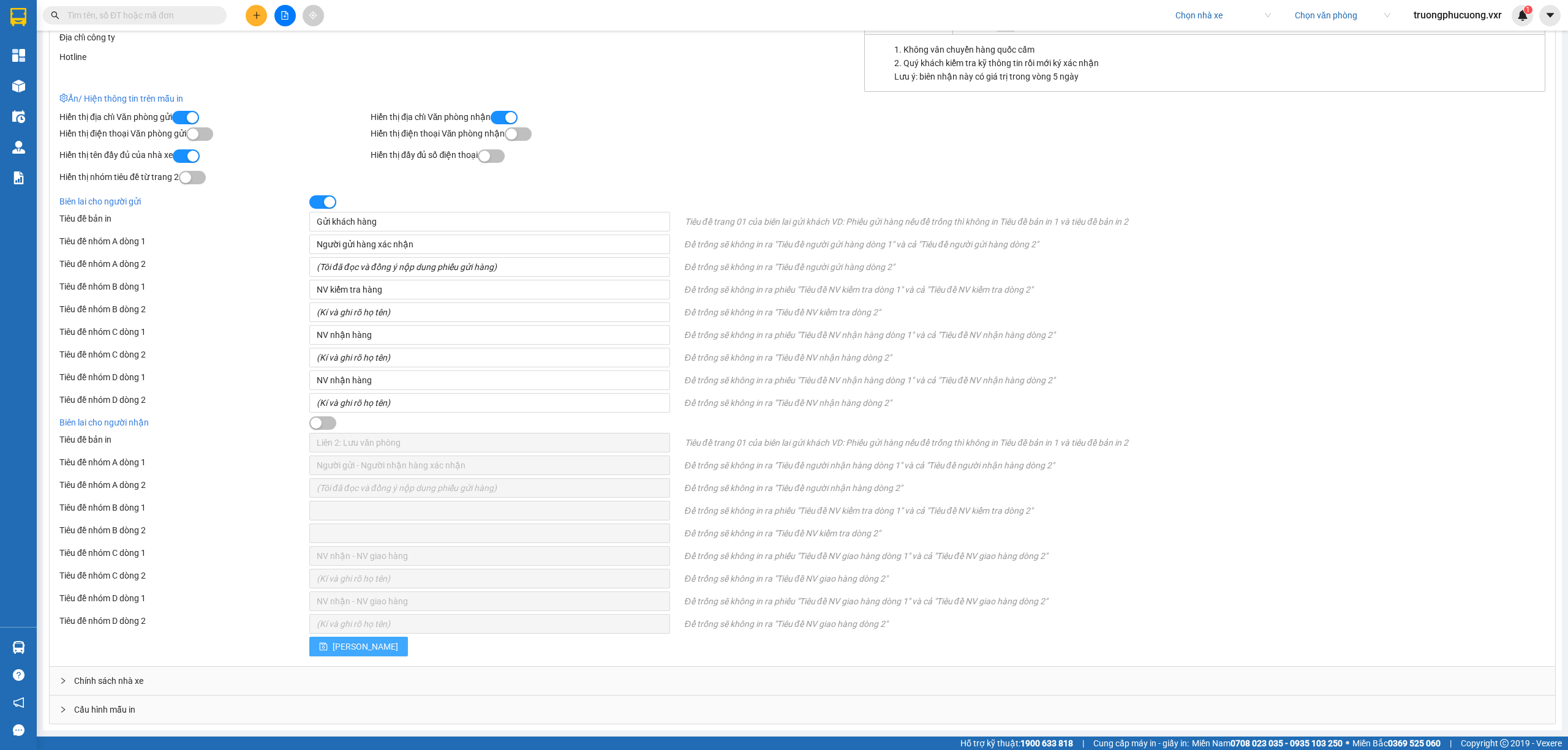
click at [324, 638] on button "[PERSON_NAME]" at bounding box center [358, 646] width 99 height 19
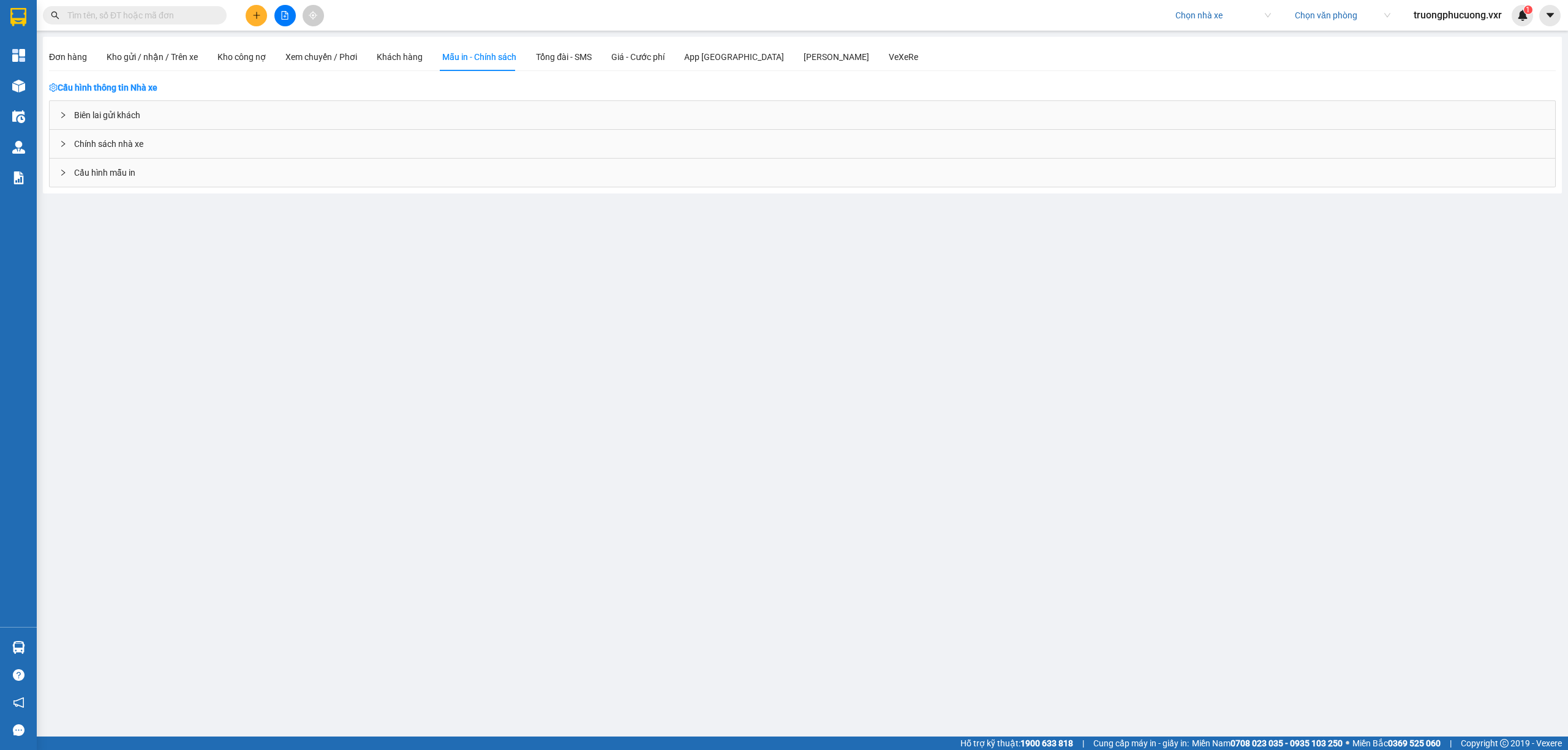
scroll to position [0, 0]
click at [319, 101] on div "Biên lai gửi khách" at bounding box center [802, 115] width 1506 height 28
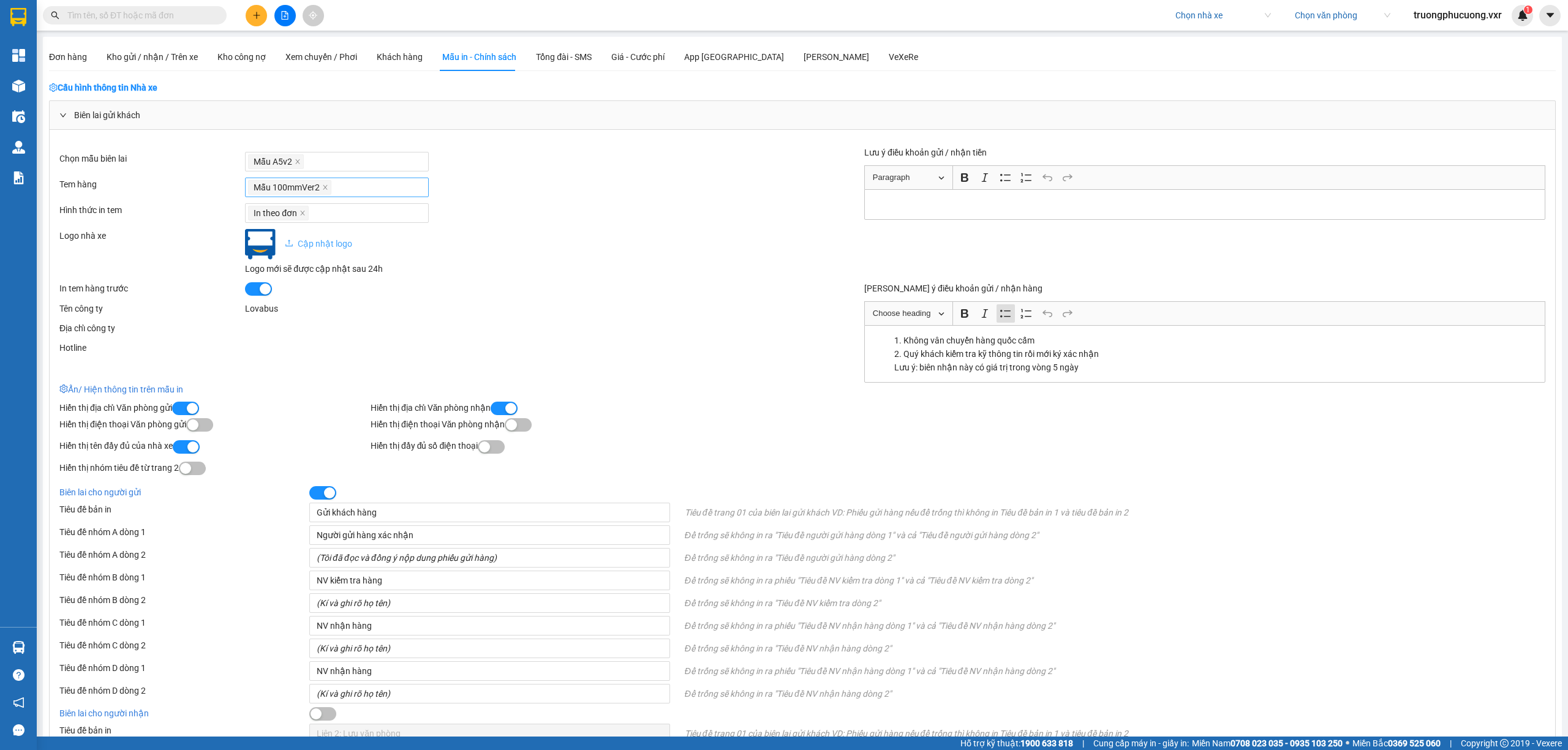
click at [349, 184] on div "Mẫu 100mmVer2" at bounding box center [337, 187] width 178 height 17
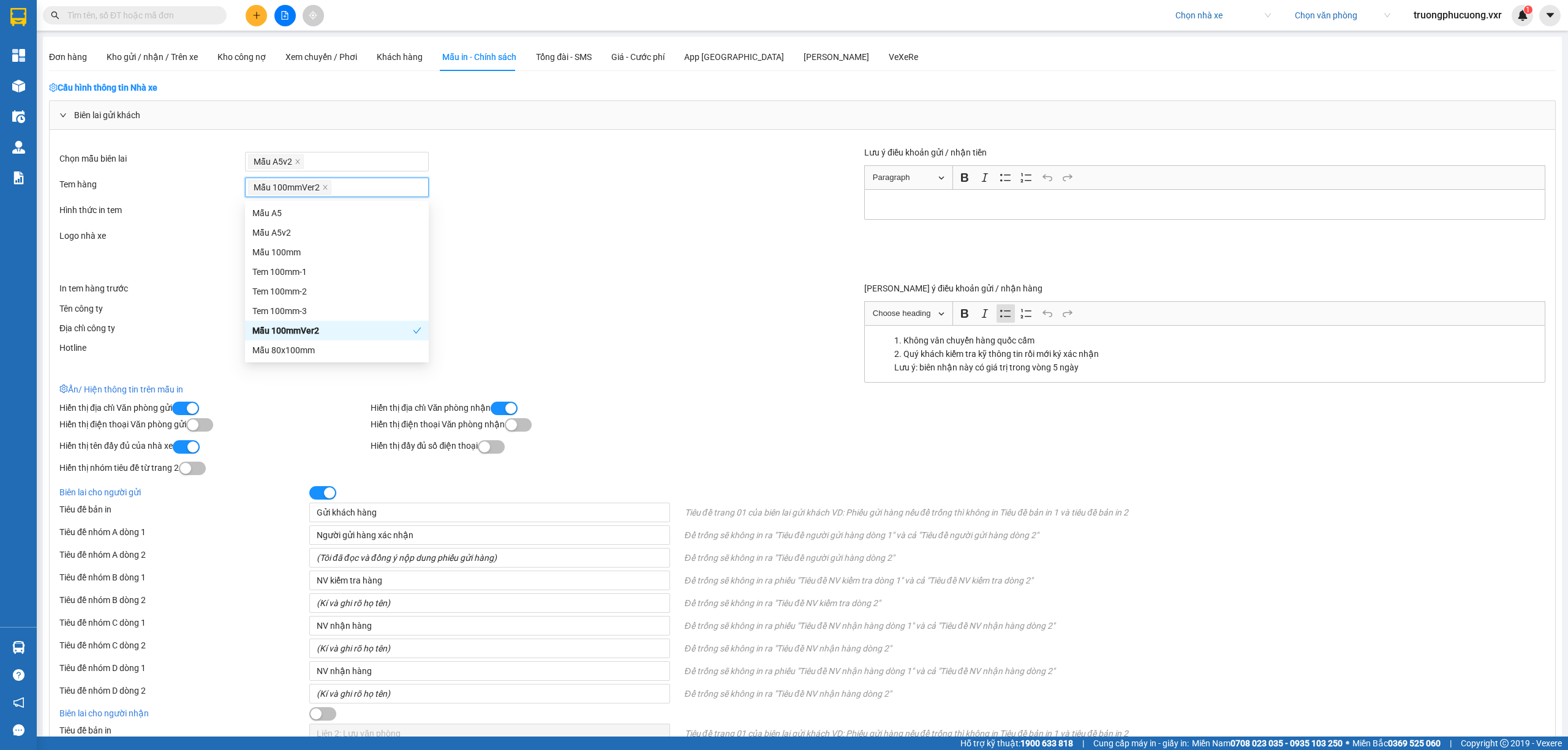
click at [645, 237] on div "Cập nhật logo Logo mới sẽ được cập nhật sau 24h" at bounding box center [523, 253] width 557 height 46
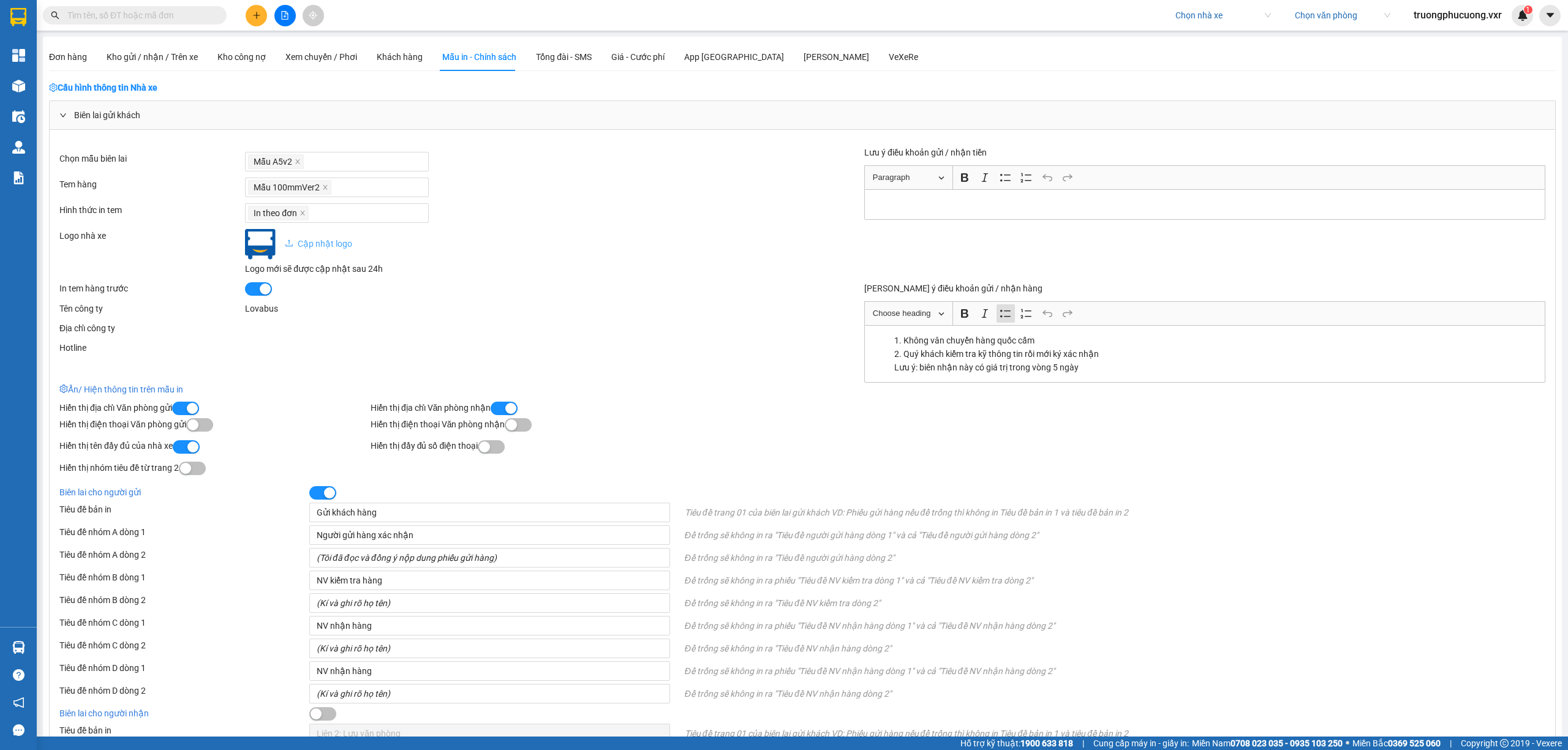
click at [1192, 16] on input "search" at bounding box center [1219, 15] width 87 height 18
type input "trang ng"
click at [1196, 33] on div "[PERSON_NAME] Phát" at bounding box center [1220, 40] width 95 height 13
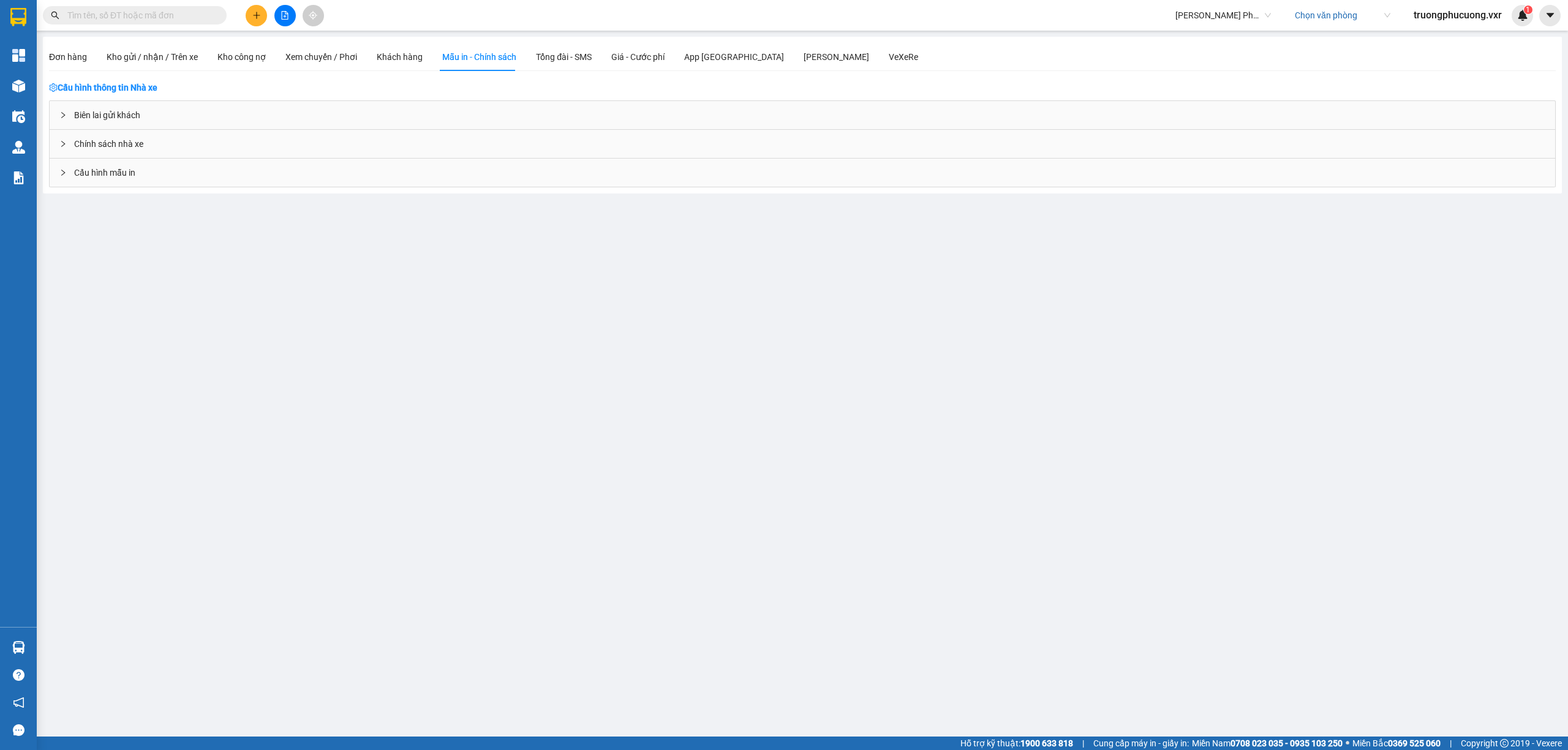
click at [211, 116] on div "Biên lai gửi khách" at bounding box center [802, 115] width 1506 height 28
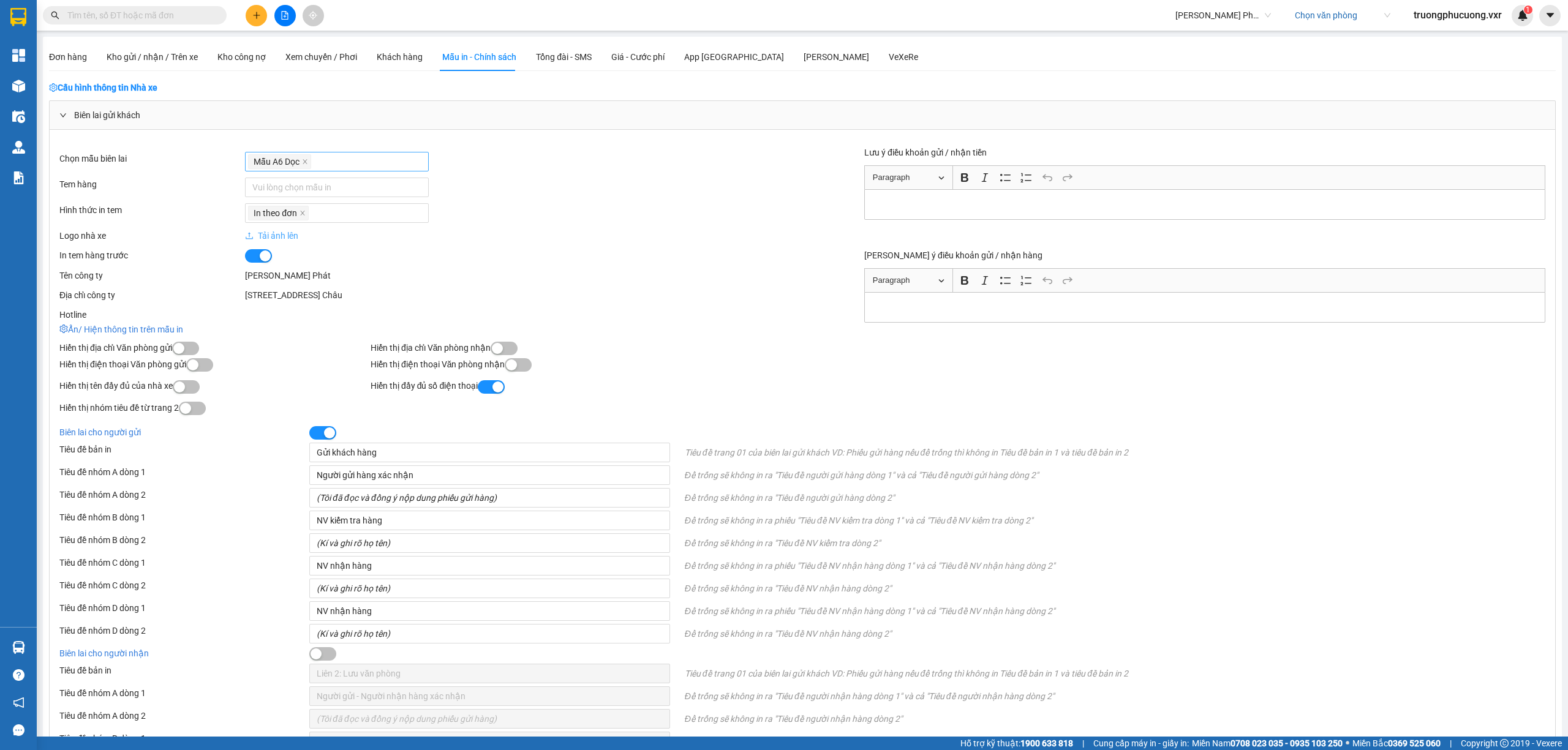
click at [300, 161] on span "Mẫu A6 Dọc" at bounding box center [276, 161] width 46 height 13
click at [305, 162] on icon "close" at bounding box center [305, 162] width 6 height 6
click at [316, 159] on div at bounding box center [337, 161] width 178 height 14
click at [321, 170] on div "Vui lòng chọn mẫu in" at bounding box center [337, 161] width 183 height 19
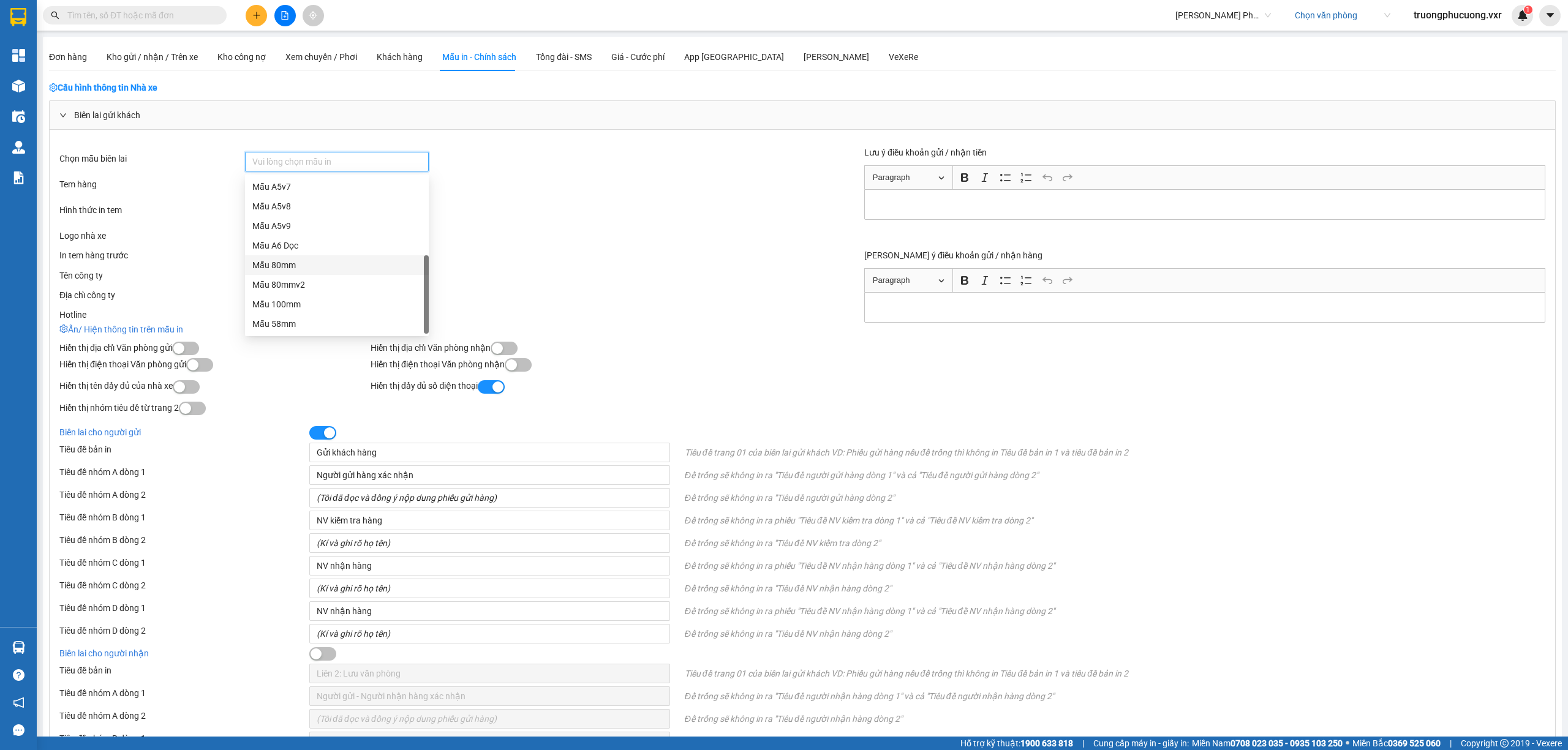
drag, startPoint x: 606, startPoint y: 219, endPoint x: 529, endPoint y: 219, distance: 77.0
click at [607, 219] on div "In theo đơn" at bounding box center [523, 213] width 557 height 19
click at [300, 216] on icon "close" at bounding box center [303, 213] width 6 height 6
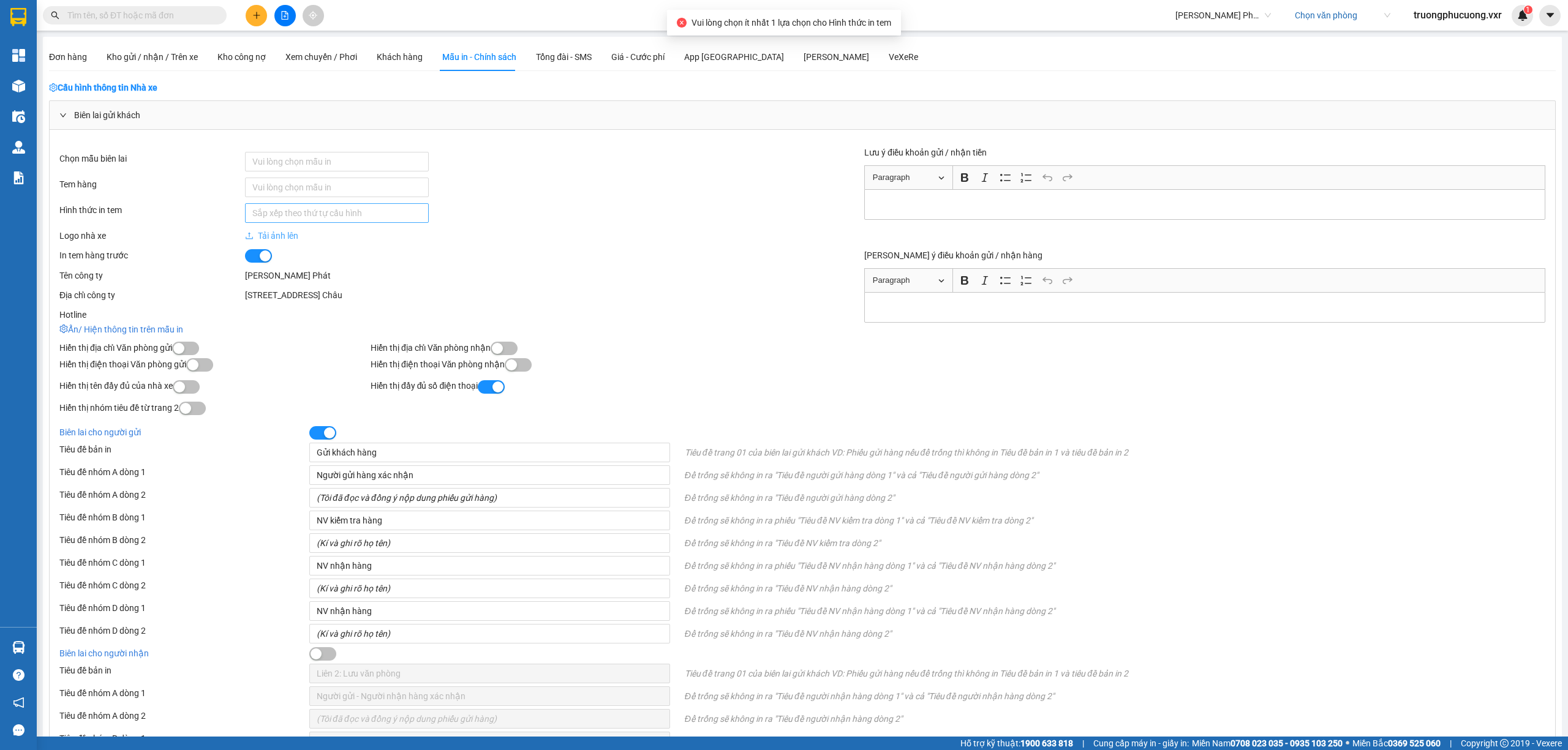
click at [318, 212] on div at bounding box center [337, 213] width 178 height 14
click at [322, 280] on div "In theo số lượng (tổng số lượng)" at bounding box center [337, 278] width 169 height 13
click at [305, 163] on div at bounding box center [337, 161] width 178 height 14
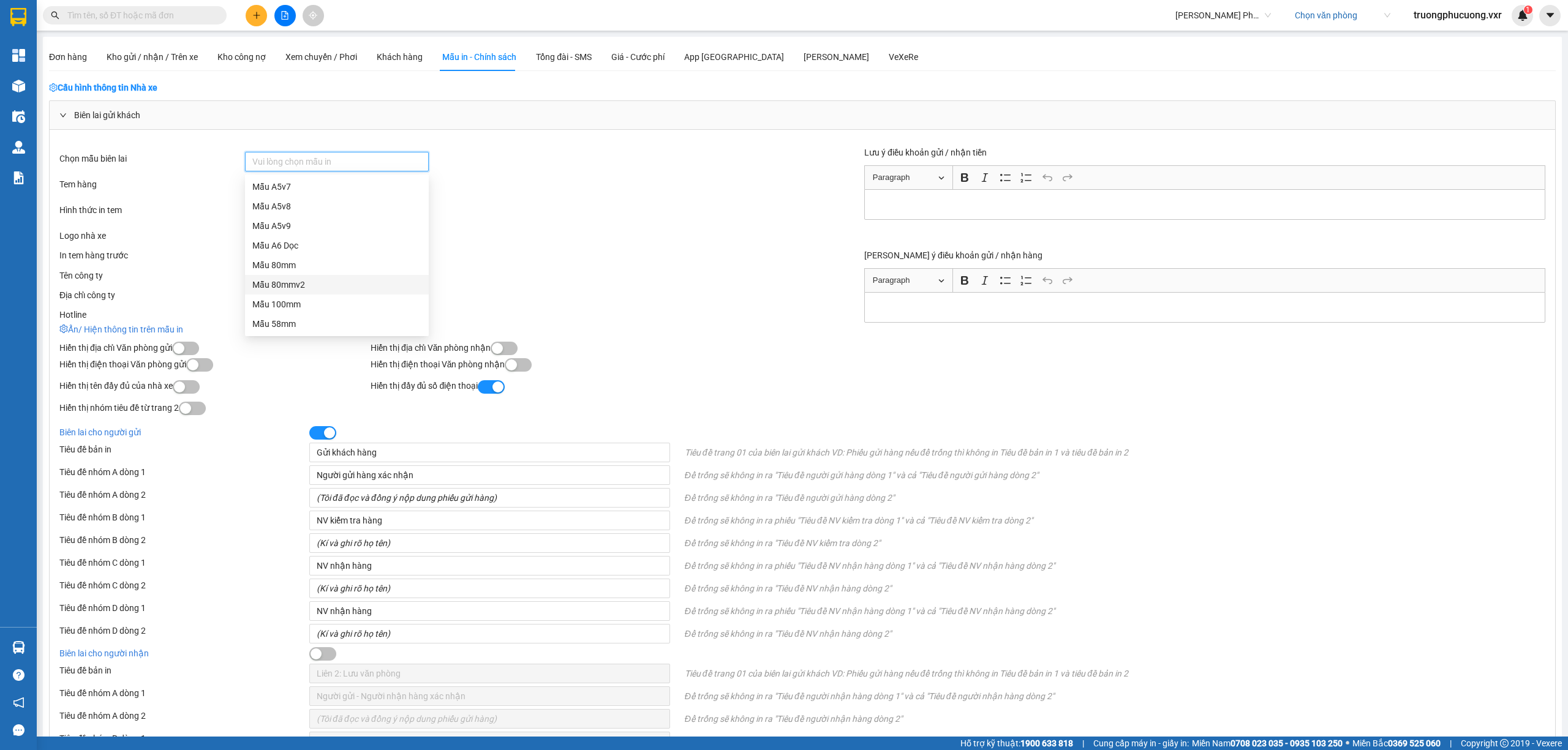
click at [333, 290] on div "Mẫu 80mmv2" at bounding box center [337, 285] width 169 height 13
click at [551, 185] on div "Vui lòng chọn mẫu in" at bounding box center [523, 187] width 557 height 19
click at [344, 160] on div "Mẫu 80mmv2" at bounding box center [337, 161] width 178 height 17
click at [312, 159] on icon "close" at bounding box center [312, 162] width 6 height 6
click at [342, 280] on div "Mẫu 80mmv2" at bounding box center [337, 285] width 169 height 13
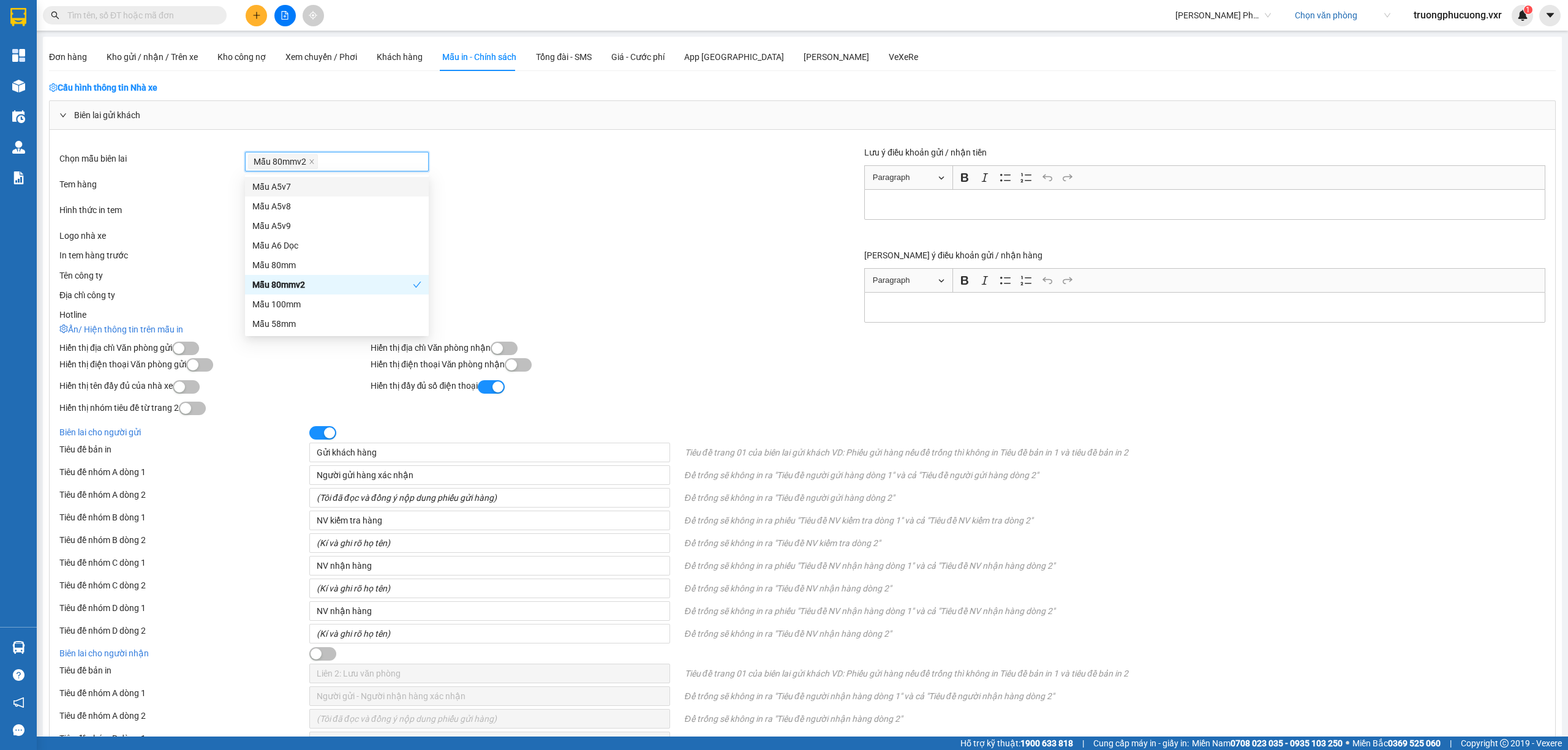
click at [525, 191] on div "Vui lòng chọn mẫu in" at bounding box center [523, 187] width 557 height 19
click at [342, 192] on div at bounding box center [337, 187] width 178 height 14
click at [334, 329] on div "Mẫu 100mmVer2" at bounding box center [337, 330] width 169 height 13
click at [494, 231] on div "Tải ảnh lên" at bounding box center [523, 236] width 557 height 13
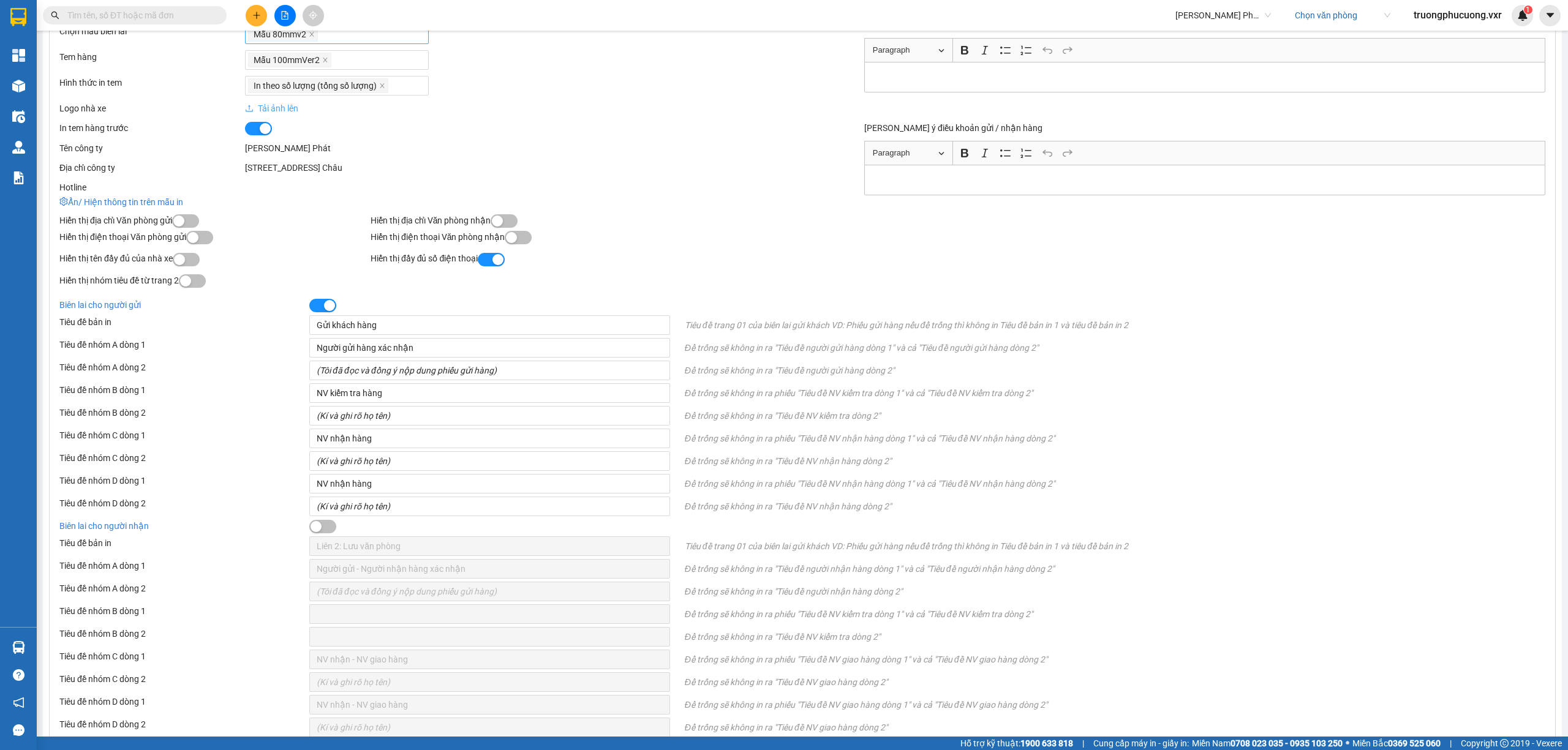
scroll to position [241, 0]
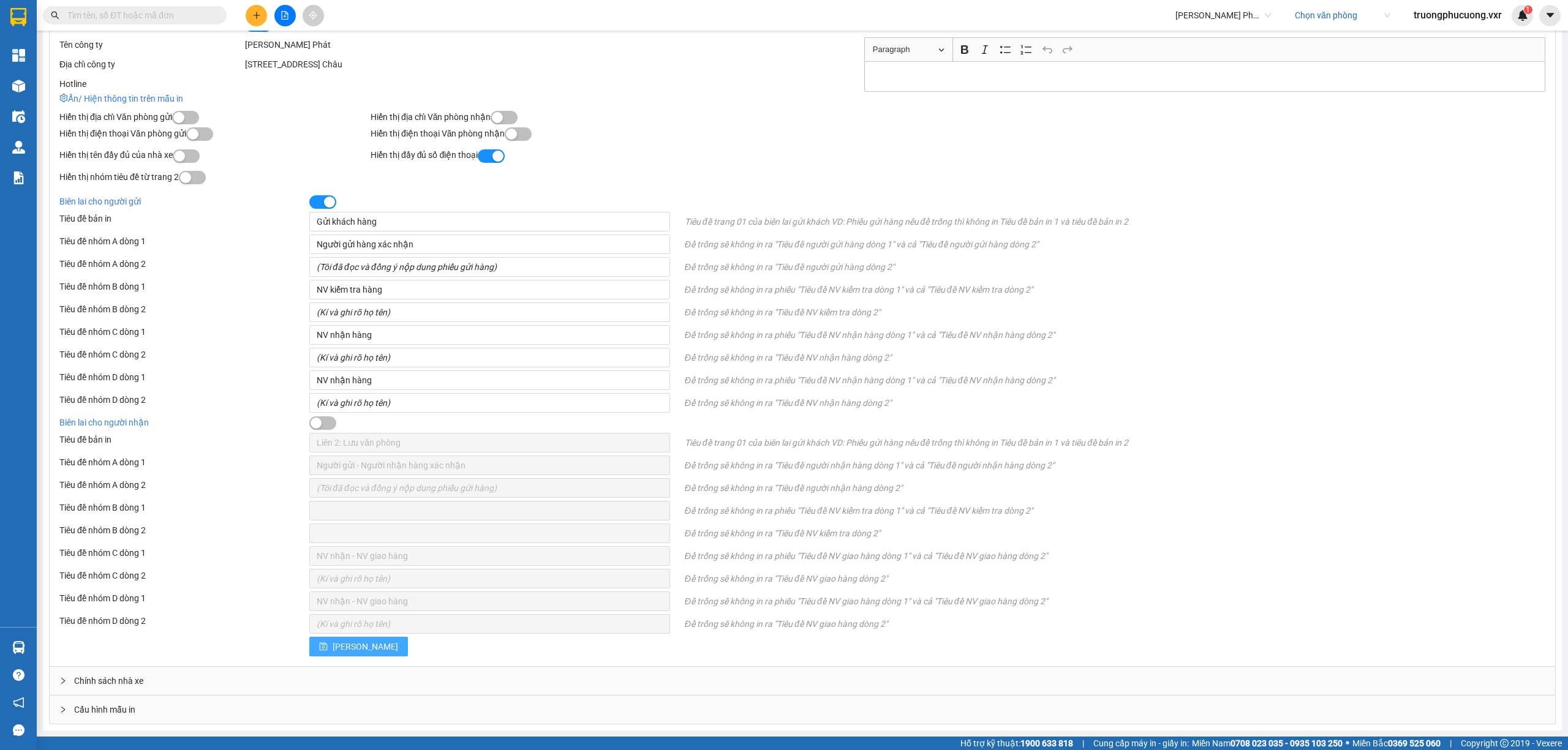
click at [334, 646] on span "[PERSON_NAME]" at bounding box center [365, 646] width 65 height 13
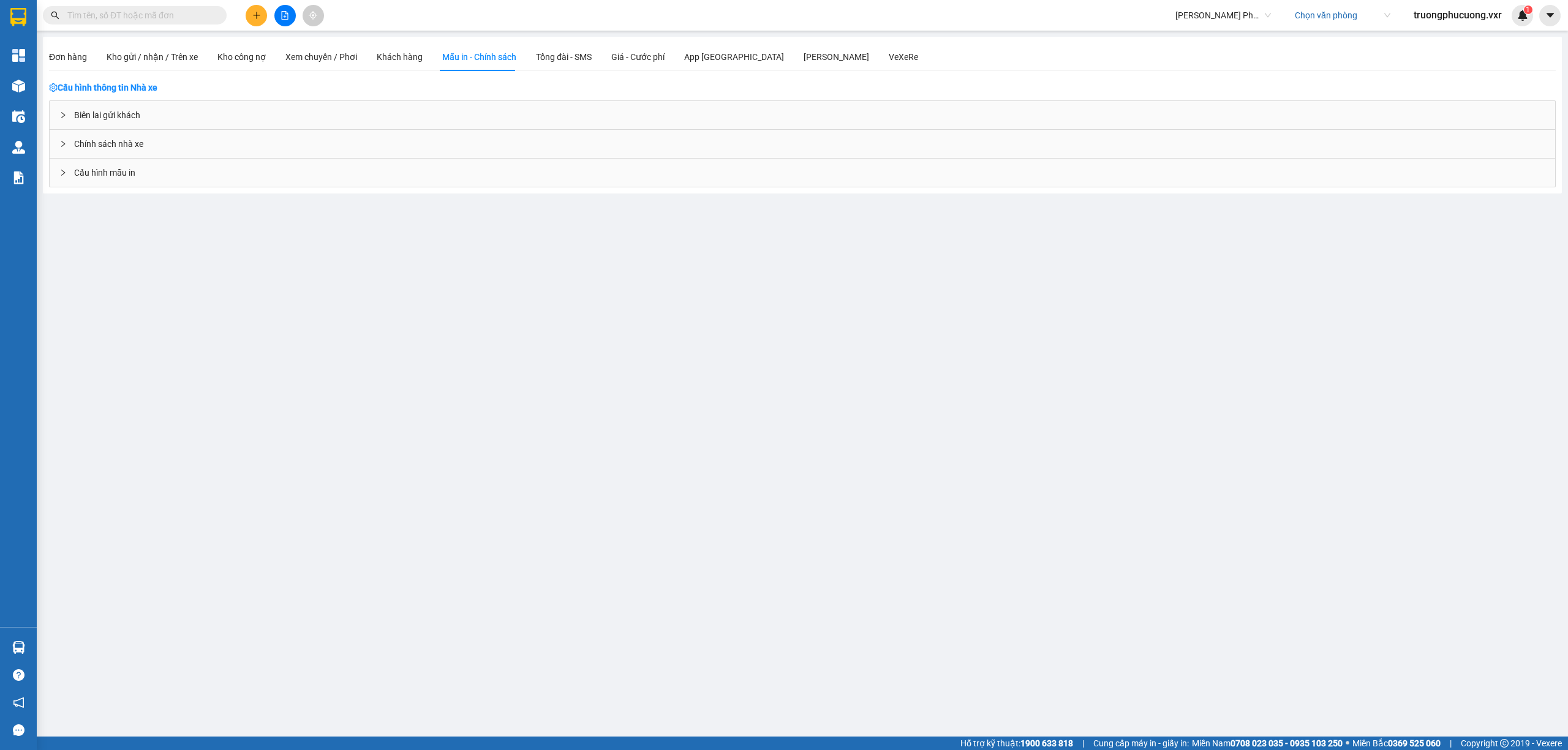
scroll to position [0, 0]
click at [59, 60] on span "Đơn hàng" at bounding box center [68, 57] width 38 height 10
